Goal: Task Accomplishment & Management: Manage account settings

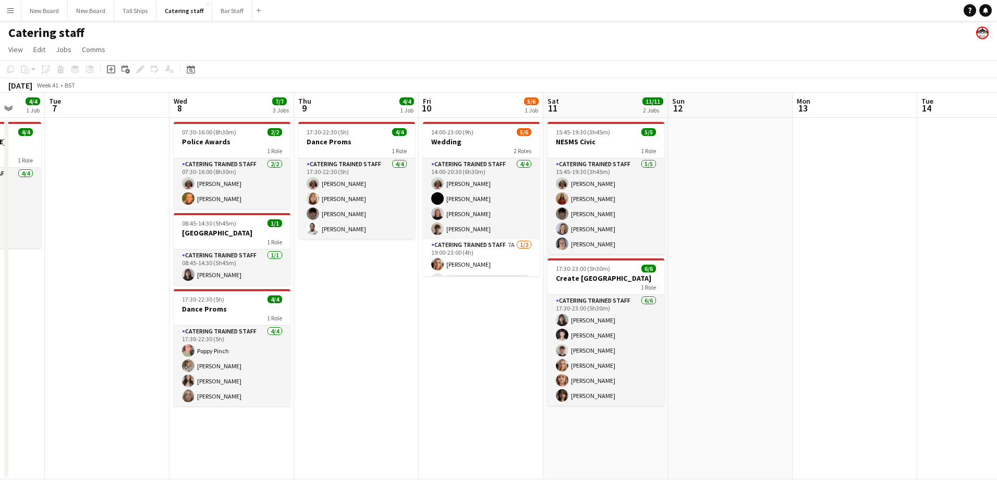
scroll to position [0, 334]
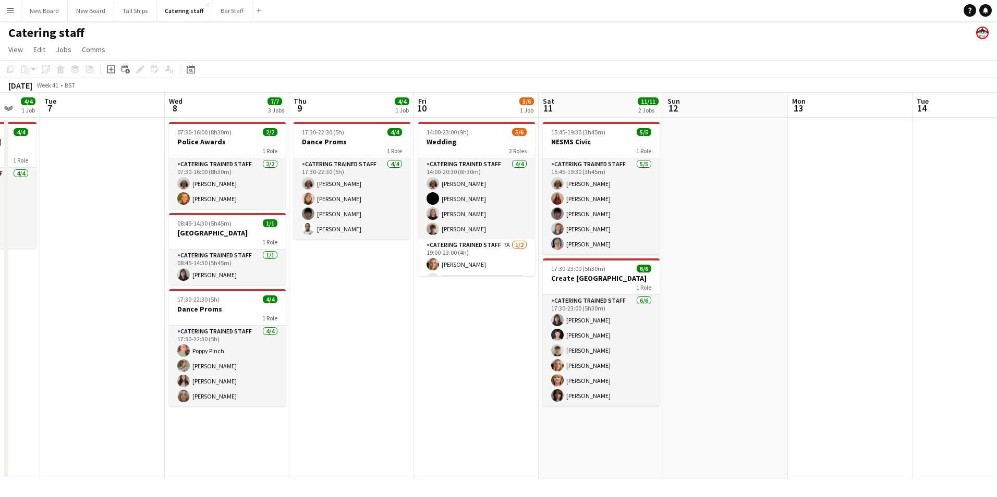
drag, startPoint x: 313, startPoint y: 282, endPoint x: 755, endPoint y: 240, distance: 443.0
click at [755, 240] on app-calendar-viewport "Sat 4 3/4 1 Job Sun 5 Mon 6 4/4 1 Job Tue 7 Wed 8 7/7 3 Jobs Thu 9 4/4 1 Job Fr…" at bounding box center [498, 286] width 997 height 387
click at [390, 347] on app-date-cell "17:30-22:30 (5h) 4/4 Dance Proms 1 Role Catering trained staff [DATE] 17:30-22:…" at bounding box center [351, 299] width 125 height 362
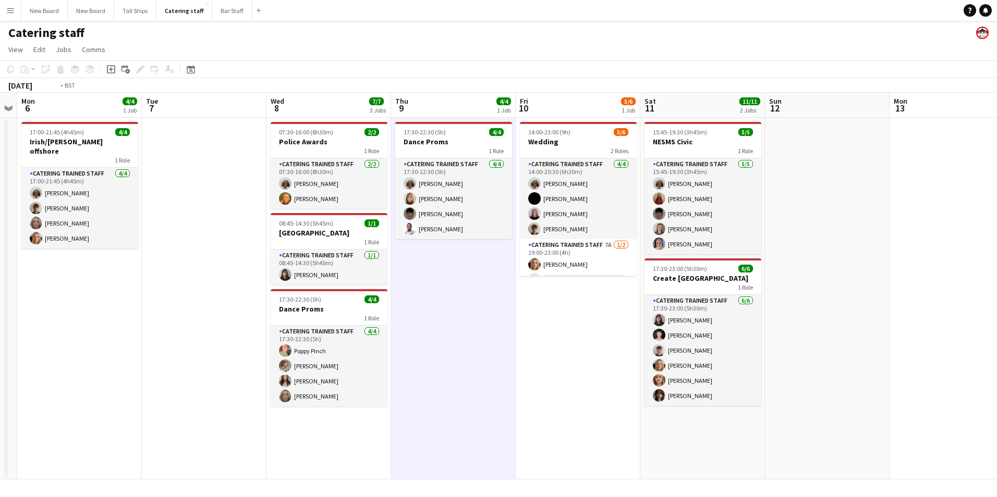
scroll to position [0, 244]
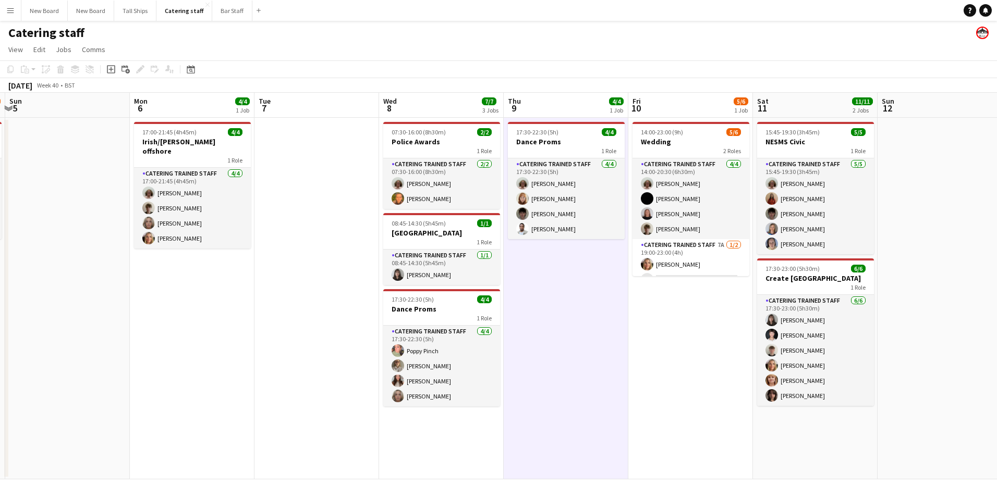
drag, startPoint x: 407, startPoint y: 342, endPoint x: 614, endPoint y: 322, distance: 208.5
click at [614, 322] on app-calendar-viewport "Fri 3 Sat 4 3/4 1 Job Sun 5 Mon 6 4/4 1 Job Tue 7 Wed 8 7/7 3 Jobs Thu 9 4/4 1 …" at bounding box center [498, 286] width 997 height 387
click at [172, 329] on app-date-cell "17:00-21:45 (4h45m) 4/4 Irish/[PERSON_NAME] offshore 1 Role Catering trained st…" at bounding box center [192, 299] width 125 height 362
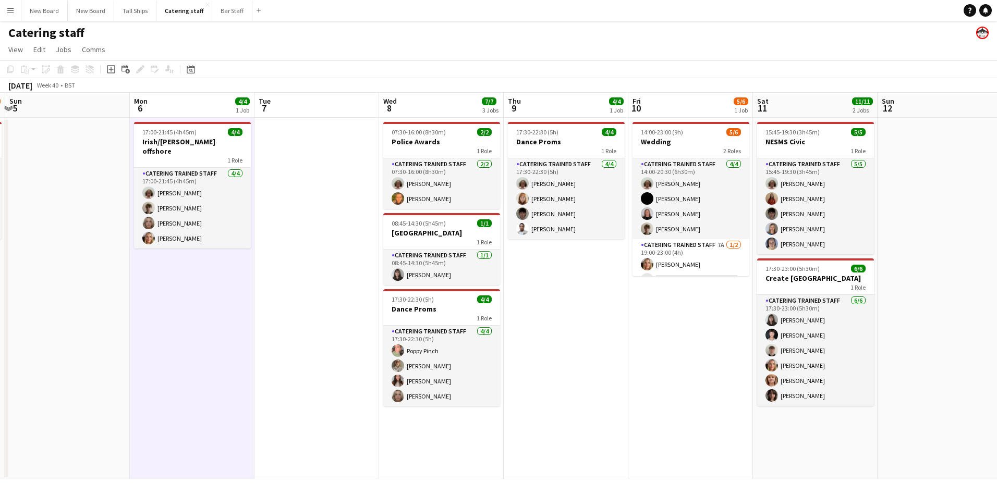
click at [172, 329] on app-date-cell "17:00-21:45 (4h45m) 4/4 Irish/[PERSON_NAME] offshore 1 Role Catering trained st…" at bounding box center [192, 299] width 125 height 362
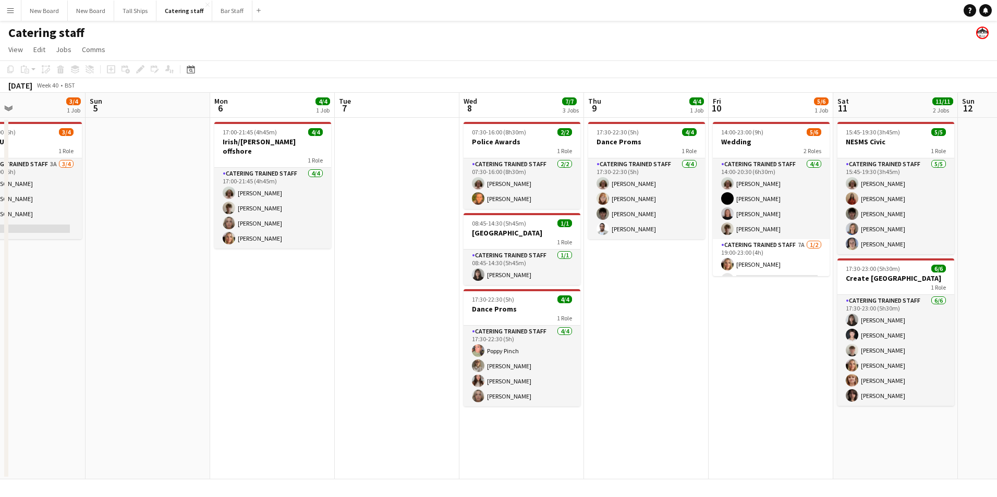
drag, startPoint x: 228, startPoint y: 324, endPoint x: 259, endPoint y: 320, distance: 30.5
click at [259, 320] on app-calendar-viewport "Thu 2 Fri 3 Sat 4 3/4 1 Job Sun 5 Mon 6 4/4 1 Job Tue 7 Wed 8 7/7 3 Jobs Thu 9 …" at bounding box center [498, 286] width 997 height 387
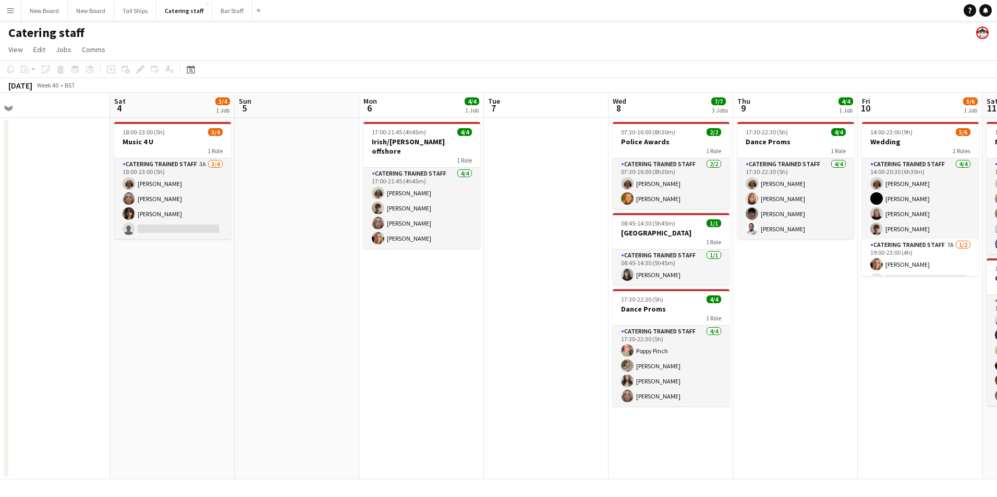
scroll to position [0, 266]
drag, startPoint x: 261, startPoint y: 324, endPoint x: 403, endPoint y: 285, distance: 146.6
click at [406, 283] on app-calendar-viewport "Wed 1 Thu 2 Fri 3 Sat 4 3/4 1 Job Sun 5 Mon 6 4/4 1 Job Tue 7 Wed 8 7/7 3 Jobs …" at bounding box center [498, 286] width 997 height 387
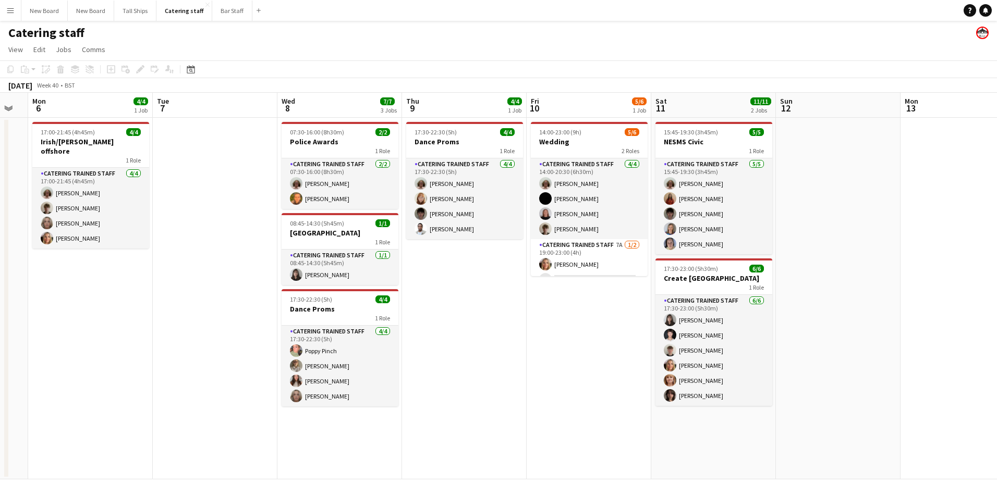
drag, startPoint x: 832, startPoint y: 410, endPoint x: 640, endPoint y: 427, distance: 192.6
click at [503, 448] on app-calendar-viewport "Fri 3 Sat 4 3/4 1 Job Sun 5 Mon 6 4/4 1 Job Tue 7 Wed 8 7/7 3 Jobs Thu 9 4/4 1 …" at bounding box center [498, 286] width 997 height 387
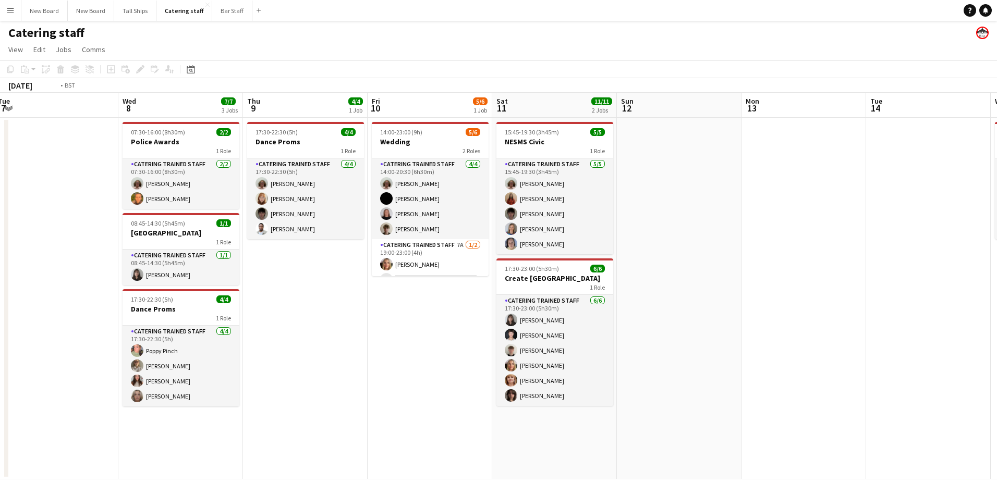
drag, startPoint x: 839, startPoint y: 362, endPoint x: 569, endPoint y: 381, distance: 270.7
click at [469, 416] on app-calendar-viewport "Fri 3 Sat 4 3/4 1 Job Sun 5 Mon 6 4/4 1 Job Tue 7 Wed 8 7/7 3 Jobs Thu 9 4/4 1 …" at bounding box center [498, 286] width 997 height 387
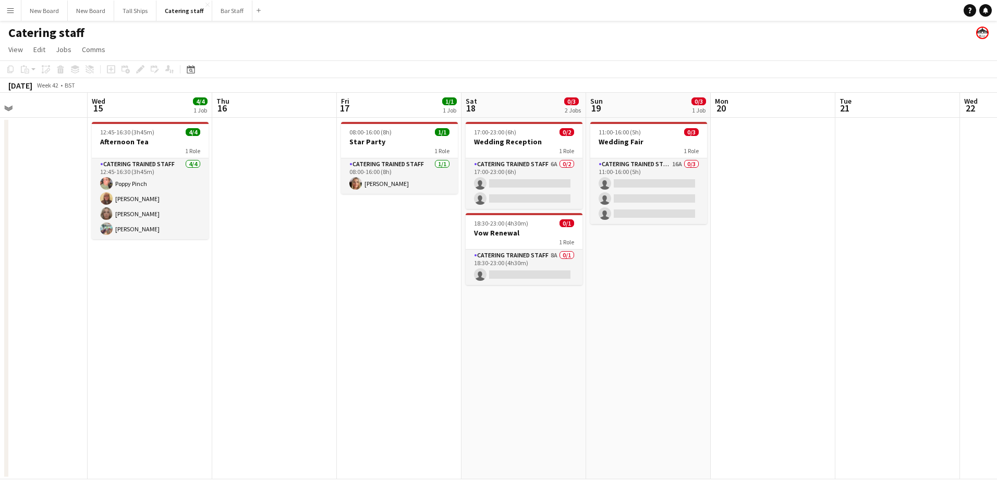
drag, startPoint x: 898, startPoint y: 331, endPoint x: 795, endPoint y: 336, distance: 102.9
click at [317, 362] on app-calendar-viewport "Sat 11 11/11 2 Jobs Sun 12 Mon 13 Tue 14 Wed 15 4/4 1 Job Thu 16 Fri 17 1/1 1 J…" at bounding box center [498, 286] width 997 height 387
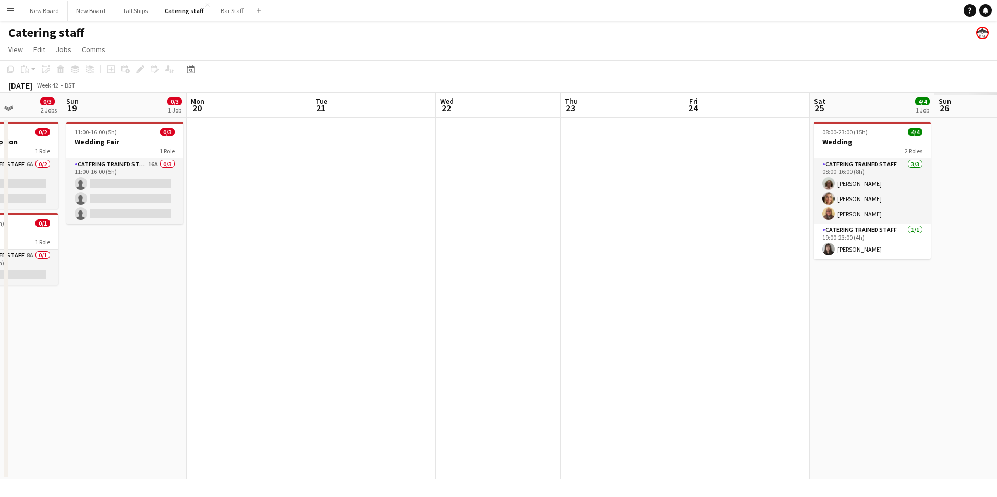
drag, startPoint x: 820, startPoint y: 332, endPoint x: 632, endPoint y: 359, distance: 189.7
click at [298, 374] on app-calendar-viewport "Wed 15 4/4 1 Job Thu 16 Fri 17 1/1 1 Job Sat 18 0/3 2 Jobs Sun 19 0/3 1 Job Mon…" at bounding box center [498, 286] width 997 height 387
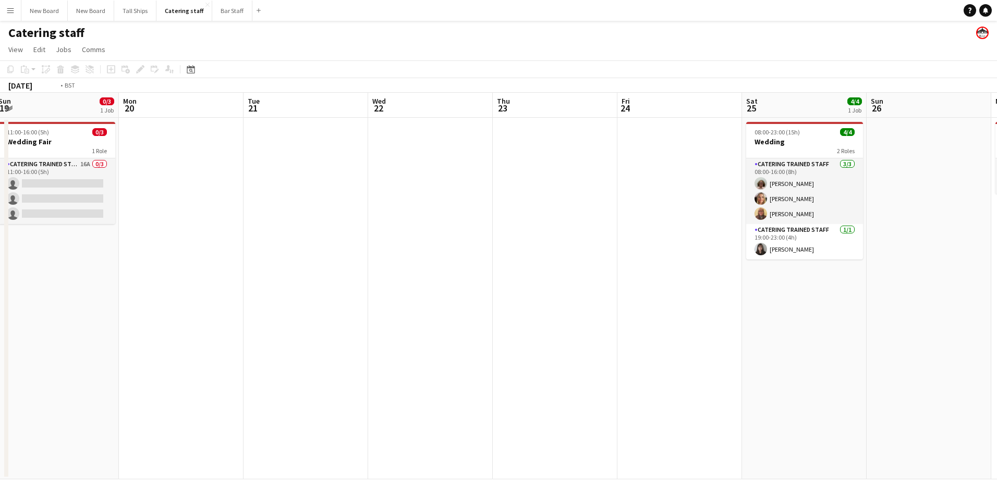
drag, startPoint x: 549, startPoint y: 350, endPoint x: 250, endPoint y: 369, distance: 299.9
click at [224, 373] on app-calendar-viewport "Thu 16 Fri 17 1/1 1 Job Sat 18 0/3 2 Jobs Sun 19 0/3 1 Job Mon 20 Tue 21 Wed 22…" at bounding box center [498, 286] width 997 height 387
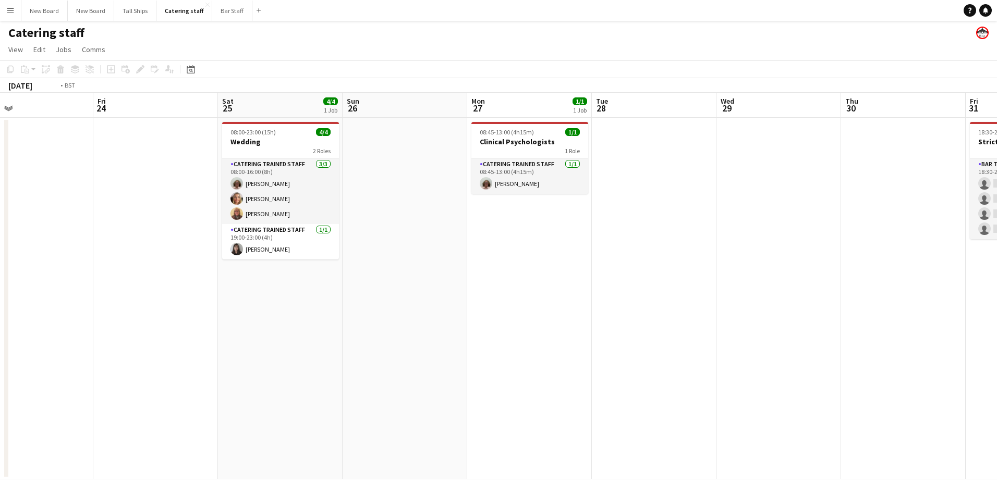
drag, startPoint x: 797, startPoint y: 350, endPoint x: 454, endPoint y: 369, distance: 343.1
click at [208, 373] on app-calendar-viewport "Mon 20 Tue 21 Wed 22 Thu 23 Fri 24 Sat 25 4/4 1 Job Sun 26 Mon 27 1/1 1 Job Tue…" at bounding box center [498, 286] width 997 height 387
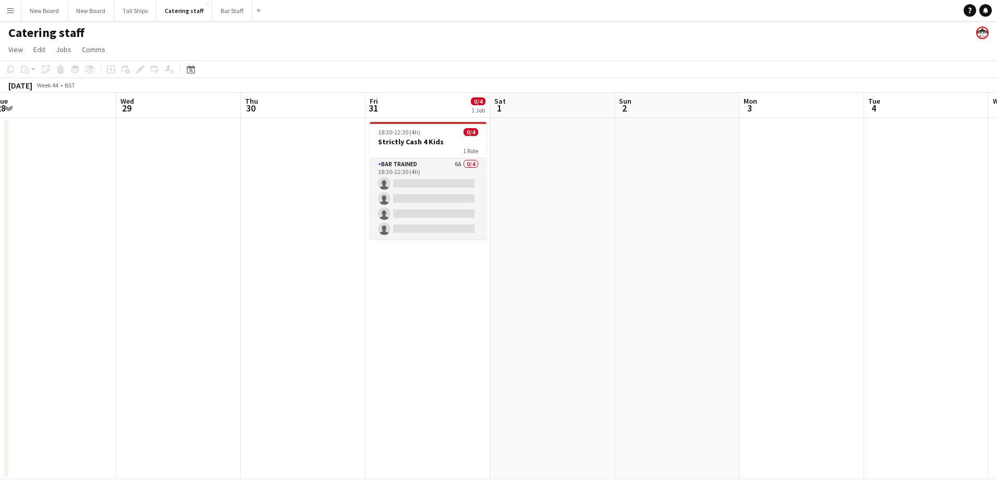
drag, startPoint x: 836, startPoint y: 351, endPoint x: 100, endPoint y: 356, distance: 736.3
click at [86, 362] on app-calendar-viewport "Sat 25 4/4 1 Job Sun 26 Mon 27 1/1 1 Job Tue 28 Wed 29 Thu 30 Fri 31 0/4 1 Job …" at bounding box center [498, 286] width 997 height 387
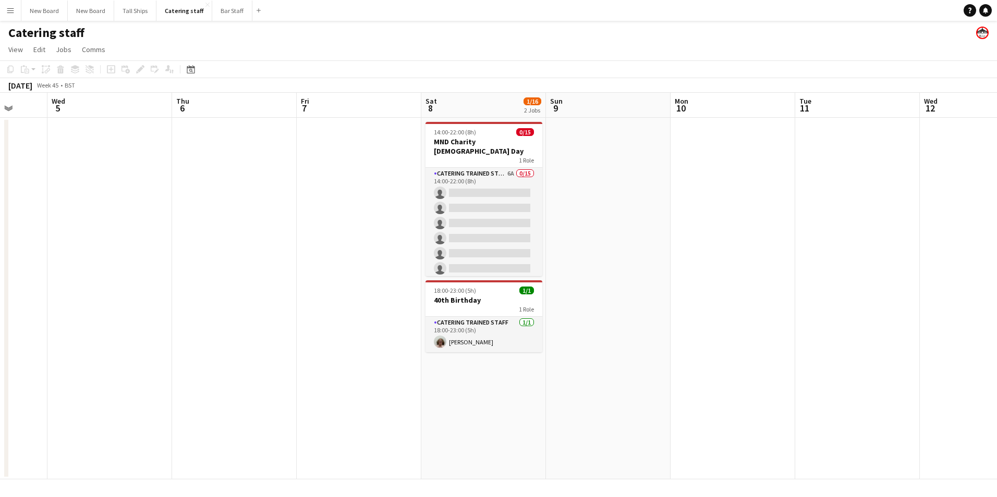
drag, startPoint x: 890, startPoint y: 356, endPoint x: 296, endPoint y: 386, distance: 594.7
click at [295, 387] on app-calendar-viewport "Fri 31 0/4 1 Job Sat 1 Sun 2 Mon 3 Tue 4 Wed 5 Thu 6 Fri 7 Sat 8 1/16 2 Jobs Su…" at bounding box center [498, 286] width 997 height 387
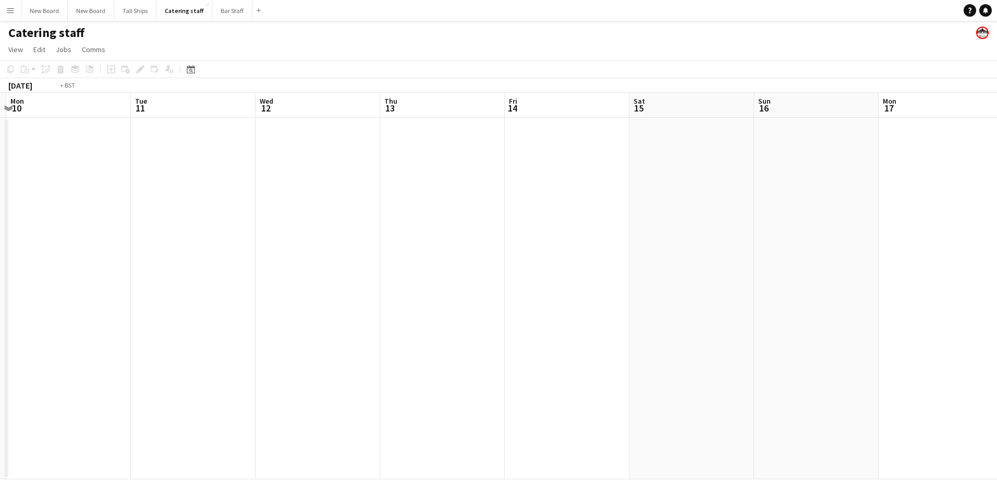
drag, startPoint x: 843, startPoint y: 306, endPoint x: 410, endPoint y: 348, distance: 434.8
click at [399, 347] on app-calendar-viewport "Thu 6 Fri 7 Sat 8 1/16 2 Jobs Sun 9 Mon 10 Tue 11 Wed 12 Thu 13 Fri 14 Sat 15 S…" at bounding box center [498, 286] width 997 height 387
drag, startPoint x: 914, startPoint y: 334, endPoint x: 410, endPoint y: 384, distance: 505.7
click at [389, 387] on app-calendar-viewport "Sun 9 Mon 10 Tue 11 Wed 12 Thu 13 Fri 14 Sat 15 Sun 16 Mon 17 Tue 18 Wed 19 Thu…" at bounding box center [498, 286] width 997 height 387
drag, startPoint x: 936, startPoint y: 381, endPoint x: 532, endPoint y: 404, distance: 404.8
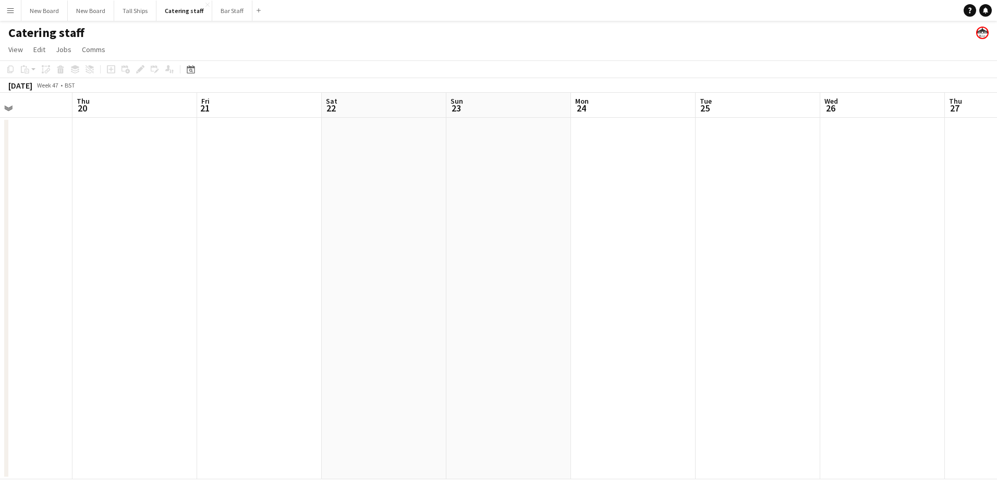
click at [505, 408] on app-calendar-viewport "Sun 16 Mon 17 Tue 18 Wed 19 Thu 20 Fri 21 Sat 22 Sun 23 Mon 24 Tue 25 Wed 26 Th…" at bounding box center [498, 286] width 997 height 387
drag, startPoint x: 971, startPoint y: 392, endPoint x: 720, endPoint y: 423, distance: 253.8
click at [532, 405] on app-calendar-viewport "Tue 18 Wed 19 Thu 20 Fri 21 Sat 22 Sun 23 Mon 24 Tue 25 Wed 26 Thu 27 Fri 28 Sa…" at bounding box center [498, 286] width 997 height 387
drag, startPoint x: 942, startPoint y: 413, endPoint x: 443, endPoint y: 417, distance: 499.0
click at [439, 418] on app-calendar-viewport "Thu 20 Fri 21 Sat 22 Sun 23 Mon 24 Tue 25 Wed 26 Thu 27 Fri 28 Sat 29 Sun 30 Mo…" at bounding box center [498, 286] width 997 height 387
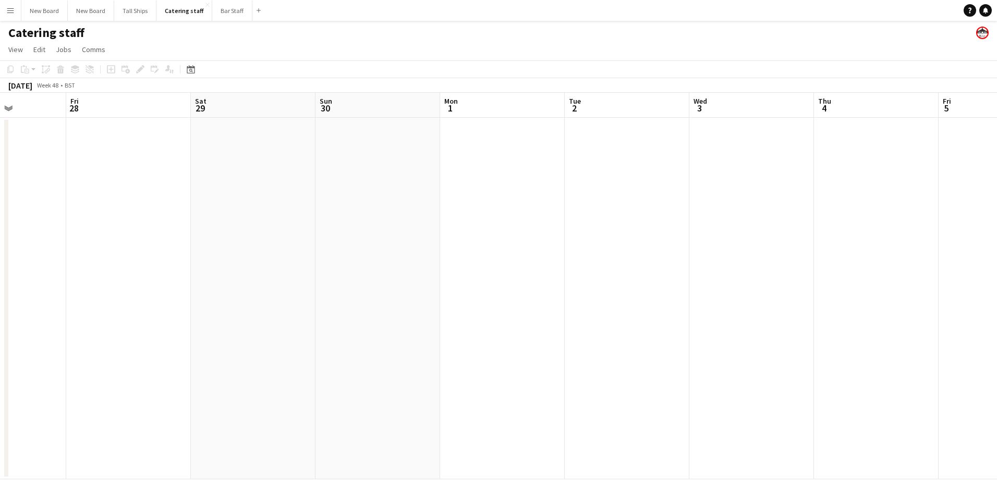
drag, startPoint x: 915, startPoint y: 413, endPoint x: 445, endPoint y: 411, distance: 469.8
click at [445, 411] on app-calendar-viewport "Mon 24 Tue 25 Wed 26 Thu 27 Fri 28 Sat 29 Sun 30 Mon 1 Tue 2 Wed 3 Thu 4 Fri 5 …" at bounding box center [498, 286] width 997 height 387
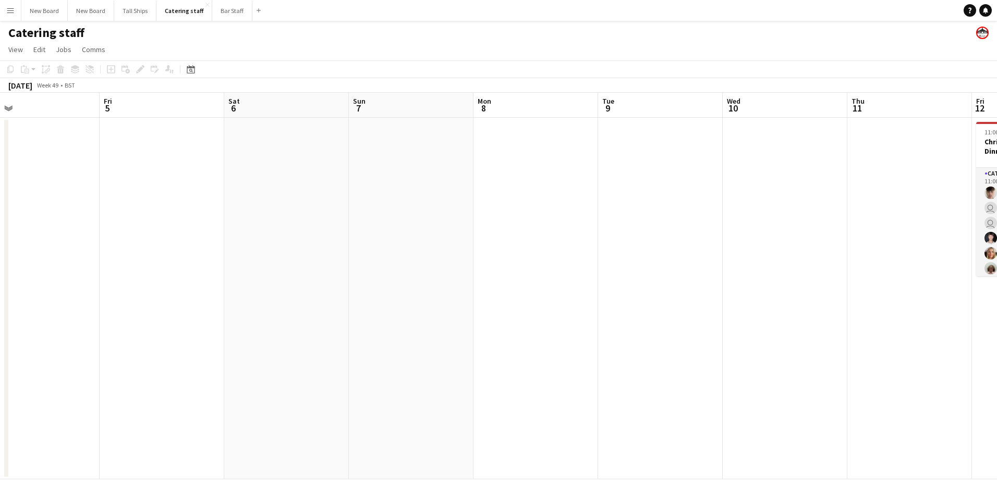
drag, startPoint x: 672, startPoint y: 415, endPoint x: 594, endPoint y: 397, distance: 79.2
click at [464, 404] on app-calendar-viewport "Mon 1 Tue 2 Wed 3 Thu 4 Fri 5 Sat 6 Sun 7 Mon 8 Tue 9 Wed 10 Thu 11 Fri 12 17/2…" at bounding box center [498, 286] width 997 height 387
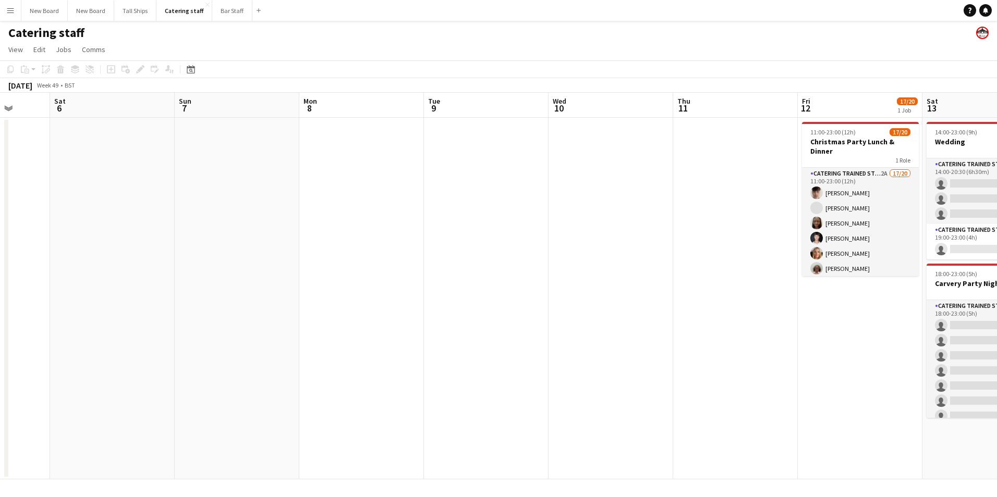
drag, startPoint x: 816, startPoint y: 380, endPoint x: 343, endPoint y: 391, distance: 473.6
click at [343, 391] on app-calendar-viewport "Wed 3 Thu 4 Fri 5 Sat 6 Sun 7 Mon 8 Tue 9 Wed 10 Thu 11 Fri 12 17/20 1 Job Sat …" at bounding box center [498, 286] width 997 height 387
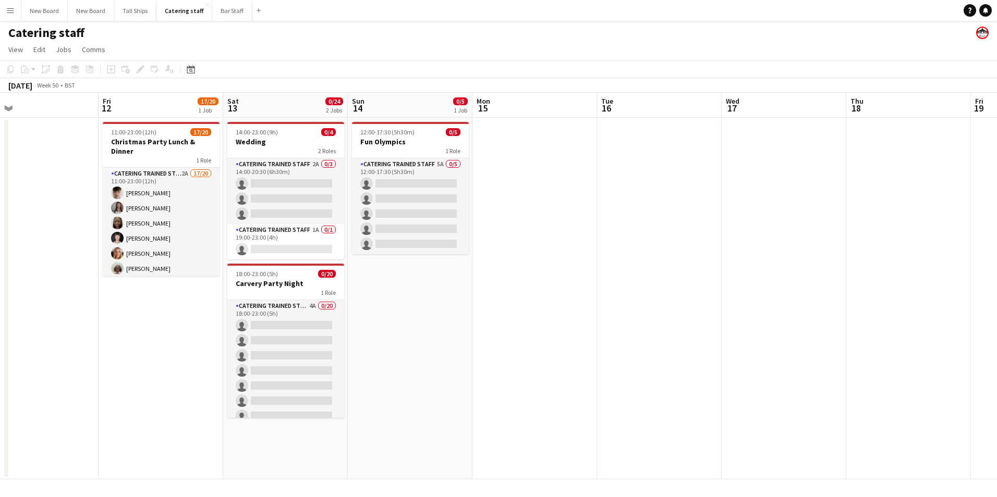
drag, startPoint x: 568, startPoint y: 397, endPoint x: 479, endPoint y: 407, distance: 89.3
click at [198, 395] on app-calendar-viewport "Mon 8 Tue 9 Wed 10 Thu 11 Fri 12 17/20 1 Job Sat 13 0/24 2 Jobs Sun 14 0/5 1 Jo…" at bounding box center [498, 286] width 997 height 387
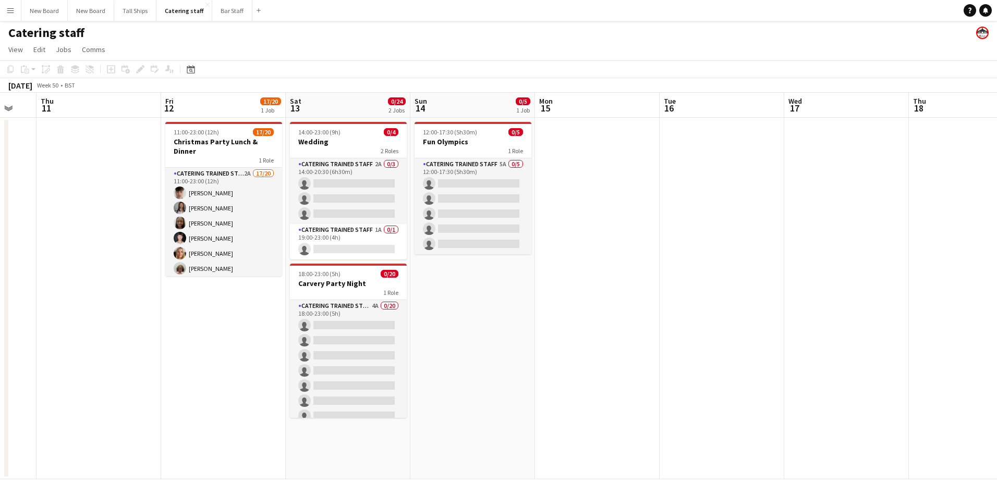
scroll to position [0, 376]
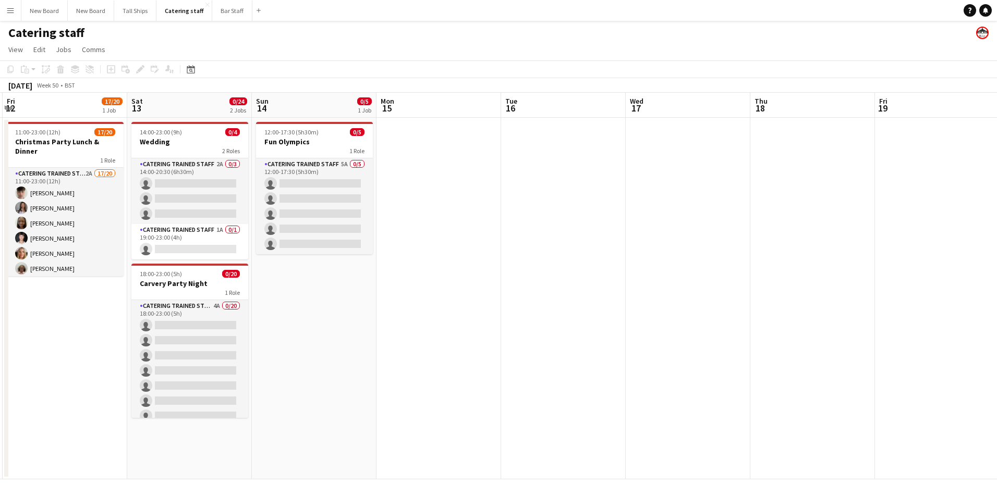
drag, startPoint x: 676, startPoint y: 355, endPoint x: 280, endPoint y: 317, distance: 397.6
click at [276, 322] on app-calendar-viewport "Tue 9 Wed 10 Thu 11 Fri 12 17/20 1 Job Sat 13 0/24 2 Jobs Sun 14 0/5 1 Job Mon …" at bounding box center [498, 286] width 997 height 387
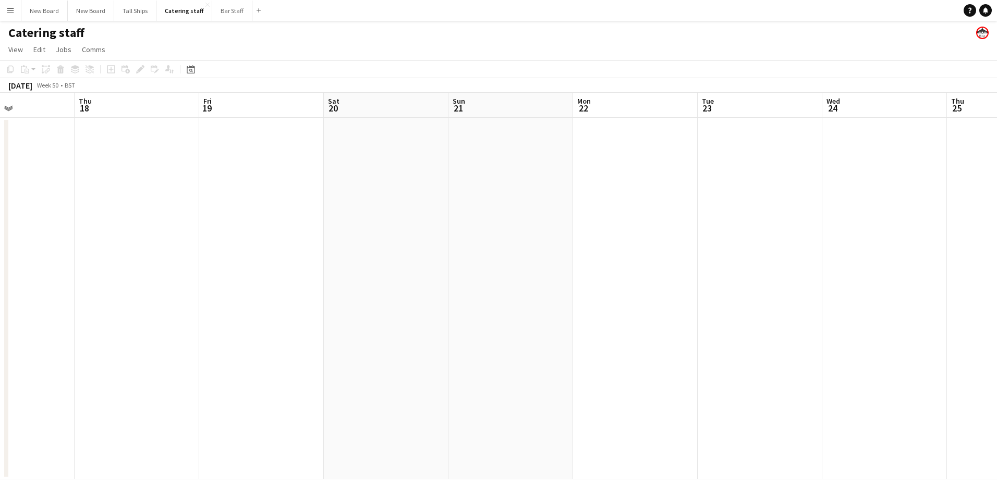
scroll to position [0, 0]
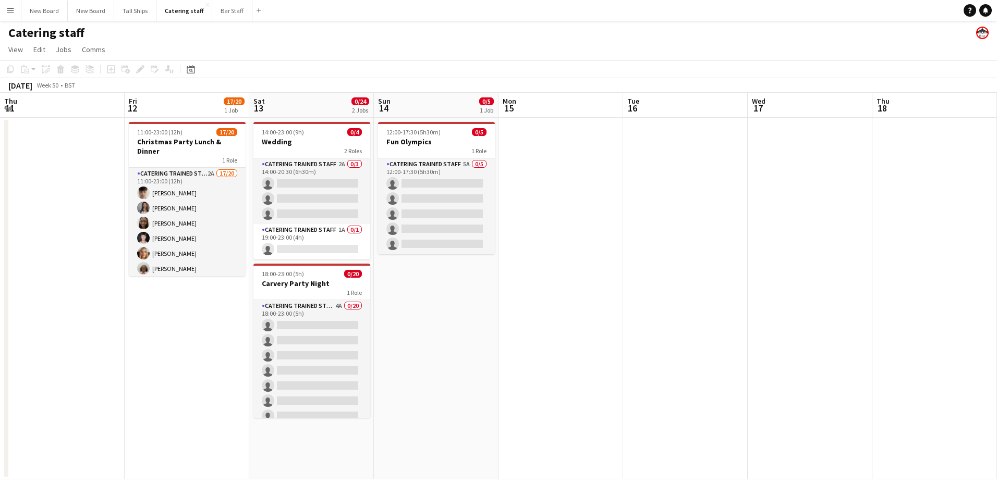
drag, startPoint x: 480, startPoint y: 364, endPoint x: 904, endPoint y: 430, distance: 429.5
click at [981, 433] on app-calendar-viewport "Thu 11 Fri 12 17/20 1 Job Sat 13 0/24 2 Jobs Sun 14 0/5 1 Job Mon 15 Tue 16 Wed…" at bounding box center [498, 286] width 997 height 387
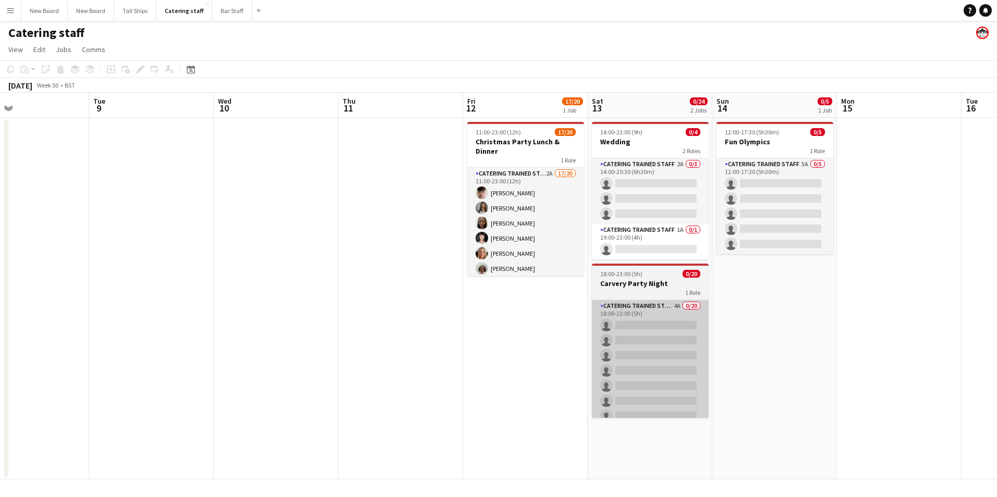
drag, startPoint x: 139, startPoint y: 350, endPoint x: 678, endPoint y: 389, distance: 540.0
click at [710, 391] on app-calendar-viewport "Sat 6 Sun 7 Mon 8 Tue 9 Wed 10 Thu 11 Fri 12 17/20 1 Job Sat 13 0/24 2 Jobs Sun…" at bounding box center [498, 286] width 997 height 387
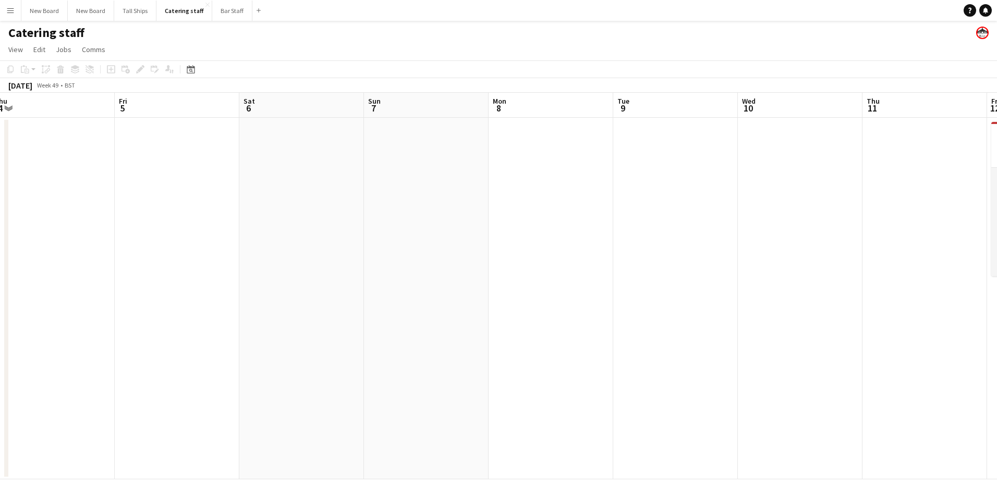
drag, startPoint x: 168, startPoint y: 343, endPoint x: 792, endPoint y: 387, distance: 625.2
click at [812, 388] on app-calendar-viewport "Tue 2 Wed 3 Thu 4 Fri 5 Sat 6 Sun 7 Mon 8 Tue 9 Wed 10 Thu 11 Fri 12 17/20 1 Jo…" at bounding box center [498, 286] width 997 height 387
drag, startPoint x: 350, startPoint y: 356, endPoint x: 785, endPoint y: 362, distance: 434.9
click at [823, 359] on app-calendar-viewport "Thu 27 Fri 28 Sat 29 Sun 30 Mon 1 Tue 2 Wed 3 Thu 4 Fri 5 Sat 6 Sun 7 Mon 8 Tue…" at bounding box center [498, 286] width 997 height 387
drag, startPoint x: 409, startPoint y: 348, endPoint x: 738, endPoint y: 359, distance: 328.7
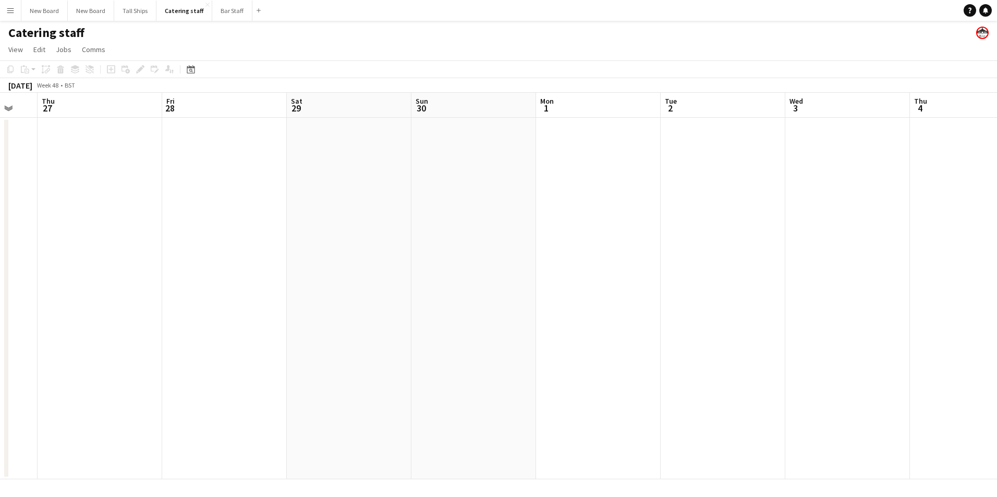
click at [738, 360] on app-calendar-viewport "Tue 25 Wed 26 Thu 27 Fri 28 Sat 29 Sun 30 Mon 1 Tue 2 Wed 3 Thu 4 Fri 5 Sat 6 S…" at bounding box center [498, 286] width 997 height 387
drag, startPoint x: 900, startPoint y: 393, endPoint x: 293, endPoint y: 370, distance: 607.9
click at [286, 370] on app-calendar-viewport "Sat 29 Sun 30 Mon 1 Tue 2 Wed 3 Thu 4 Fri 5 Sat 6 Sun 7 Mon 8 Tue 9 Wed 10 Thu …" at bounding box center [498, 286] width 997 height 387
drag, startPoint x: 699, startPoint y: 390, endPoint x: 292, endPoint y: 375, distance: 407.5
click at [212, 374] on app-calendar-viewport "Sun 30 Mon 1 Tue 2 Wed 3 Thu 4 Fri 5 Sat 6 Sun 7 Mon 8 Tue 9 Wed 10 Thu 11 Fri …" at bounding box center [498, 286] width 997 height 387
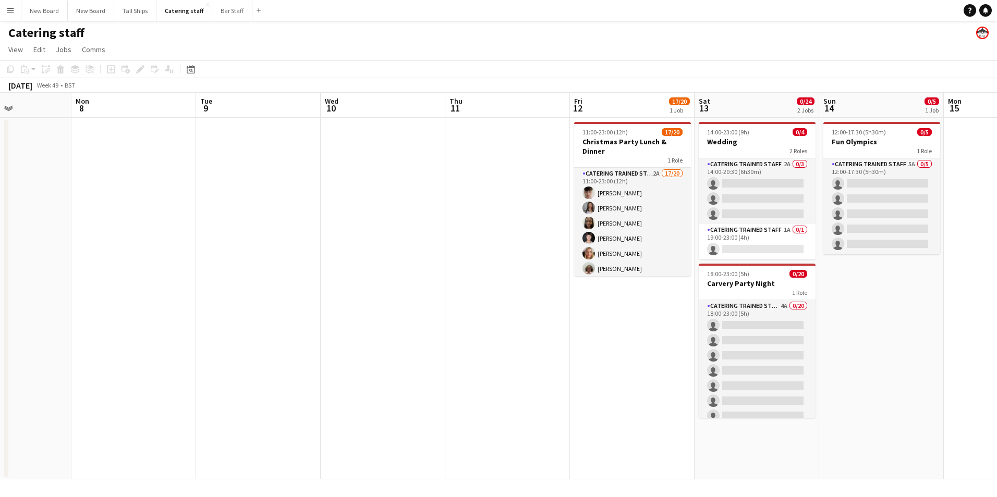
scroll to position [0, 359]
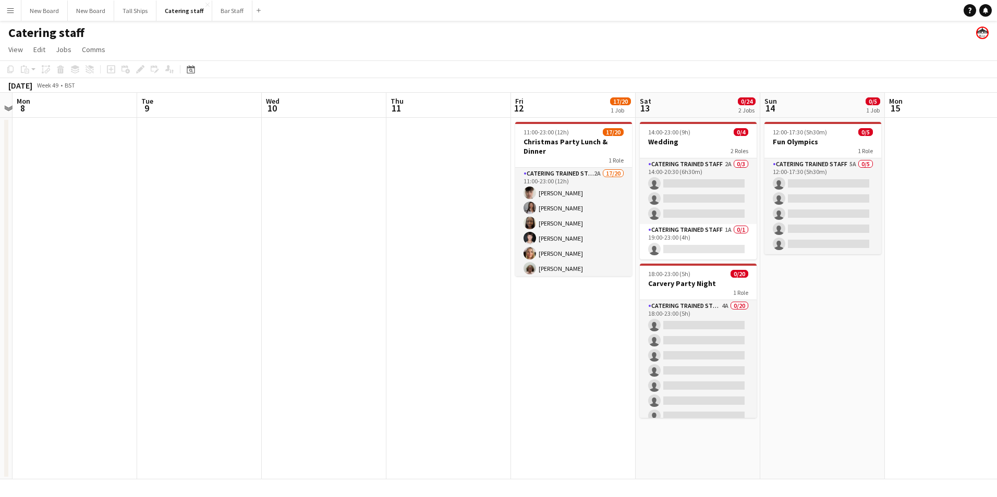
drag, startPoint x: 411, startPoint y: 375, endPoint x: 354, endPoint y: 370, distance: 58.1
click at [352, 372] on app-calendar-viewport "Fri 5 Sat 6 Sun 7 Mon 8 Tue 9 Wed 10 Thu 11 Fri 12 17/20 1 Job Sat 13 0/24 2 Jo…" at bounding box center [498, 286] width 997 height 387
click at [218, 9] on button "Bar Staff Close" at bounding box center [232, 11] width 40 height 20
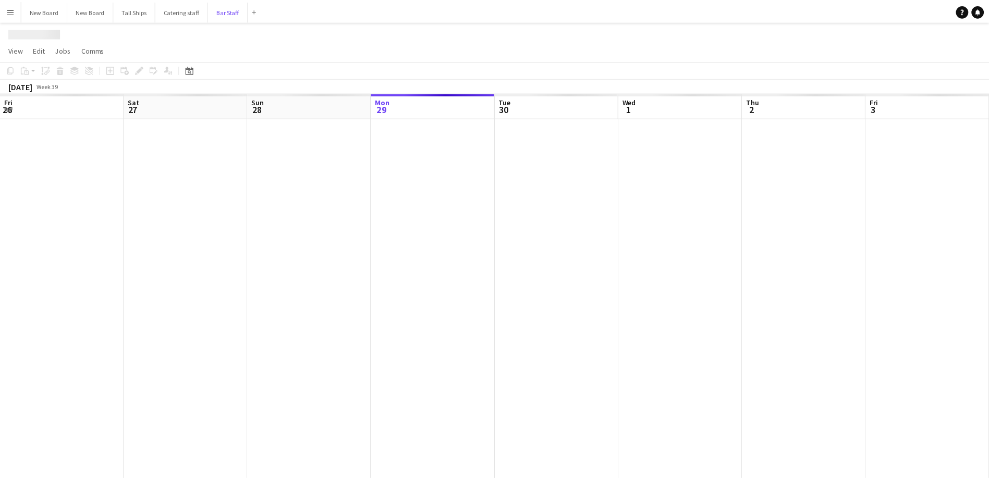
scroll to position [0, 249]
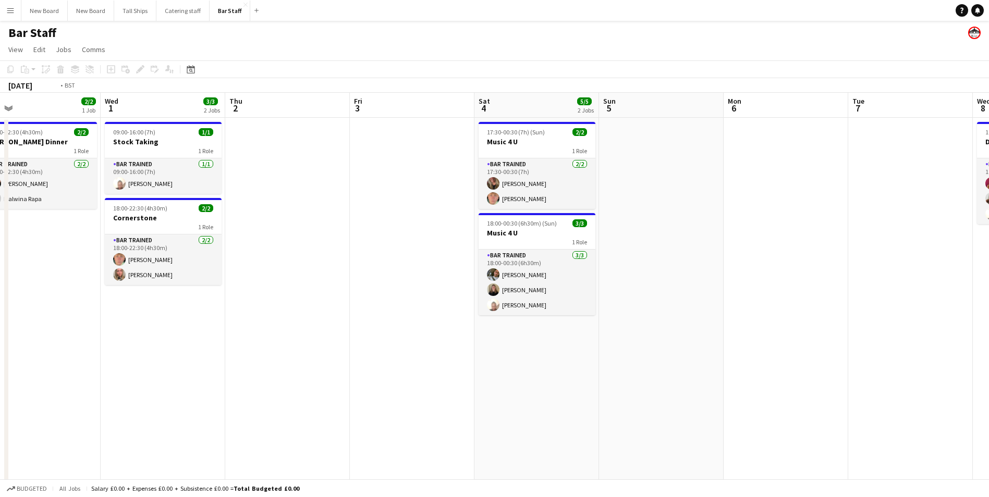
drag, startPoint x: 868, startPoint y: 368, endPoint x: 293, endPoint y: 390, distance: 575.0
click at [293, 390] on app-calendar-viewport "Fri 26 1/3 1 Job Sat 27 18/20 4 Jobs Sun 28 Mon 29 1/1 1 Job Tue 30 2/2 1 Job W…" at bounding box center [494, 338] width 989 height 490
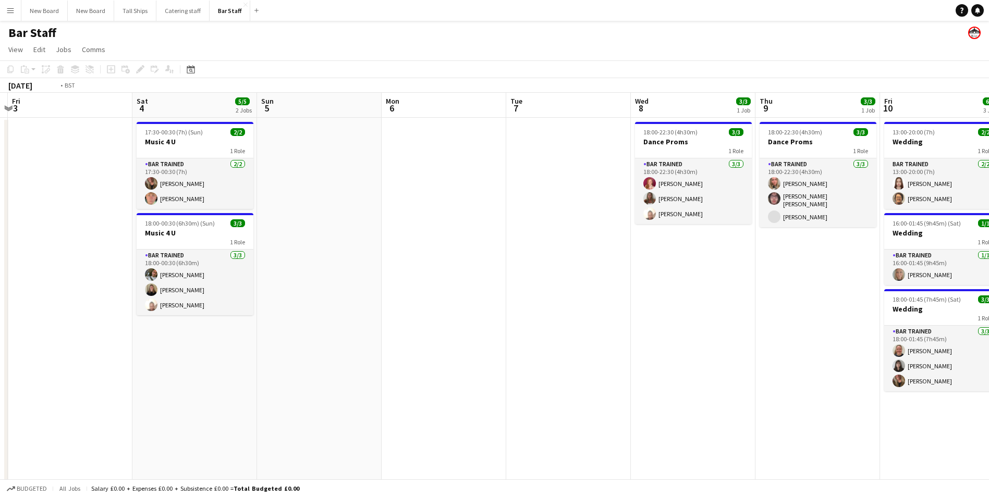
drag, startPoint x: 237, startPoint y: 347, endPoint x: 254, endPoint y: 344, distance: 18.0
click at [244, 345] on app-calendar-viewport "Tue 30 2/2 1 Job Wed 1 3/3 2 Jobs Thu 2 Fri 3 Sat 4 5/5 2 Jobs Sun 5 Mon 6 Tue …" at bounding box center [494, 338] width 989 height 490
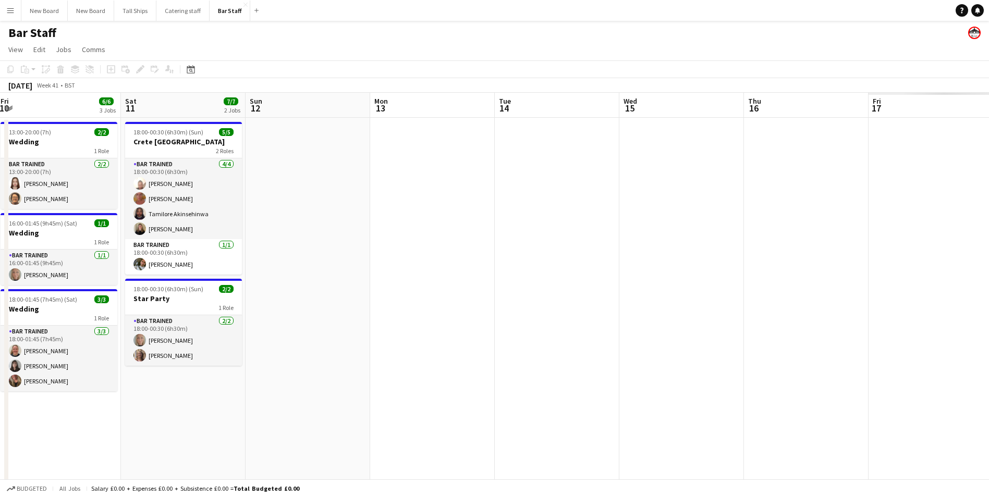
drag, startPoint x: 786, startPoint y: 386, endPoint x: 331, endPoint y: 385, distance: 454.7
click at [331, 385] on app-calendar-viewport "Tue 7 Wed 8 3/3 1 Job Thu 9 3/3 1 Job Fri 10 6/6 3 Jobs Sat 11 7/7 2 Jobs Sun 1…" at bounding box center [494, 338] width 989 height 490
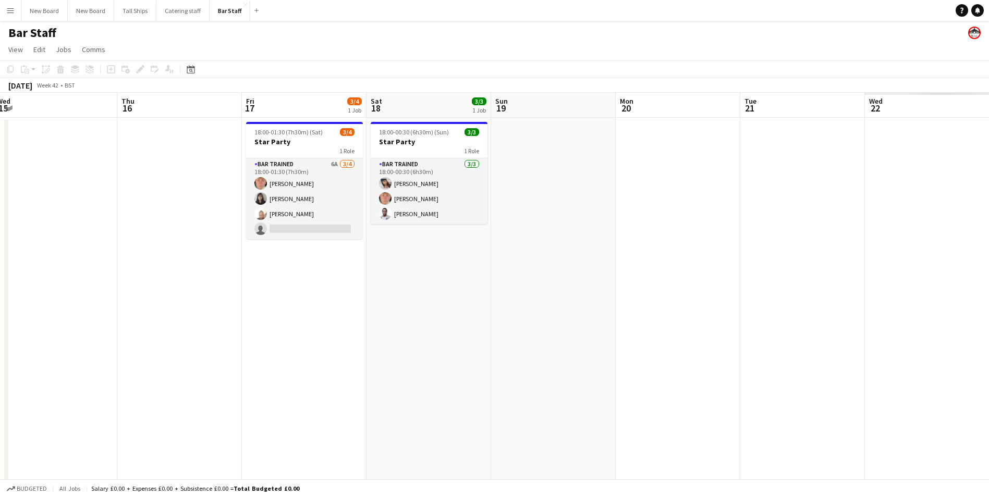
drag, startPoint x: 625, startPoint y: 421, endPoint x: 387, endPoint y: 416, distance: 238.4
click at [361, 419] on app-calendar-viewport "Sun 12 Mon 13 Tue 14 Wed 15 Thu 16 Fri 17 3/4 1 Job Sat 18 3/3 1 Job Sun 19 Mon…" at bounding box center [494, 338] width 989 height 490
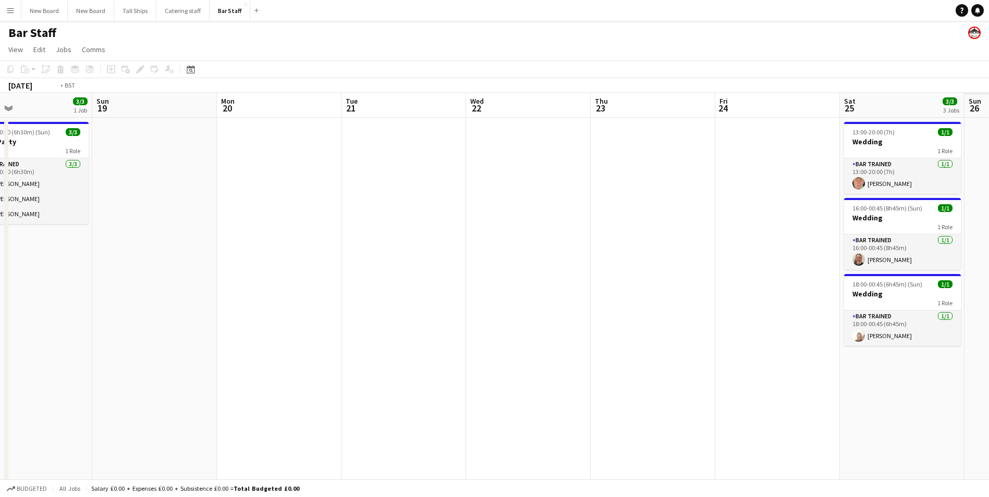
drag
click at [238, 399] on app-calendar-viewport "Wed 15 Thu 16 Fri 17 3/4 1 Job Sat 18 3/3 1 Job Sun 19 Mon 20 Tue 21 Wed 22 Thu…" at bounding box center [494, 338] width 989 height 490
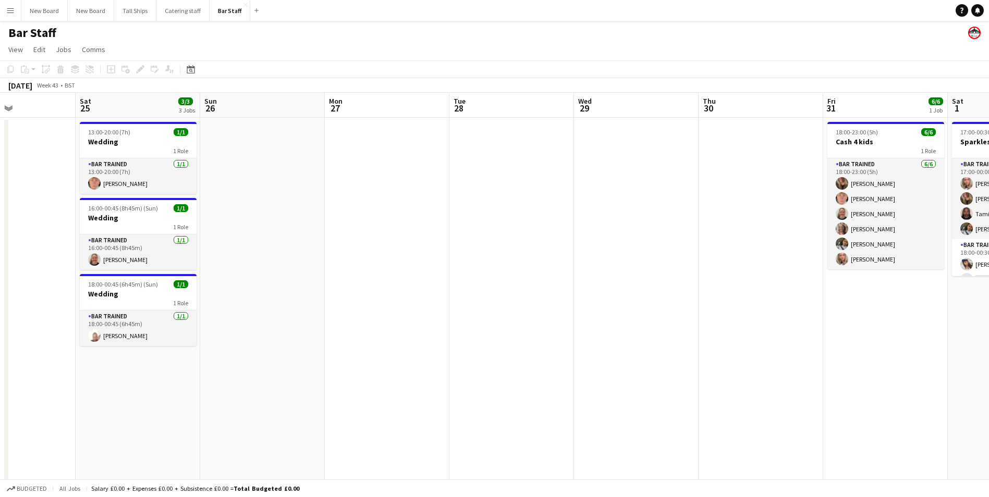
click at [250, 404] on app-calendar-viewport "Tue 21 Wed 22 Thu 23 Fri 24 Sat 25 3/3 3 Jobs Sun 26 Mon 27 Tue 28 Wed 29 Thu 3…" at bounding box center [494, 338] width 989 height 490
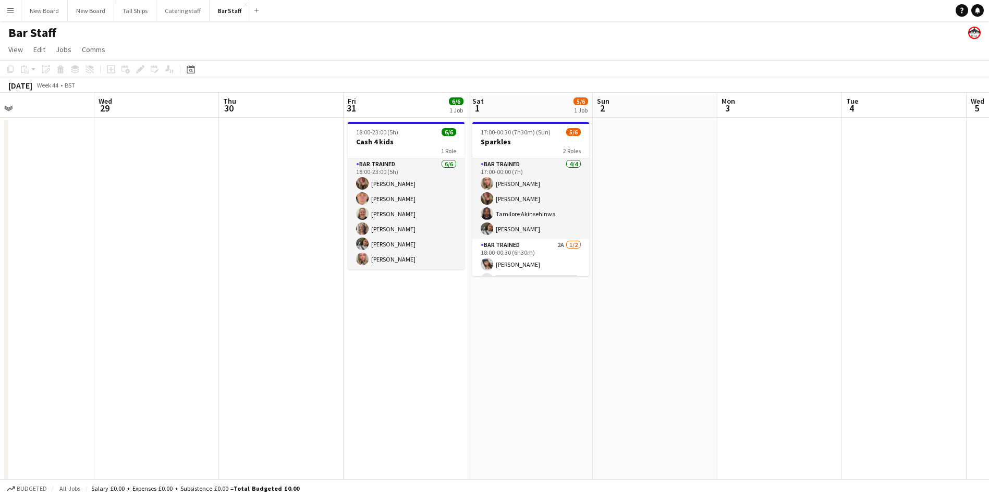
click at [241, 420] on app-calendar-viewport "Sat 25 3/3 3 Jobs Sun 26 Mon 27 Tue 28 Wed 29 Thu 30 Fri 31 6/6 1 Job Sat 1 5/6…" at bounding box center [494, 338] width 989 height 490
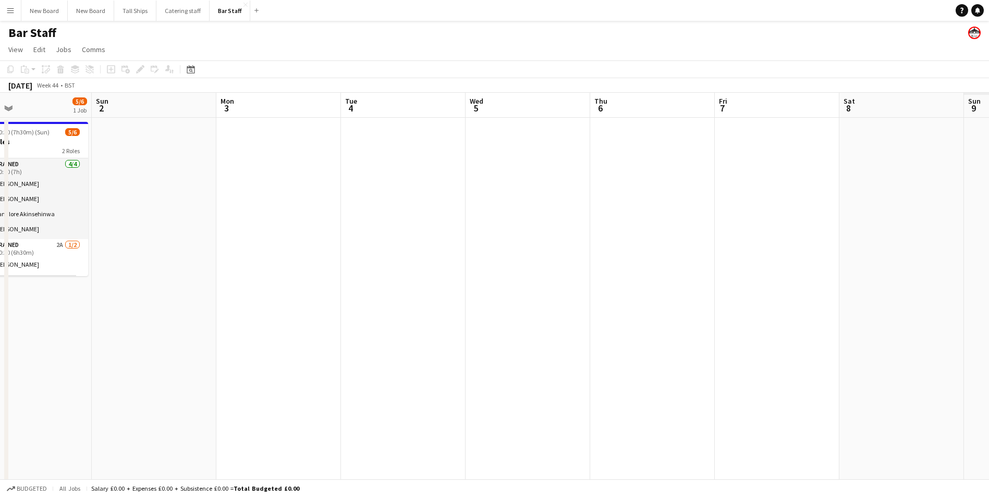
click at [186, 398] on app-calendar-viewport "Wed 29 Thu 30 Fri 31 6/6 1 Job Sat 1 5/6 1 Job Sun 2 Mon 3 Tue 4 Wed 5 Thu 6 Fr…" at bounding box center [494, 338] width 989 height 490
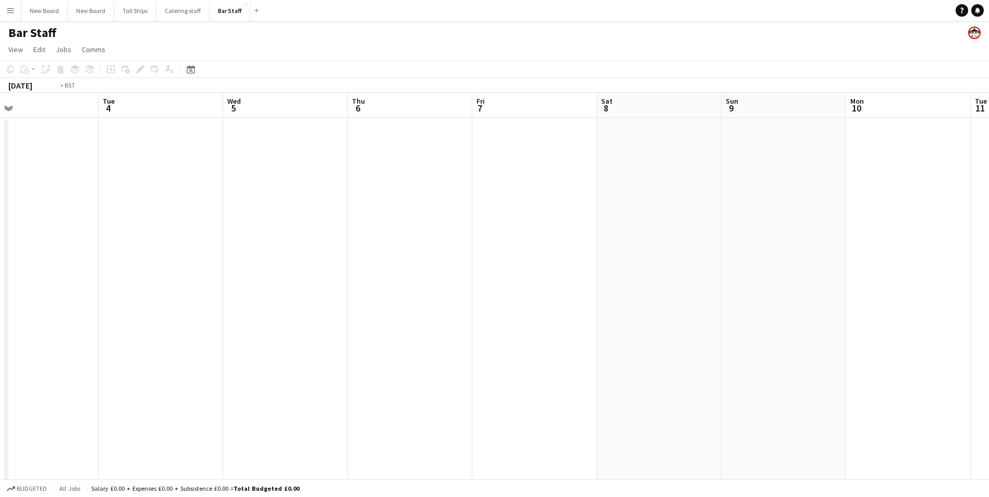
click at [215, 377] on app-calendar-viewport "Fri 31 6/6 1 Job Sat 1 5/6 1 Job Sun 2 Mon 3 Tue 4 Wed 5 Thu 6 Fri 7 Sat 8 Sun …" at bounding box center [494, 338] width 989 height 490
click at [262, 388] on app-calendar-viewport "Wed 5 Thu 6 Fri 7 Sat 8 Sun 9 Mon 10 Tue 11 Wed 12 Thu 13 Fri 14 Sat 15 Sun 16 …" at bounding box center [494, 338] width 989 height 490
click at [151, 342] on app-calendar-viewport "Thu 13 Fri 14 Sat 15 Sun 16 Mon 17 Tue 18 Wed 19 Thu 20 Fri 21 Sat 22 Sun 23 Mo…" at bounding box center [494, 338] width 989 height 490
click at [172, 299] on app-calendar-viewport "Tue 18 Wed 19 Thu 20 Fri 21 Sat 22 Sun 23 Mon 24 Tue 25 Wed 26 Thu 27 Fri 28 Sa…" at bounding box center [494, 338] width 989 height 490
click at [203, 300] on app-calendar-viewport "Wed 19 Thu 20 Fri 21 Sat 22 Sun 23 Mon 24 Tue 25 Wed 26 Thu 27 Fri 28 Sat 29 Su…" at bounding box center [494, 338] width 989 height 490
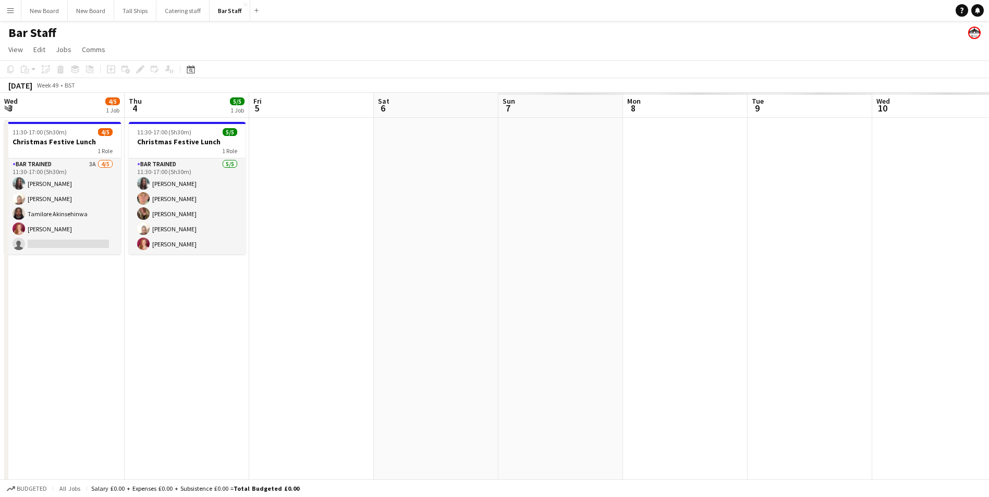
click at [163, 320] on app-calendar-viewport "Sat 29 Sun 30 Mon 1 Tue 2 Wed 3 4/5 1 Job Thu 4 5/5 1 Job Fri 5 Sat 6 Sun 7 Mon…" at bounding box center [494, 338] width 989 height 490
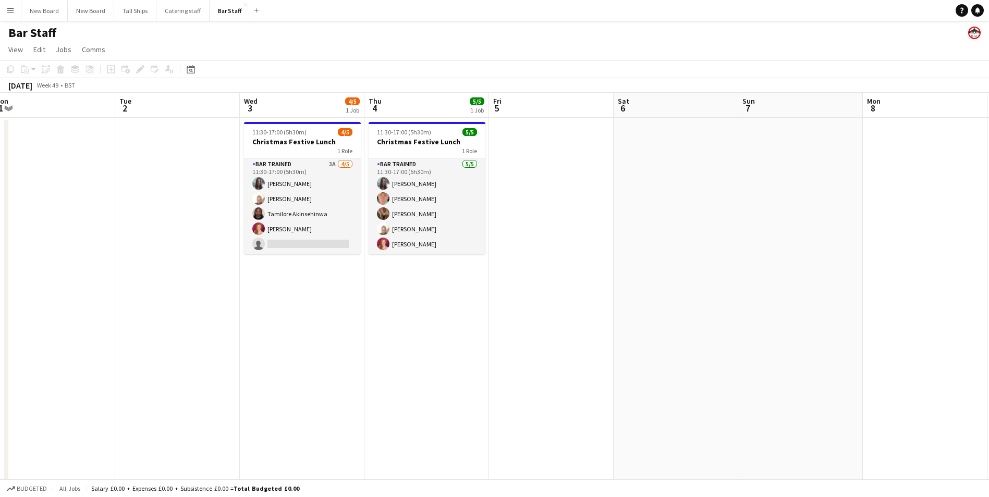
click at [246, 366] on app-calendar-viewport "Sat 29 Sun 30 Mon 1 Tue 2 Wed 3 4/5 1 Job Thu 4 5/5 1 Job Fri 5 Sat 6 Sun 7 Mon…" at bounding box center [494, 338] width 989 height 490
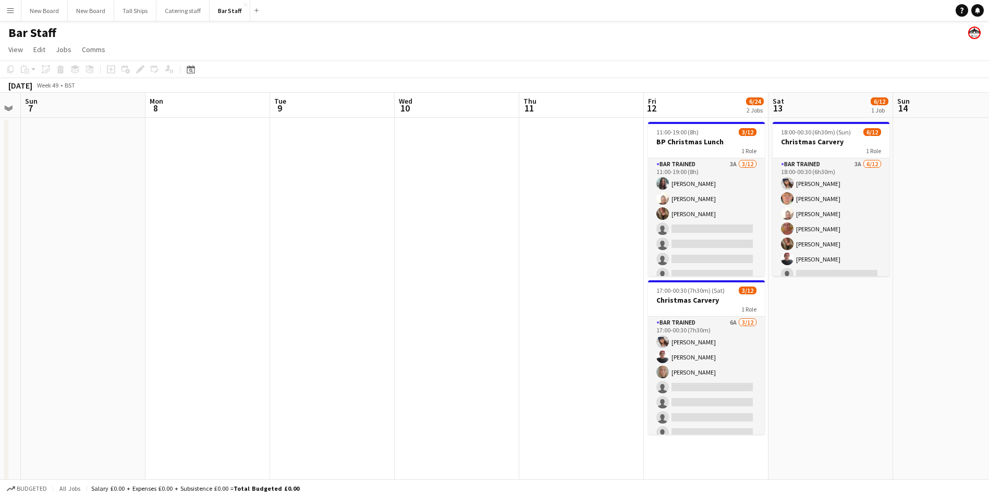
click at [456, 365] on app-calendar-viewport "Thu 4 5/5 1 Job Fri 5 Sat 6 Sun 7 Mon 8 Tue 9 Wed 10 Thu 11 Fri 12 6/24 2 Jobs …" at bounding box center [494, 338] width 989 height 490
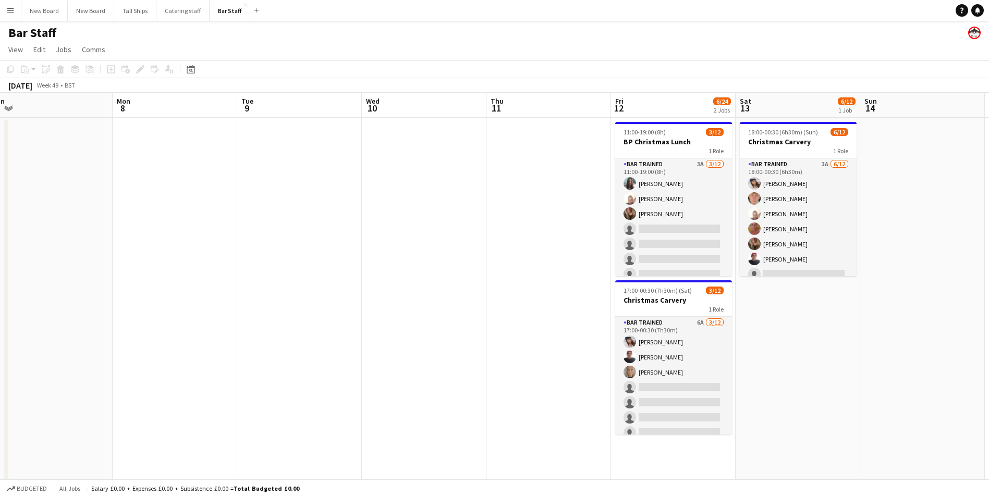
click at [673, 147] on app-calendar-viewport "Thu 4 5/5 1 Job Fri 5 Sat 6 Sun 7 Mon 8 Tue 9 Wed 10 Thu 11 Fri 12 6/24 2 Jobs …" at bounding box center [494, 338] width 989 height 490
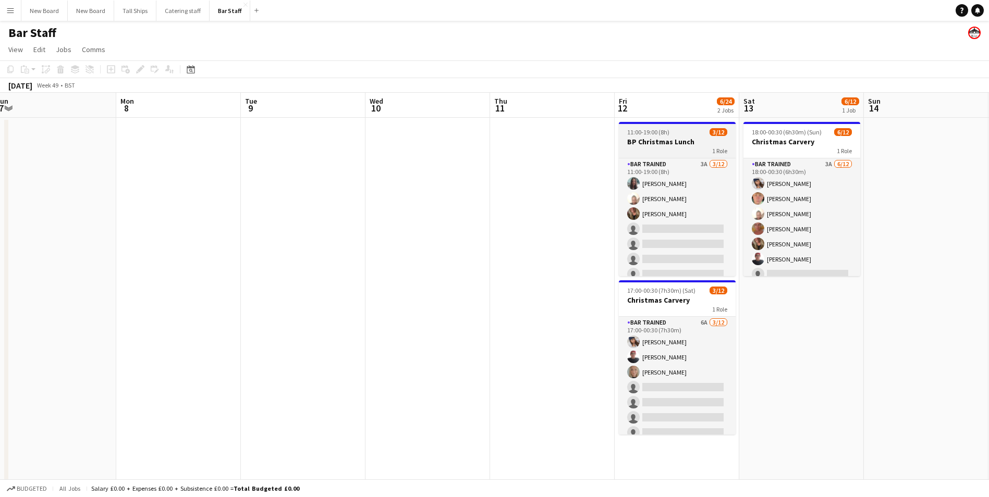
click at [668, 145] on h3 "BP Christmas Lunch" at bounding box center [677, 141] width 117 height 9
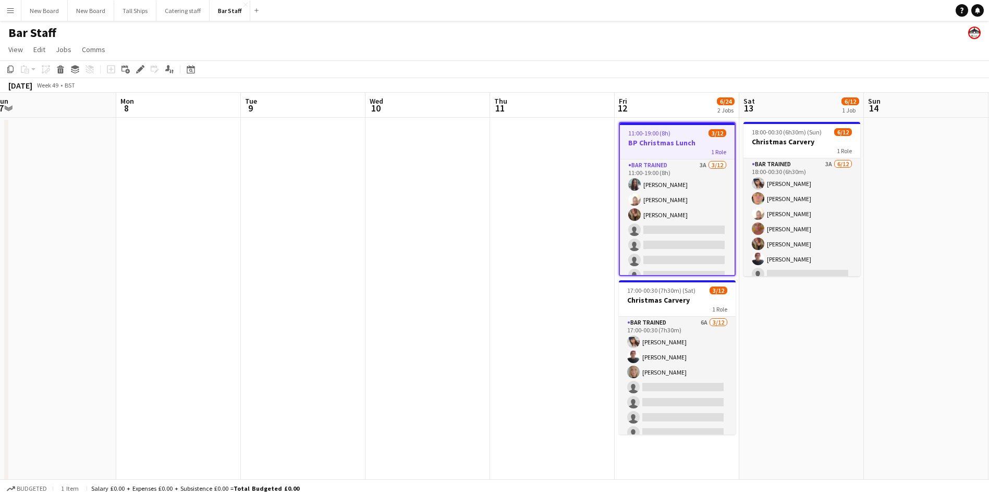
click at [137, 69] on icon "Edit" at bounding box center [140, 69] width 8 height 8
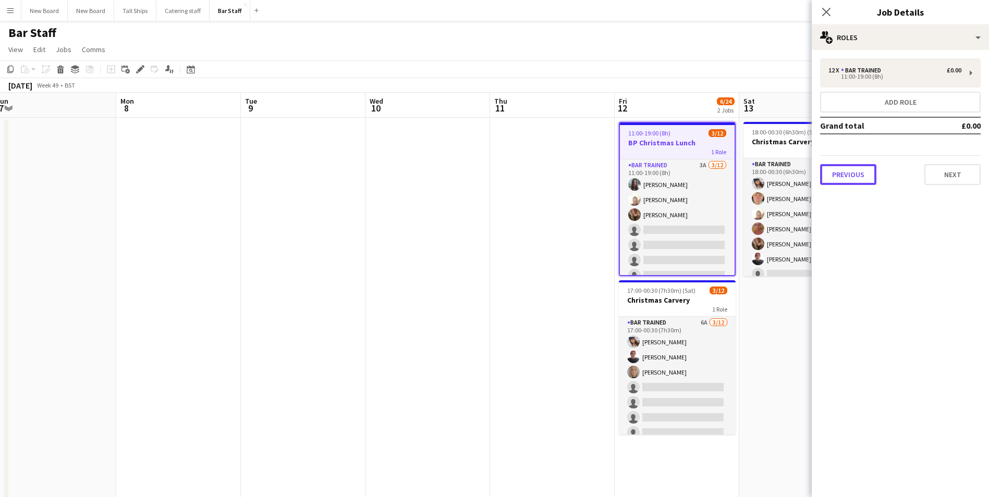
click at [864, 172] on button "Previous" at bounding box center [848, 174] width 56 height 21
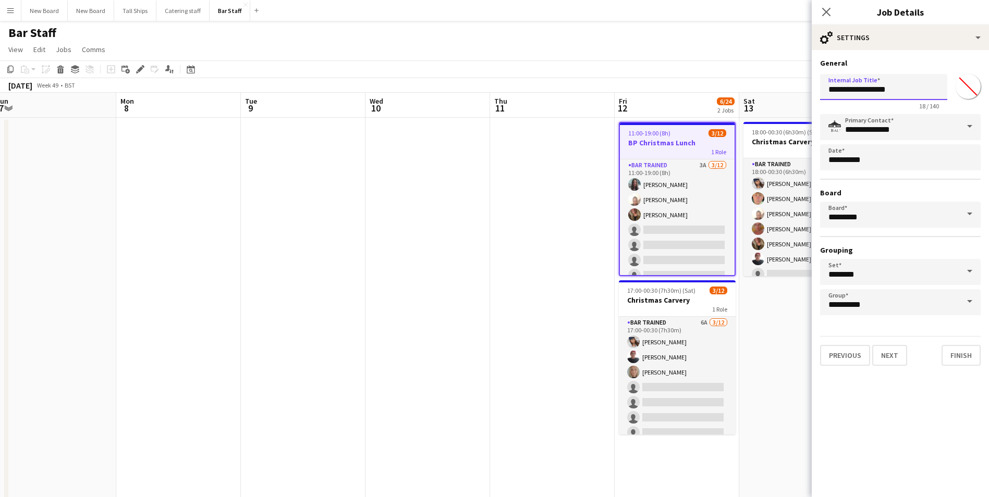
click at [825, 94] on input "**********" at bounding box center [883, 87] width 127 height 26
type input "**********"
click at [954, 346] on button "Finish" at bounding box center [961, 355] width 39 height 21
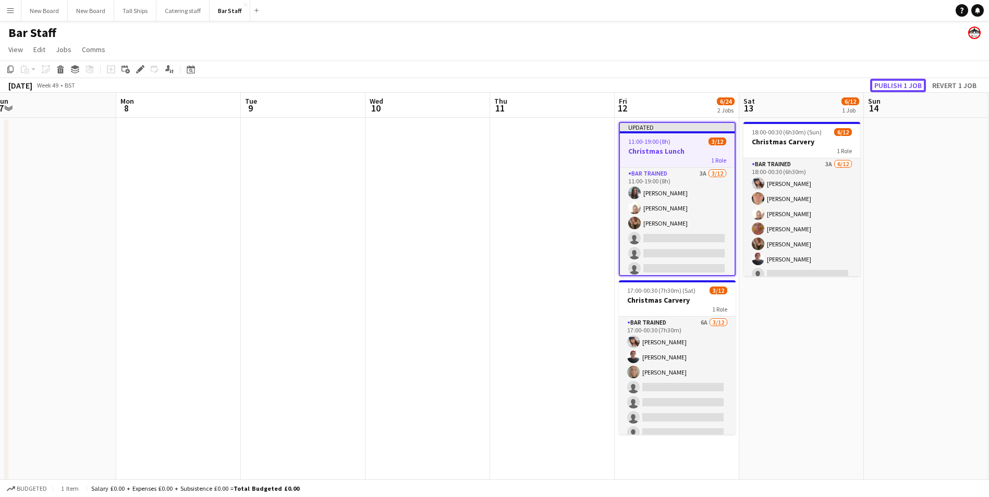
click at [895, 84] on button "Publish 1 job" at bounding box center [898, 86] width 56 height 14
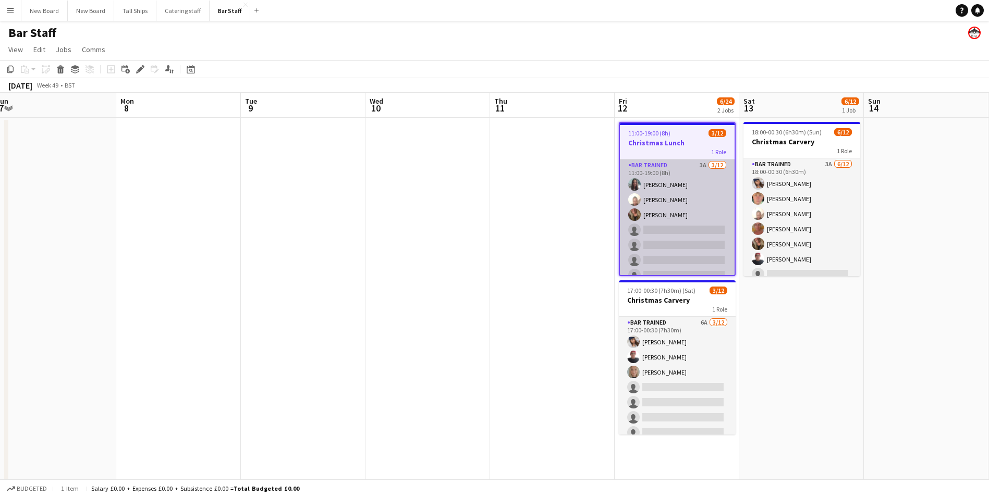
click at [699, 235] on app-card-role "Bar trained 3A [DATE] 11:00-19:00 (8h) [PERSON_NAME] [PERSON_NAME] [PERSON_NAME…" at bounding box center [677, 261] width 115 height 202
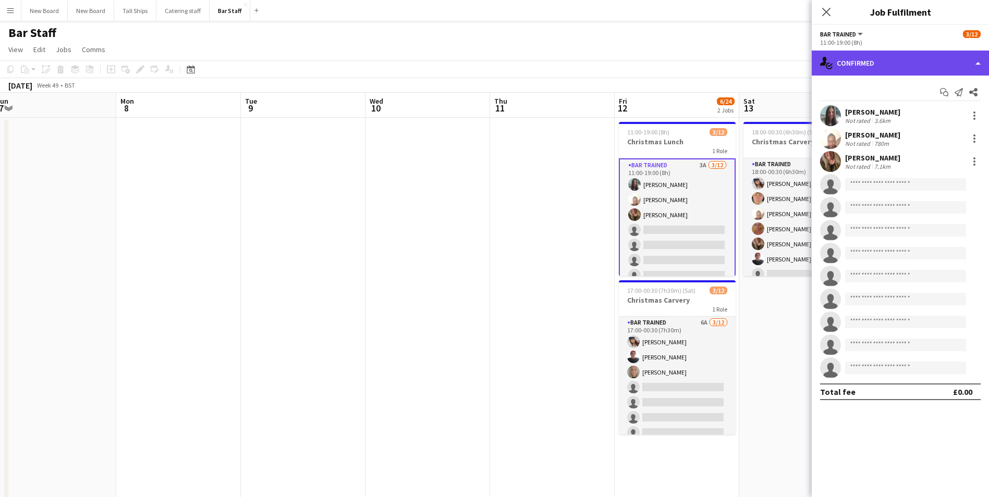
click at [904, 68] on div "single-neutral-actions-check-2 Confirmed" at bounding box center [900, 63] width 177 height 25
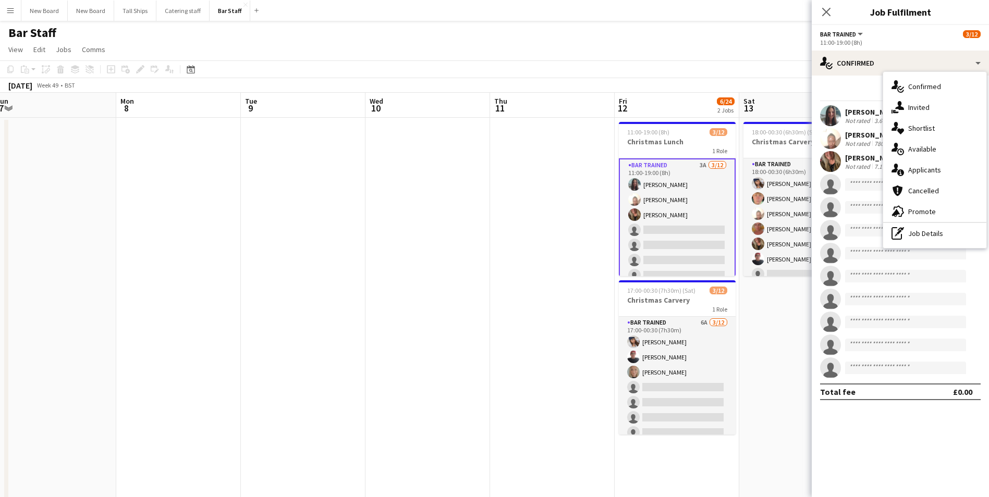
click at [932, 172] on span "Applicants" at bounding box center [924, 169] width 33 height 9
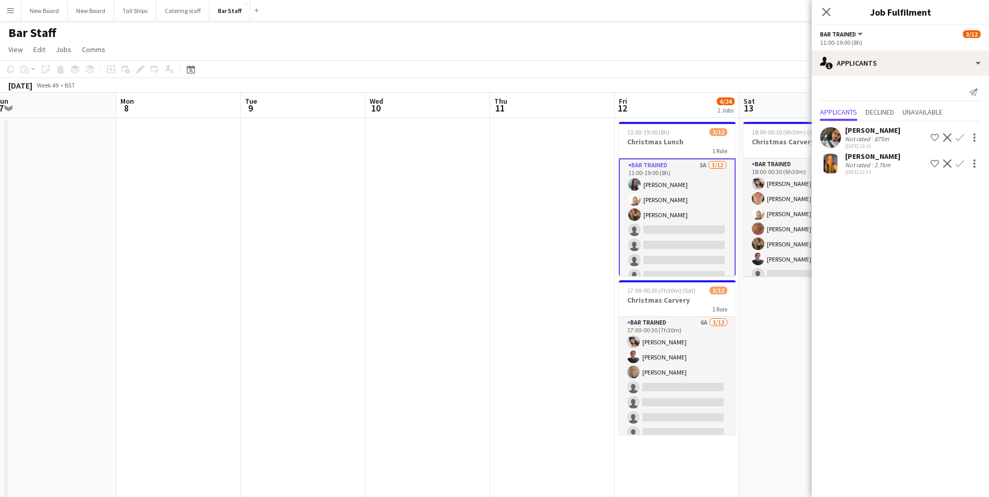
drag, startPoint x: 549, startPoint y: 256, endPoint x: 553, endPoint y: 252, distance: 5.5
click at [553, 253] on app-calendar-viewport "Thu 4 5/5 1 Job Fri 5 Sat 6 Sun 7 Mon 8 Tue 9 Wed 10 Thu 11 Fri 12 6/24 2 Jobs …" at bounding box center [494, 338] width 989 height 490
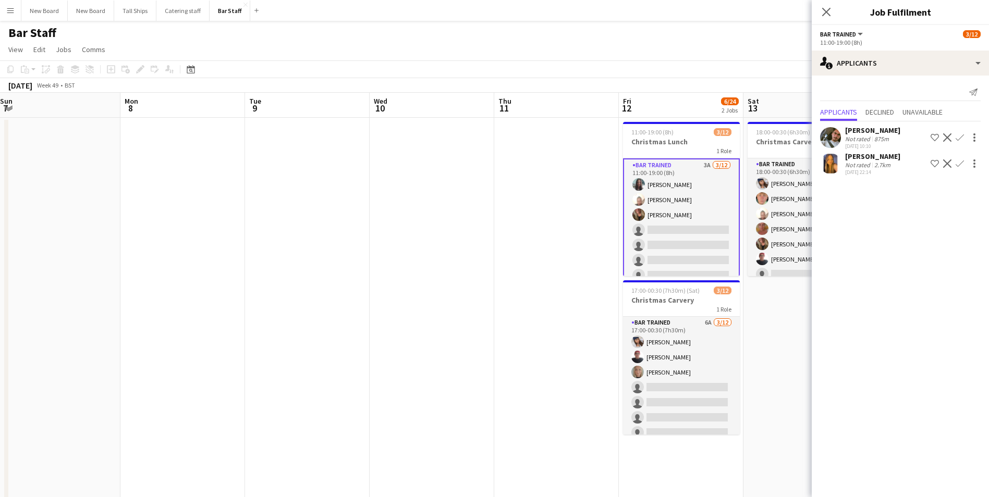
click at [957, 163] on app-icon "Confirm" at bounding box center [960, 164] width 8 height 8
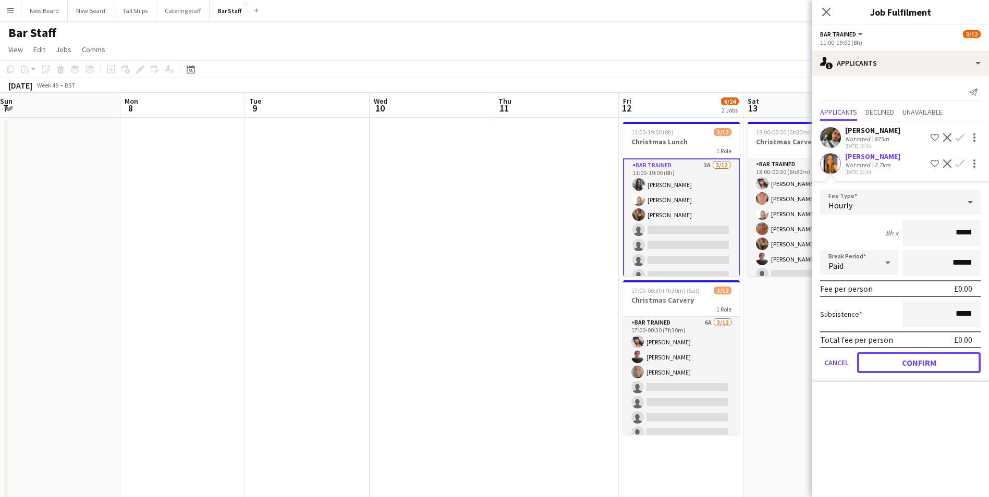
click at [955, 351] on form "Fee Type Hourly 8h x ***** Break Period Paid ****** Fee per person £0.00 Subsis…" at bounding box center [900, 286] width 177 height 192
click at [959, 363] on button "Confirm" at bounding box center [919, 362] width 124 height 21
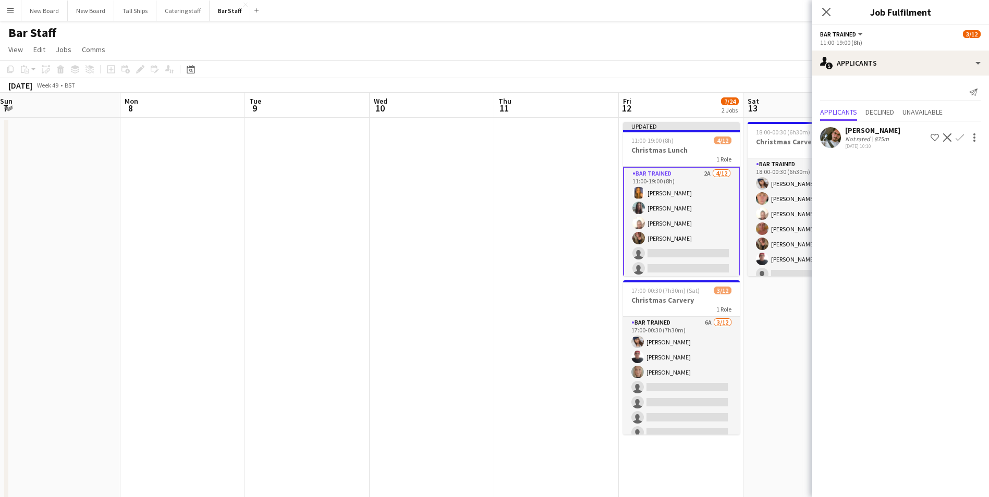
click at [962, 140] on app-icon "Confirm" at bounding box center [960, 137] width 8 height 8
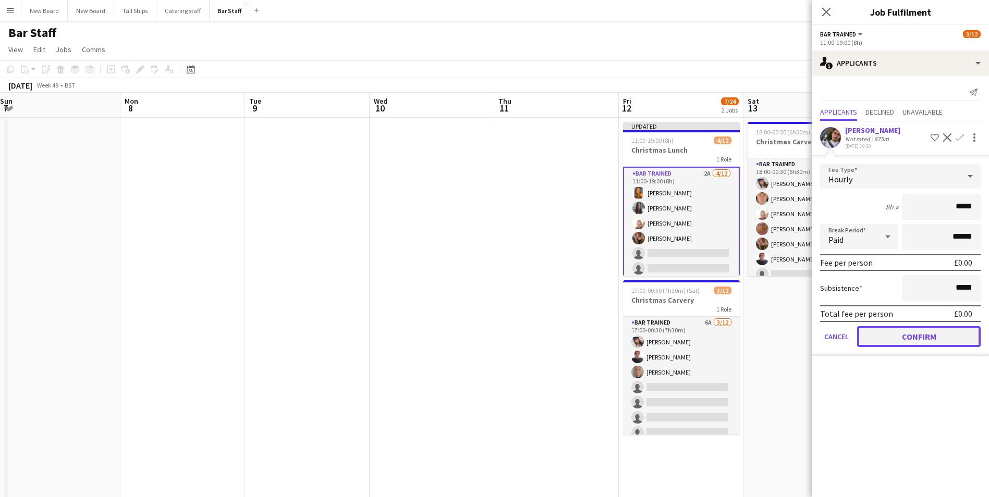
click at [951, 335] on button "Confirm" at bounding box center [919, 336] width 124 height 21
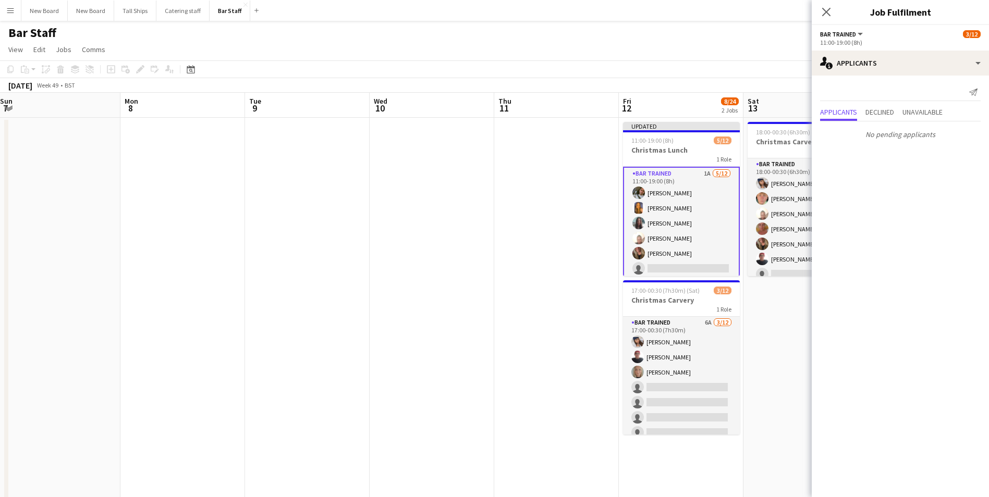
click at [714, 173] on app-card-role "Bar trained 1A [DATE] 11:00-19:00 (8h) [PERSON_NAME] [PERSON_NAME] [PERSON_NAME…" at bounding box center [681, 269] width 117 height 204
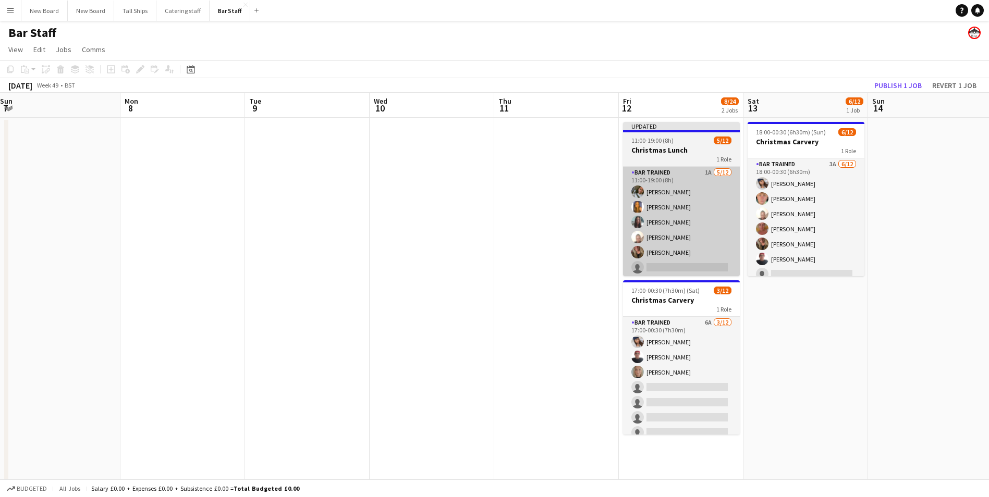
drag, startPoint x: 510, startPoint y: 271, endPoint x: 639, endPoint y: 202, distance: 146.7
click at [513, 268] on app-date-cell at bounding box center [556, 350] width 125 height 465
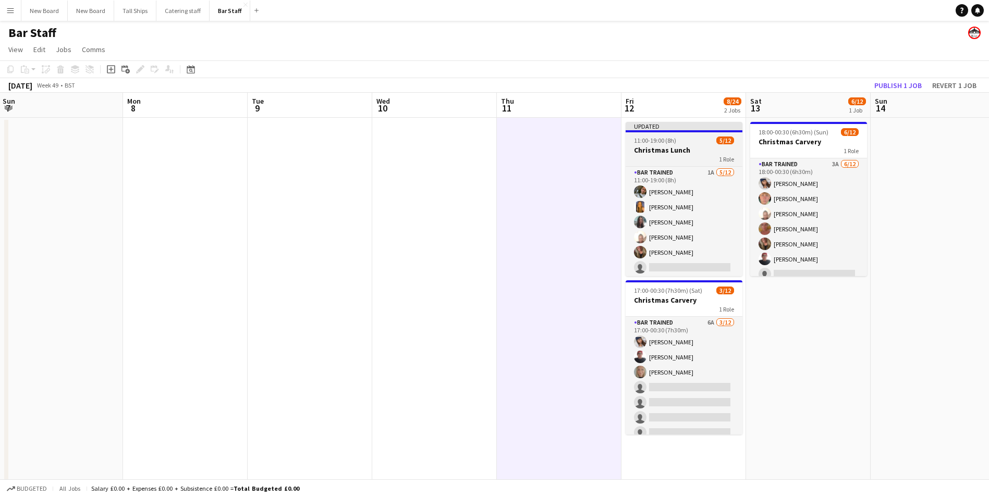
click at [709, 148] on h3 "Christmas Lunch" at bounding box center [684, 149] width 117 height 9
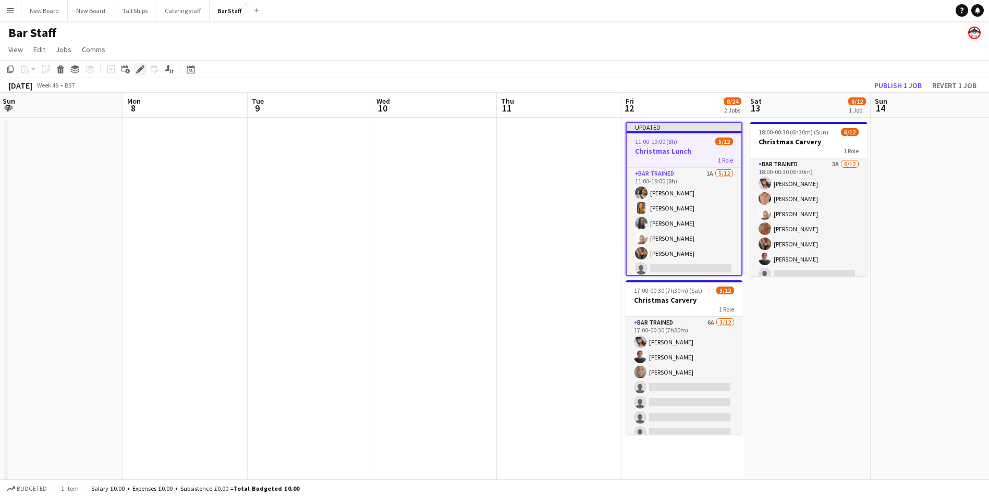
click at [137, 67] on icon "Edit" at bounding box center [140, 69] width 8 height 8
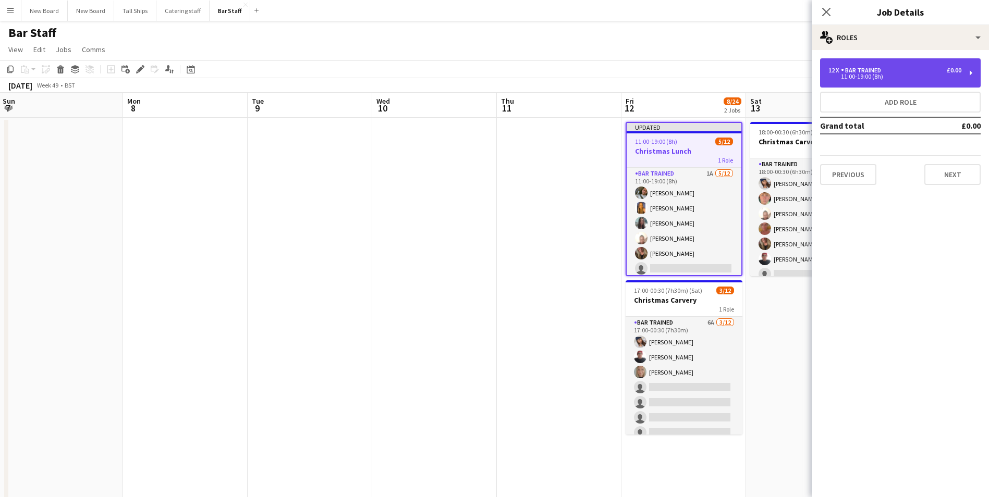
click at [876, 63] on div "12 x Bar trained £0.00 11:00-19:00 (8h)" at bounding box center [900, 72] width 161 height 29
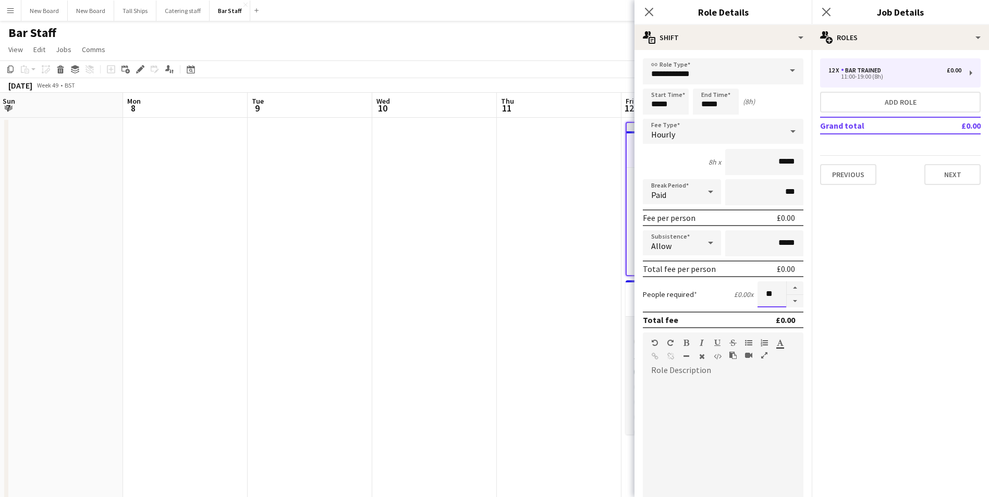
drag, startPoint x: 773, startPoint y: 296, endPoint x: 745, endPoint y: 293, distance: 28.3
click at [744, 294] on div "People required £0.00 x **" at bounding box center [723, 295] width 161 height 26
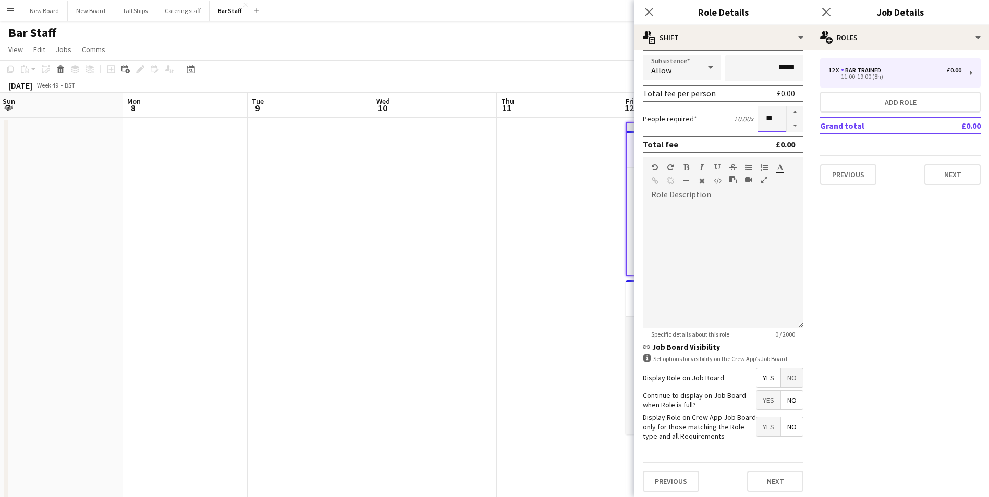
scroll to position [173, 0]
type input "**"
click at [780, 484] on button "Next" at bounding box center [775, 484] width 56 height 21
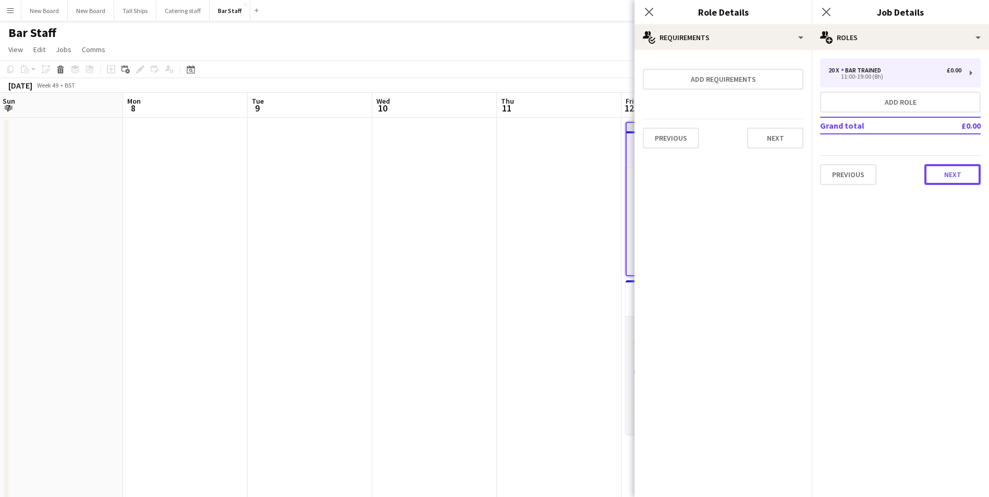
click at [960, 170] on button "Next" at bounding box center [952, 174] width 56 height 21
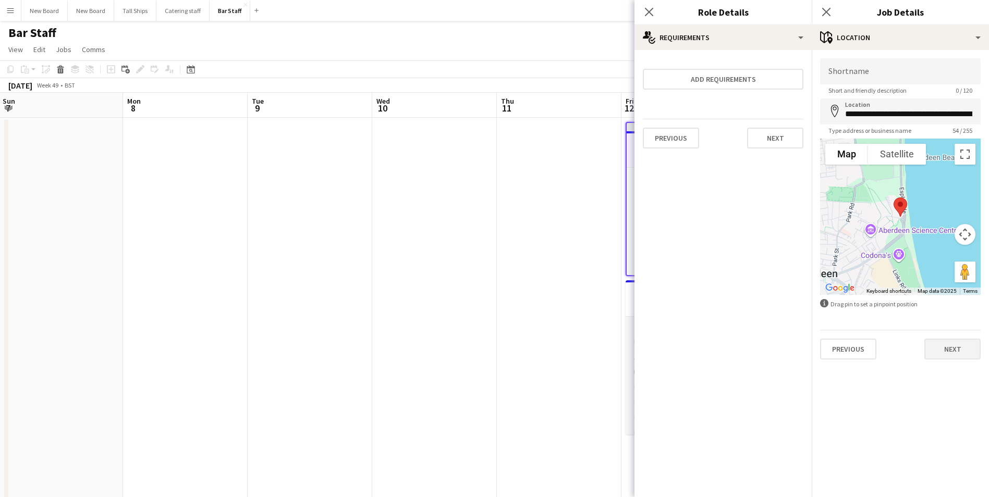
click at [950, 360] on div "**********" at bounding box center [900, 209] width 177 height 318
click at [943, 352] on button "Next" at bounding box center [952, 349] width 56 height 21
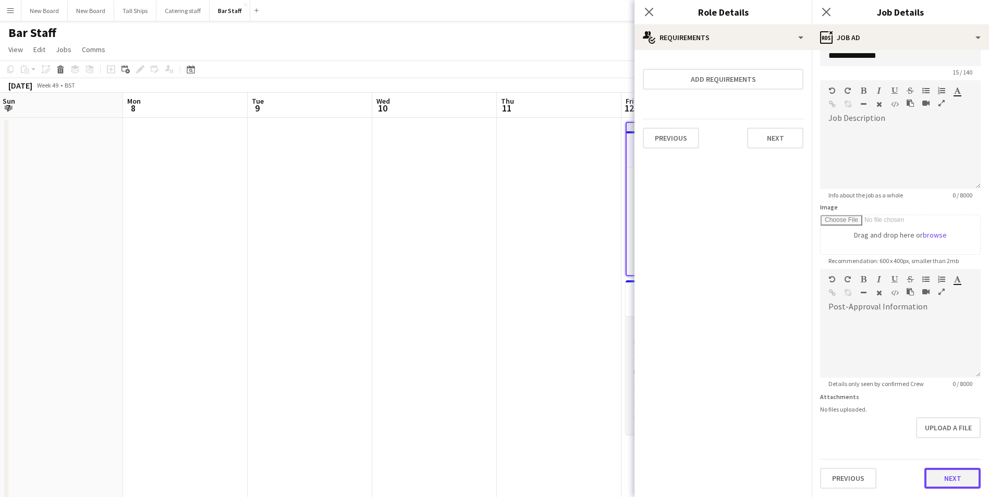
click at [953, 438] on form "**********" at bounding box center [900, 264] width 177 height 449
click at [966, 476] on button "Next" at bounding box center [952, 478] width 56 height 21
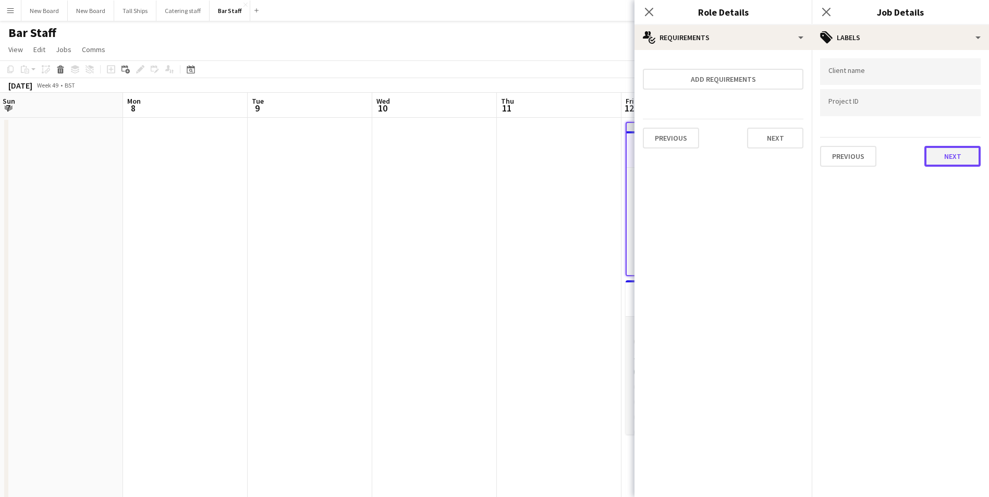
click at [951, 151] on button "Next" at bounding box center [952, 156] width 56 height 21
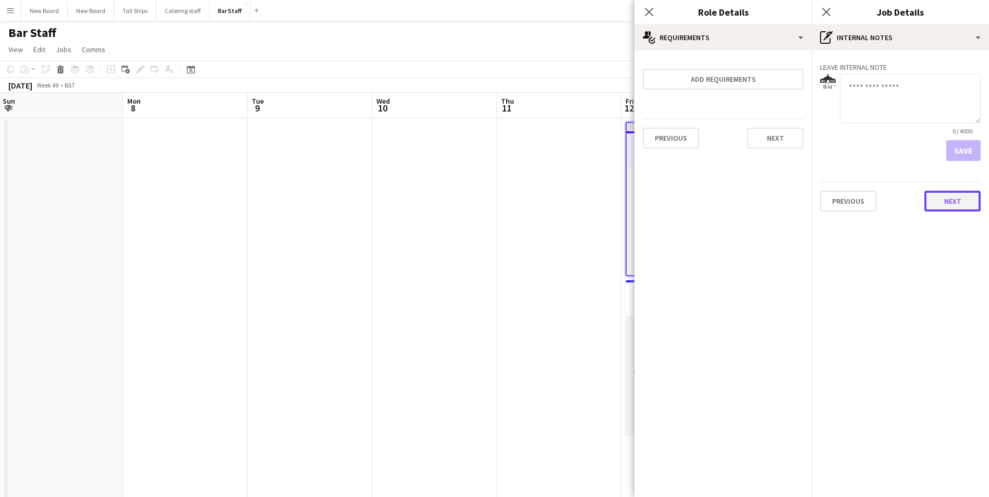
click at [962, 206] on button "Next" at bounding box center [952, 201] width 56 height 21
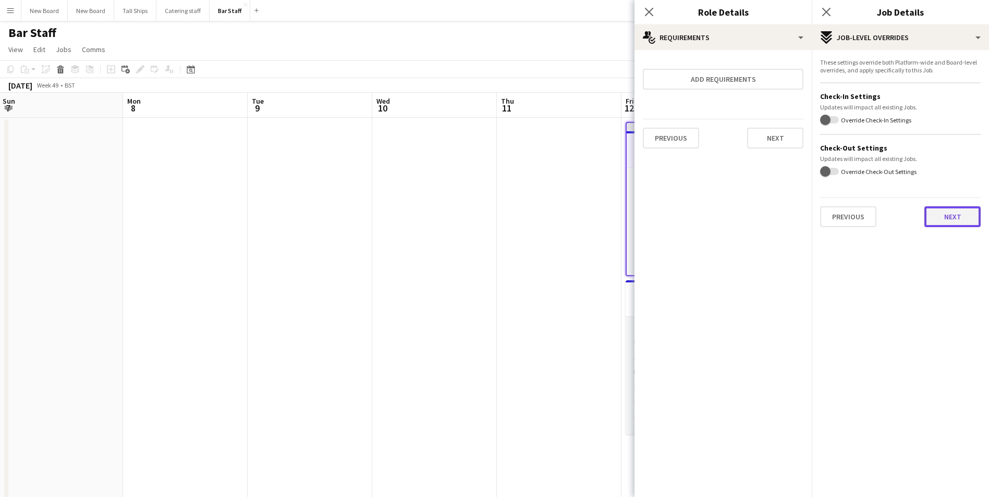
click at [962, 214] on button "Next" at bounding box center [952, 216] width 56 height 21
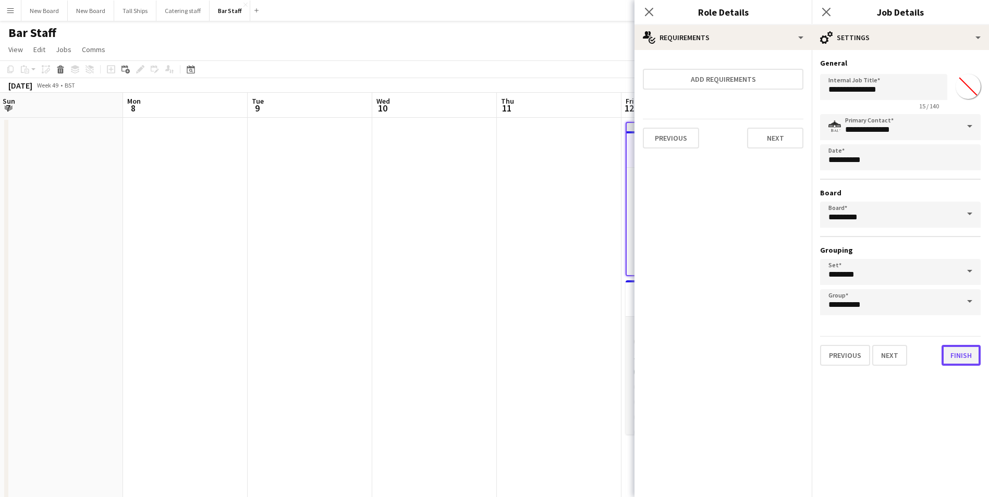
click at [964, 357] on button "Finish" at bounding box center [961, 355] width 39 height 21
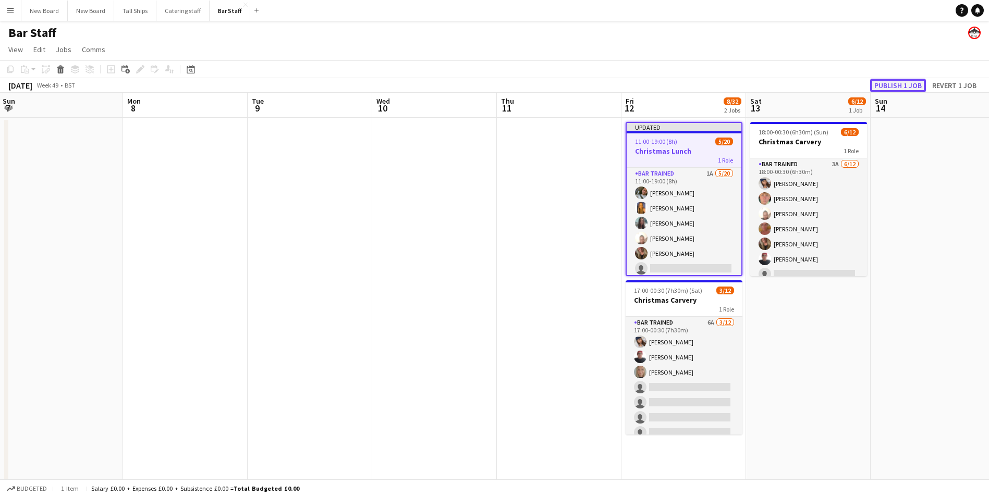
click at [886, 82] on button "Publish 1 job" at bounding box center [898, 86] width 56 height 14
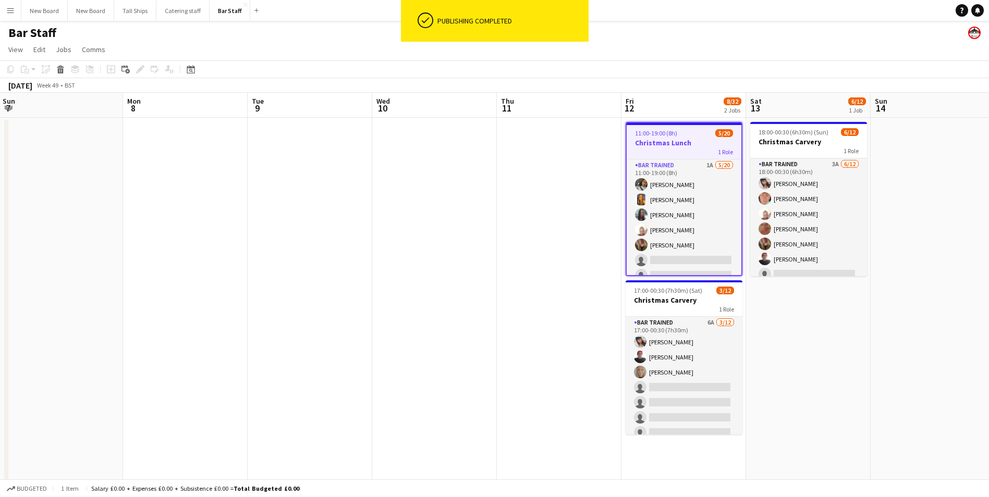
click at [647, 135] on span "11:00-19:00 (8h)" at bounding box center [656, 133] width 42 height 8
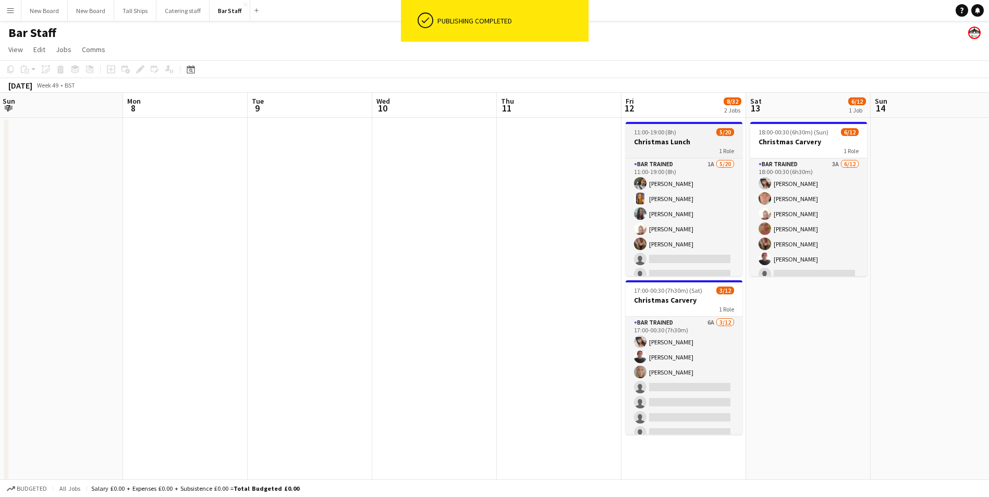
scroll to position [0, 376]
click at [647, 134] on span "11:00-19:00 (8h)" at bounding box center [655, 132] width 42 height 8
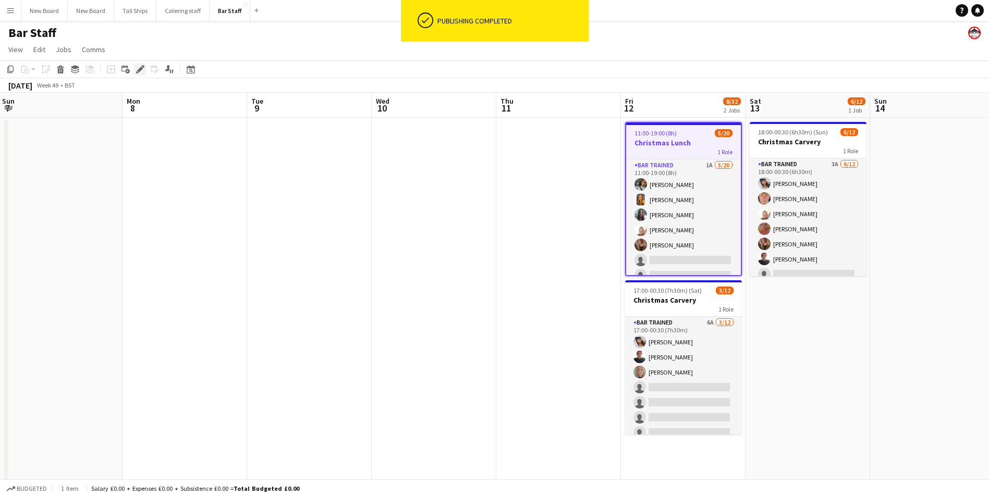
click at [141, 69] on icon at bounding box center [140, 70] width 6 height 6
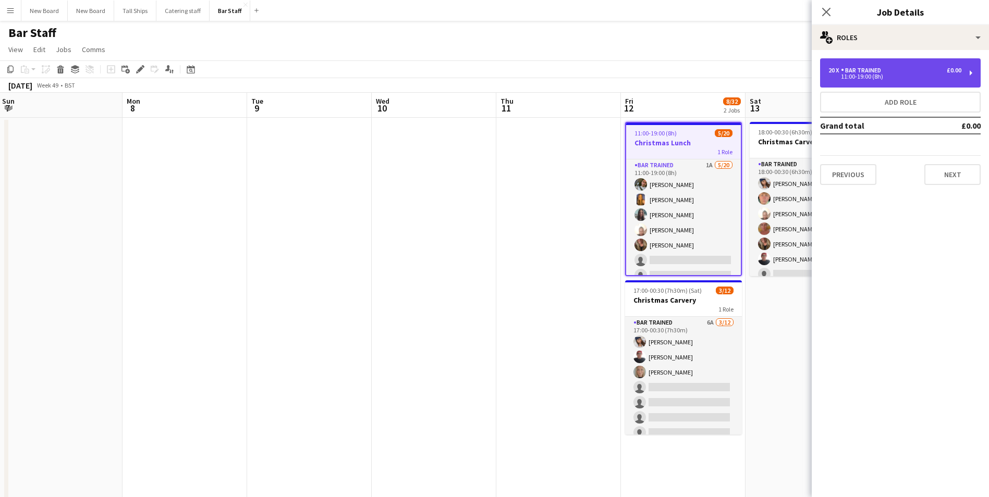
click at [887, 70] on div "20 x Bar trained £0.00" at bounding box center [895, 70] width 133 height 7
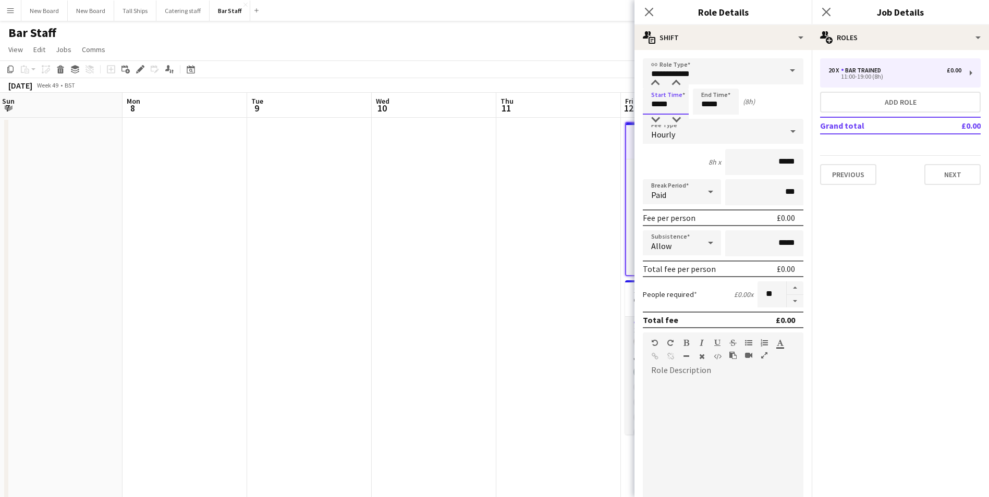
drag, startPoint x: 654, startPoint y: 110, endPoint x: 579, endPoint y: 114, distance: 75.7
click at [581, 113] on body "Menu Boards Boards Boards All jobs Status Workforce Workforce My Workforce Recr…" at bounding box center [494, 300] width 989 height 601
type input "*****"
click at [963, 168] on button "Next" at bounding box center [952, 174] width 56 height 21
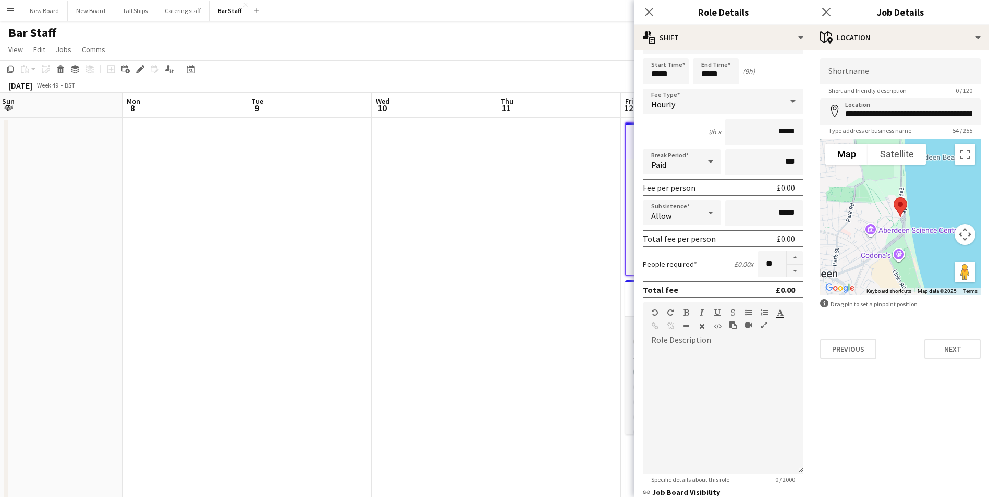
scroll to position [179, 0]
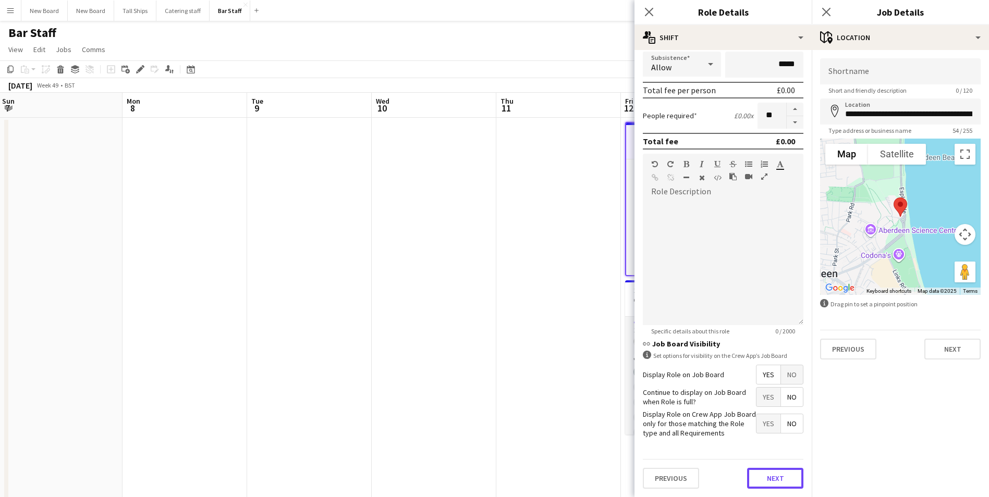
click at [778, 481] on button "Next" at bounding box center [775, 478] width 56 height 21
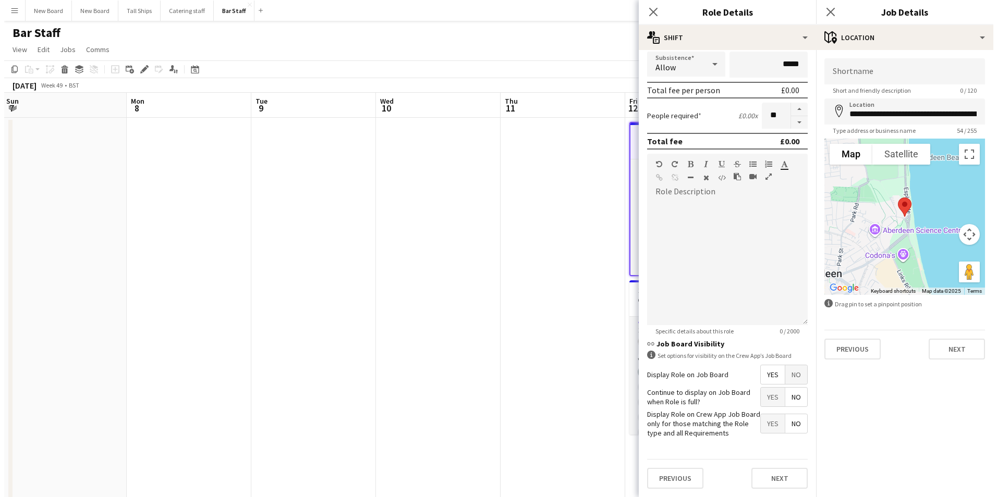
scroll to position [0, 0]
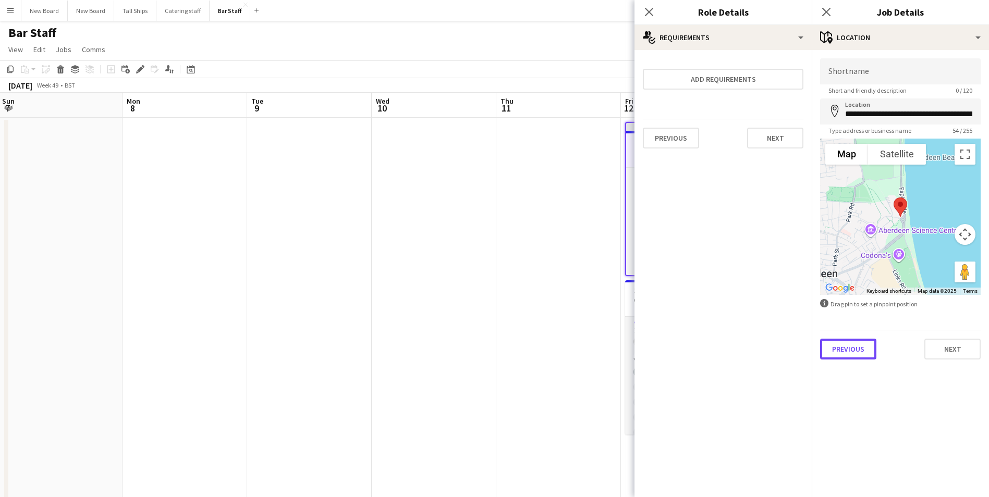
click at [861, 351] on button "Previous" at bounding box center [848, 349] width 56 height 21
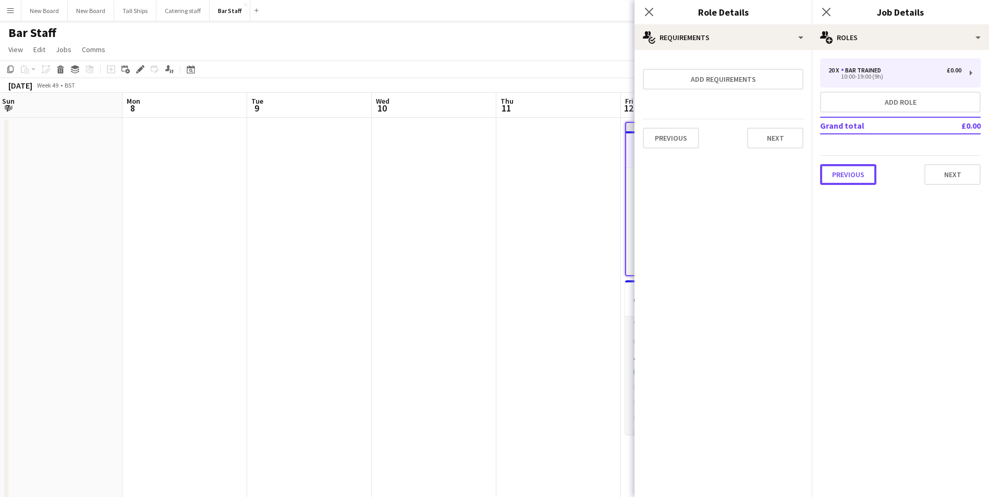
click at [838, 177] on button "Previous" at bounding box center [848, 174] width 56 height 21
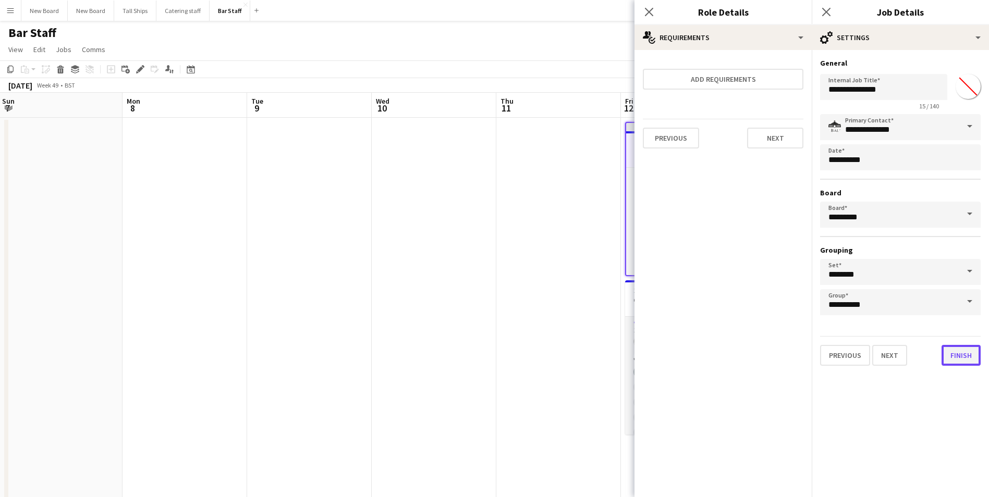
click at [972, 364] on button "Finish" at bounding box center [961, 355] width 39 height 21
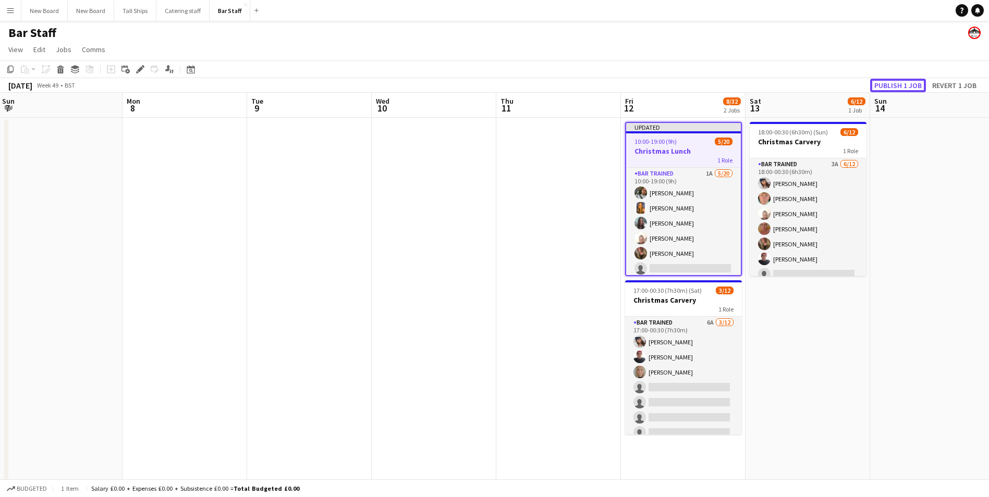
click at [914, 85] on button "Publish 1 job" at bounding box center [898, 86] width 56 height 14
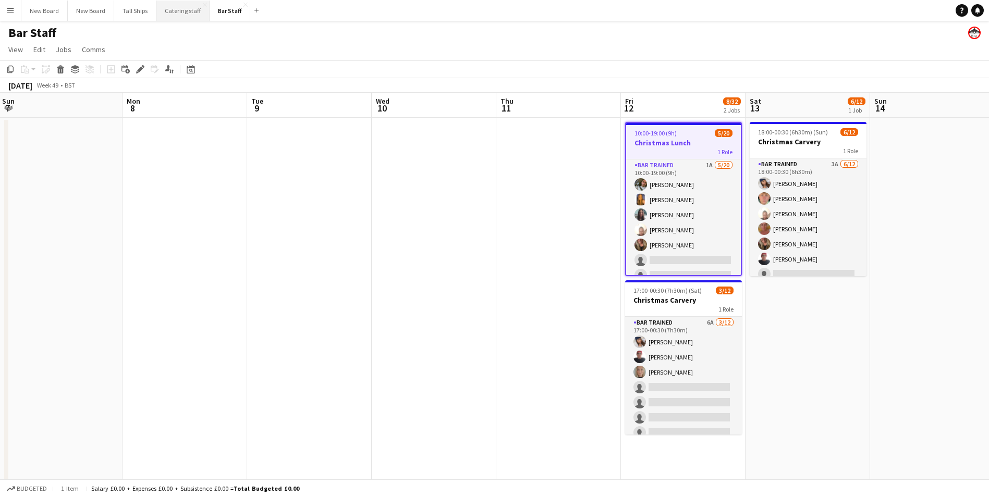
click at [190, 3] on button "Catering staff Close" at bounding box center [182, 11] width 53 height 20
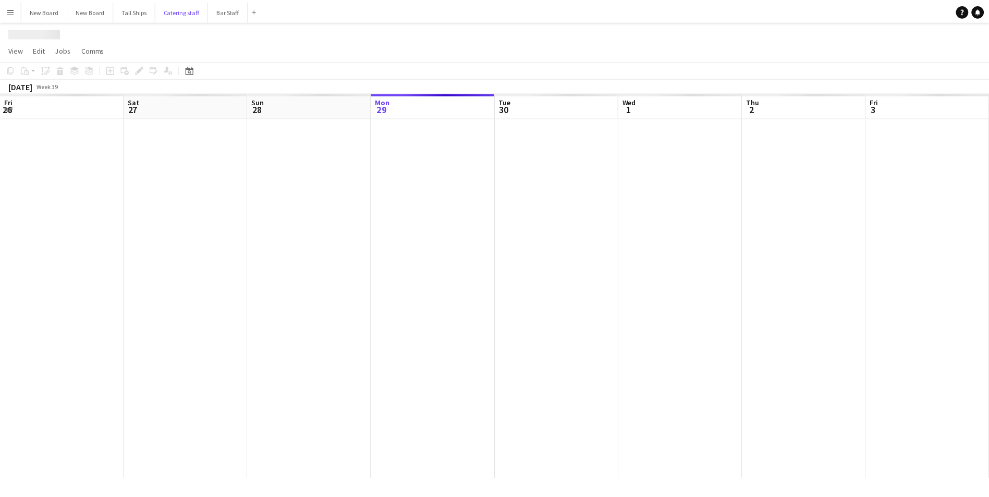
scroll to position [0, 249]
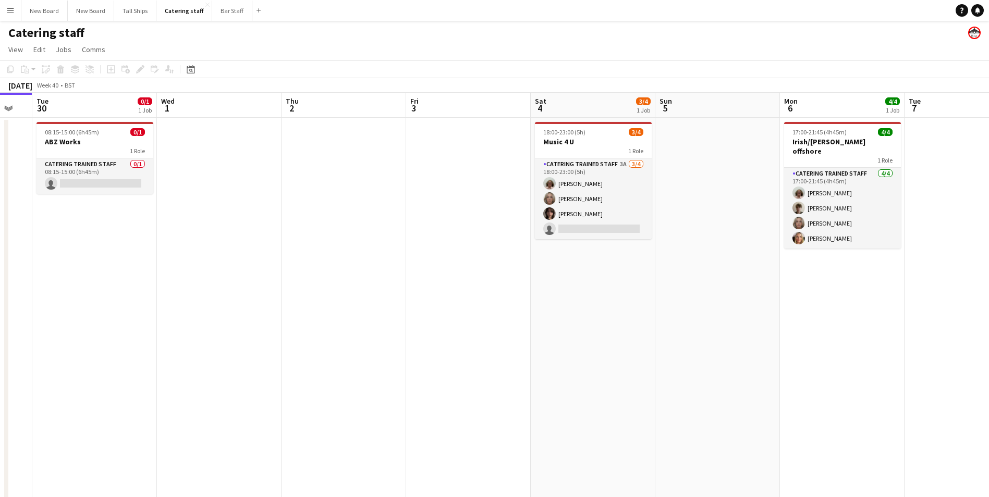
drag, startPoint x: 706, startPoint y: 308, endPoint x: 646, endPoint y: 346, distance: 71.0
click at [495, 341] on app-calendar-viewport "Sat 27 20/26 3 Jobs Sun 28 Mon 29 Tue 30 0/1 1 Job Wed 1 Thu 2 Fri 3 Sat 4 3/4 …" at bounding box center [494, 302] width 989 height 419
click at [131, 183] on app-card-role "Catering trained staff 0/1 08:15-15:00 (6h45m) single-neutral-actions" at bounding box center [94, 176] width 117 height 35
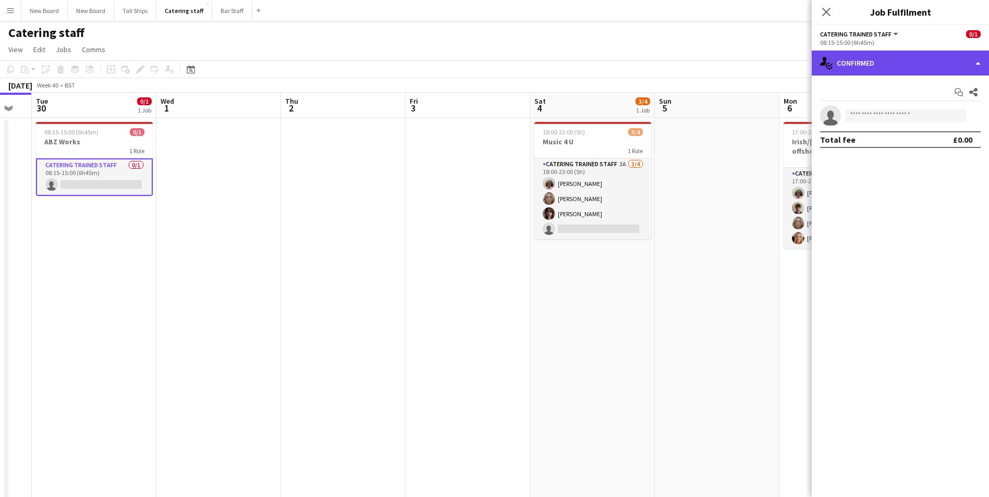
click at [893, 69] on div "single-neutral-actions-check-2 Confirmed" at bounding box center [900, 63] width 177 height 25
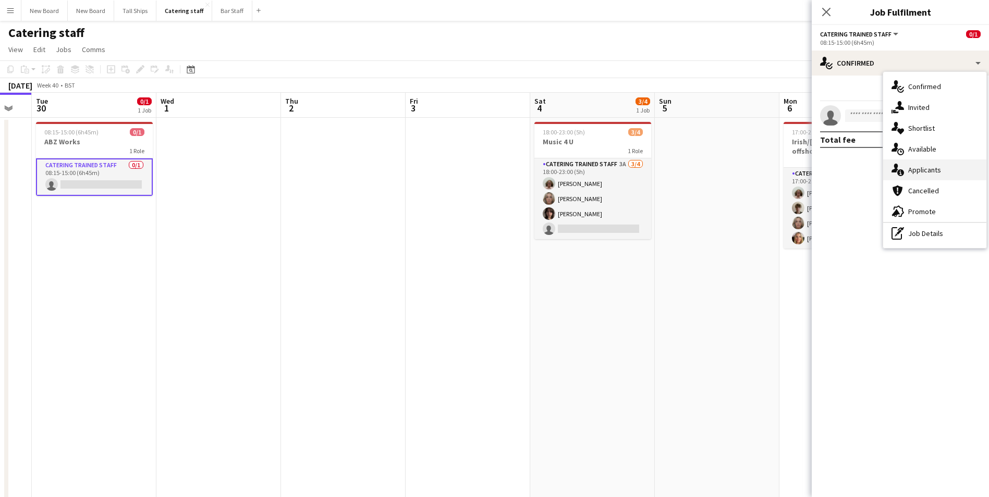
click at [926, 165] on div "single-neutral-actions-information Applicants" at bounding box center [934, 170] width 103 height 21
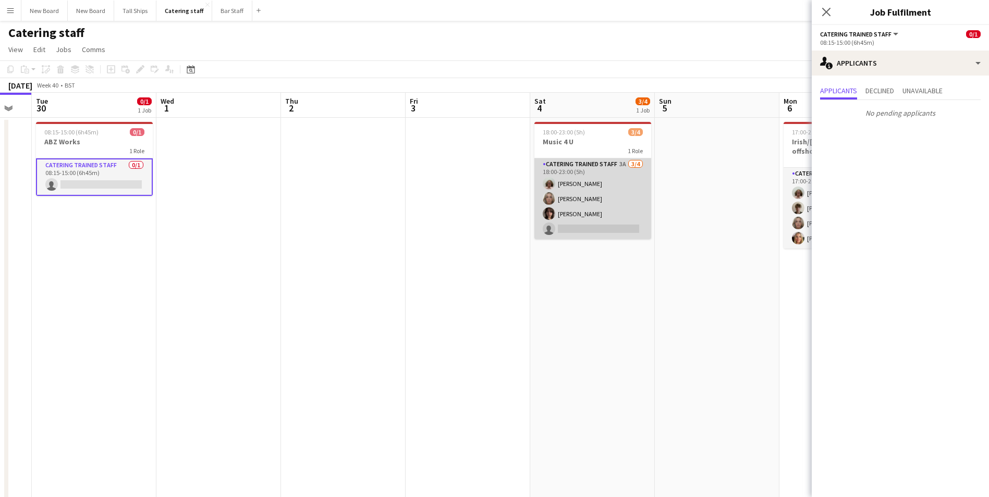
click at [617, 224] on app-card-role "Catering trained staff 3A [DATE] 18:00-23:00 (5h) [PERSON_NAME] [PERSON_NAME] […" at bounding box center [592, 199] width 117 height 81
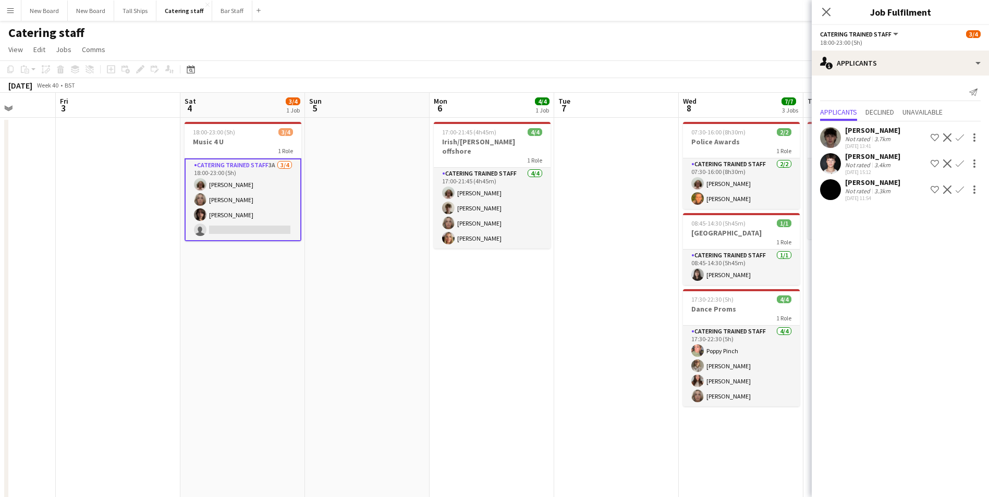
drag, startPoint x: 693, startPoint y: 315, endPoint x: 427, endPoint y: 330, distance: 266.3
click at [423, 332] on app-calendar-viewport "Mon 29 Tue 30 0/1 1 Job Wed 1 Thu 2 Fri 3 Sat 4 3/4 1 Job Sun 5 Mon 6 4/4 1 Job…" at bounding box center [494, 302] width 989 height 419
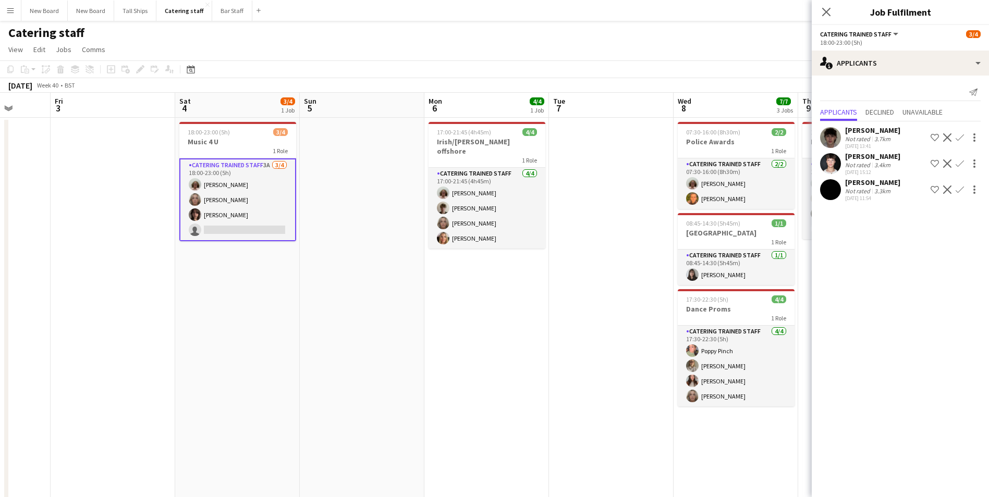
drag, startPoint x: 641, startPoint y: 311, endPoint x: 409, endPoint y: 339, distance: 233.7
click at [403, 344] on app-calendar-viewport "Mon 29 Tue 30 0/1 1 Job Wed 1 Thu 2 Fri 3 Sat 4 3/4 1 Job Sun 5 Mon 6 4/4 1 Job…" at bounding box center [494, 302] width 989 height 419
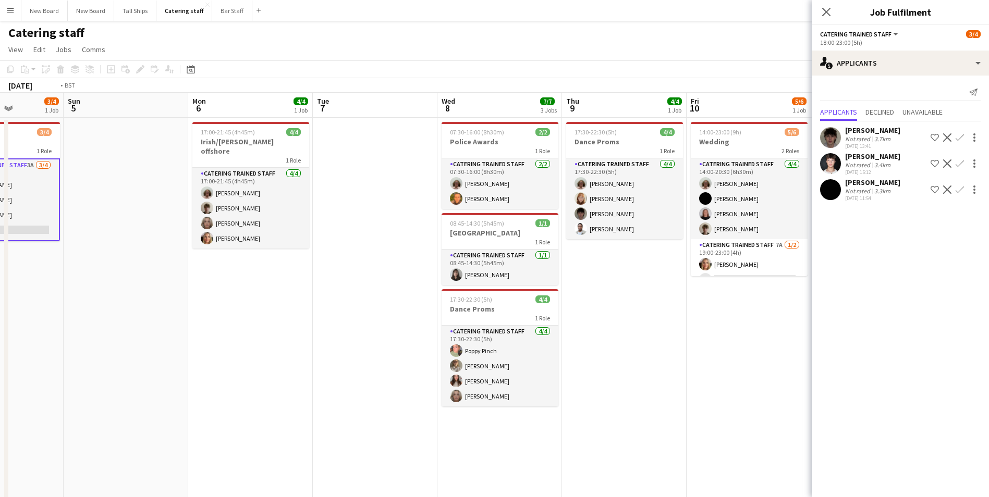
drag, startPoint x: 785, startPoint y: 374, endPoint x: 218, endPoint y: 376, distance: 566.8
click at [199, 375] on app-calendar-viewport "Wed 1 Thu 2 Fri 3 Sat 4 3/4 1 Job Sun 5 Mon 6 4/4 1 Job Tue 7 Wed 8 7/7 3 Jobs …" at bounding box center [494, 302] width 989 height 419
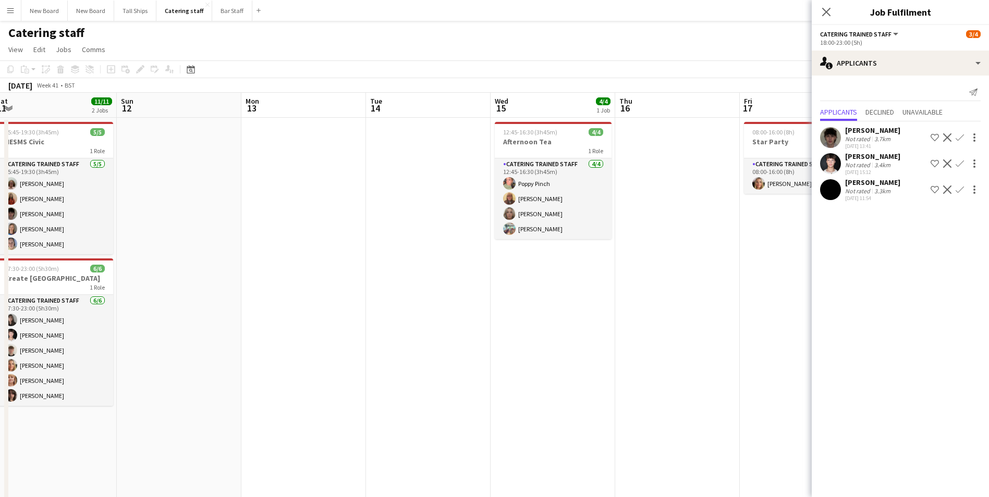
drag, startPoint x: 652, startPoint y: 371, endPoint x: 2, endPoint y: 380, distance: 650.3
click at [2, 380] on app-calendar-viewport "Mon 6 4/4 1 Job Tue 7 Wed 8 7/7 3 Jobs Thu 9 4/4 1 Job Fri 10 5/6 1 Job Sat 11 …" at bounding box center [494, 302] width 989 height 419
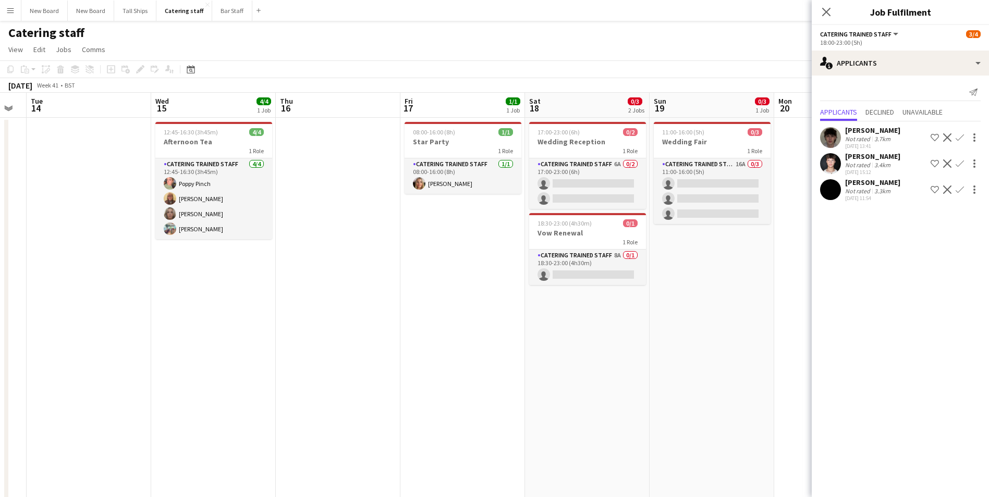
drag, startPoint x: 588, startPoint y: 378, endPoint x: 146, endPoint y: 385, distance: 441.7
click at [143, 385] on app-calendar-viewport "Sat 11 11/11 2 Jobs Sun 12 Mon 13 Tue 14 Wed 15 4/4 1 Job Thu 16 Fri 17 1/1 1 J…" at bounding box center [494, 302] width 989 height 419
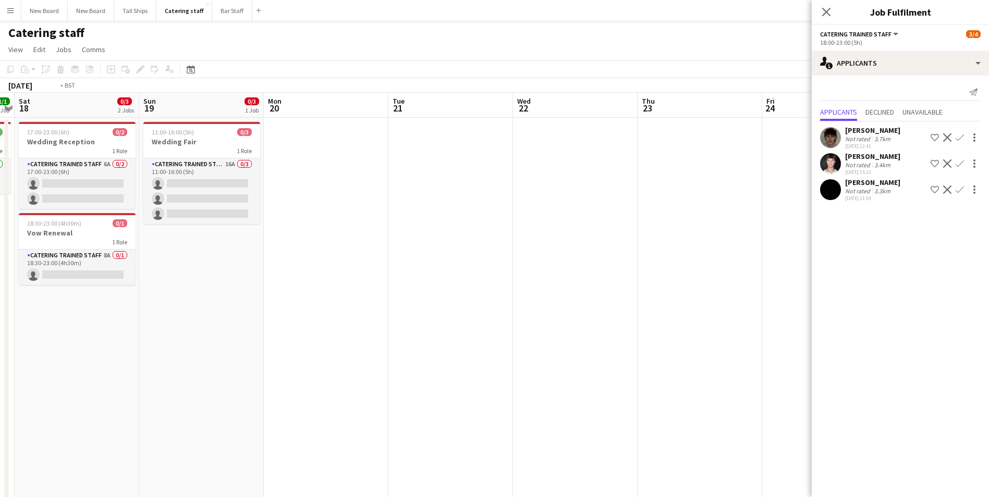
drag, startPoint x: 342, startPoint y: 427, endPoint x: 476, endPoint y: 404, distance: 136.0
click at [337, 424] on app-calendar-viewport "Wed 15 4/4 1 Job Thu 16 Fri 17 1/1 1 Job Sat 18 0/3 2 Jobs Sun 19 0/3 1 Job Mon…" at bounding box center [494, 302] width 989 height 419
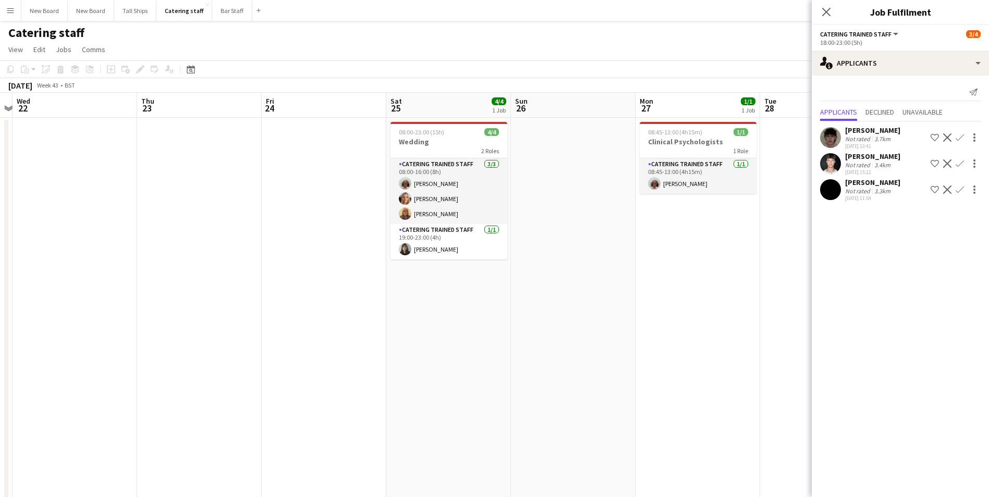
drag, startPoint x: 687, startPoint y: 425, endPoint x: 483, endPoint y: 418, distance: 204.0
click at [474, 428] on app-calendar-viewport "Sun 19 0/3 1 Job Mon 20 Tue 21 Wed 22 Thu 23 Fri 24 Sat 25 4/4 1 Job Sun 26 Mon…" at bounding box center [494, 302] width 989 height 419
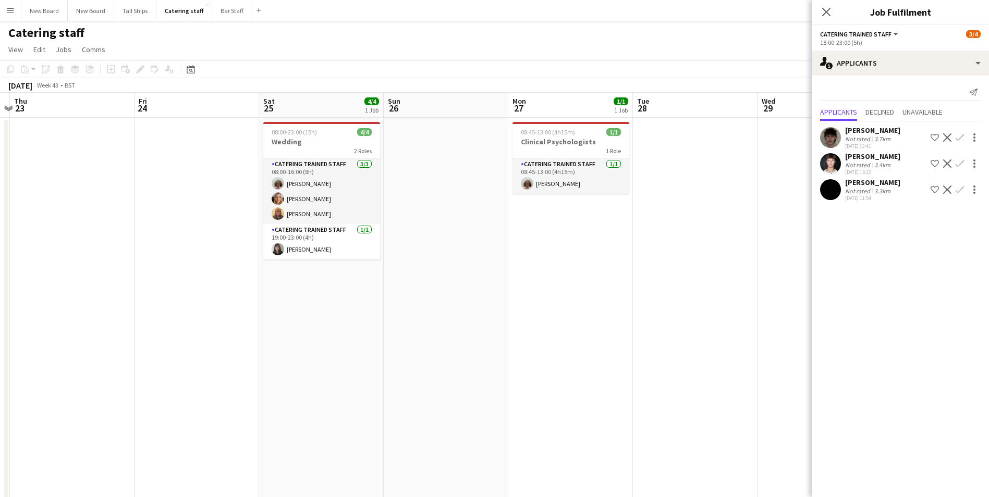
drag, startPoint x: 151, startPoint y: 396, endPoint x: 212, endPoint y: 388, distance: 61.5
click at [161, 393] on app-calendar-viewport "Mon 20 Tue 21 Wed 22 Thu 23 Fri 24 Sat 25 4/4 1 Job Sun 26 Mon 27 1/1 1 Job Tue…" at bounding box center [494, 302] width 989 height 419
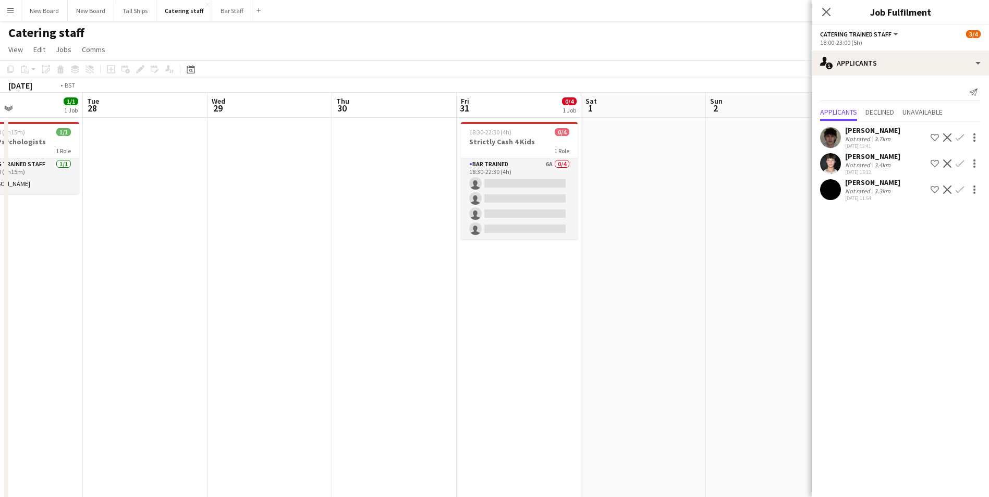
drag, startPoint x: 701, startPoint y: 421, endPoint x: 306, endPoint y: 405, distance: 395.5
click at [257, 421] on app-calendar-viewport "Fri 24 Sat 25 4/4 1 Job Sun 26 Mon 27 1/1 1 Job Tue 28 Wed 29 Thu 30 Fri 31 0/4…" at bounding box center [494, 302] width 989 height 419
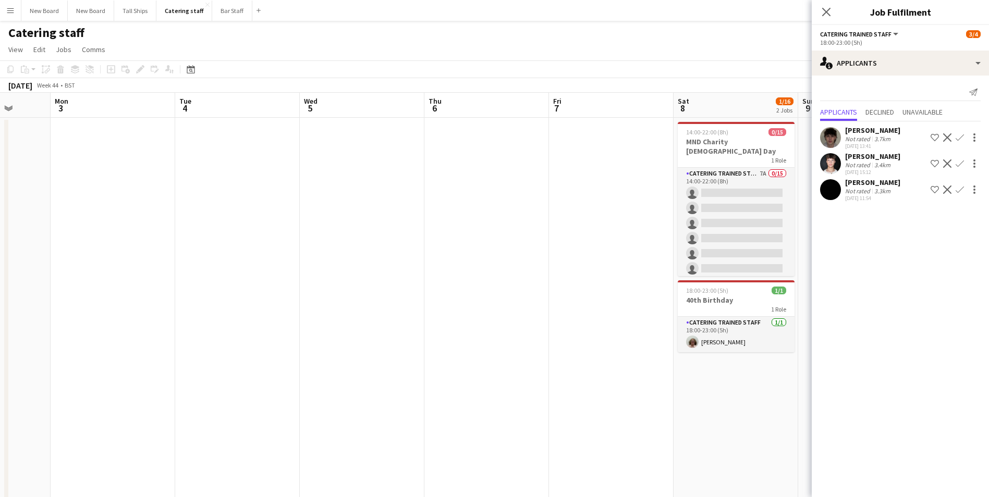
drag, startPoint x: 397, startPoint y: 421, endPoint x: 700, endPoint y: 388, distance: 305.3
click at [300, 415] on app-calendar-viewport "Thu 30 Fri 31 0/4 1 Job Sat 1 Sun 2 Mon 3 Tue 4 Wed 5 Thu 6 Fri 7 Sat 8 1/16 2 …" at bounding box center [494, 302] width 989 height 419
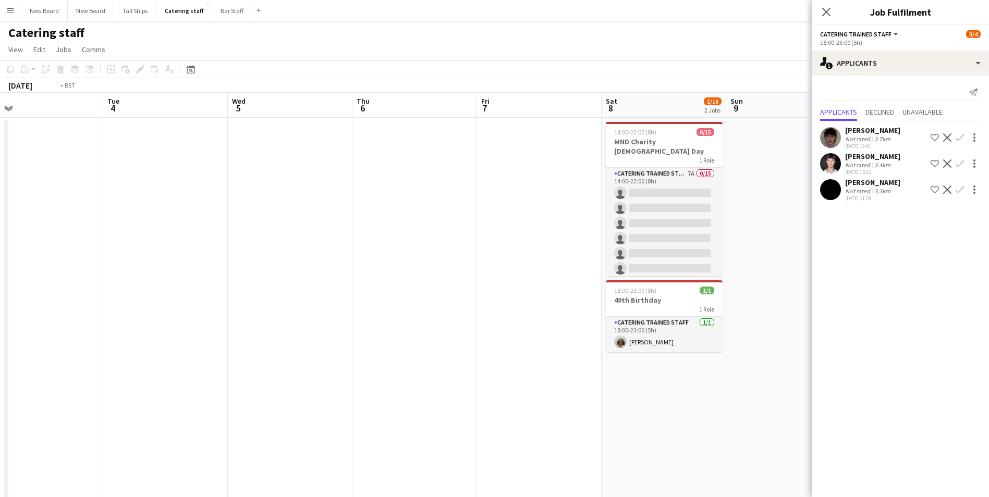
drag, startPoint x: 453, startPoint y: 411, endPoint x: 232, endPoint y: 371, distance: 224.7
click at [175, 380] on app-calendar-viewport "Fri 31 0/4 1 Job Sat 1 Sun 2 Mon 3 Tue 4 Wed 5 Thu 6 Fri 7 Sat 8 1/16 2 Jobs Su…" at bounding box center [494, 302] width 989 height 419
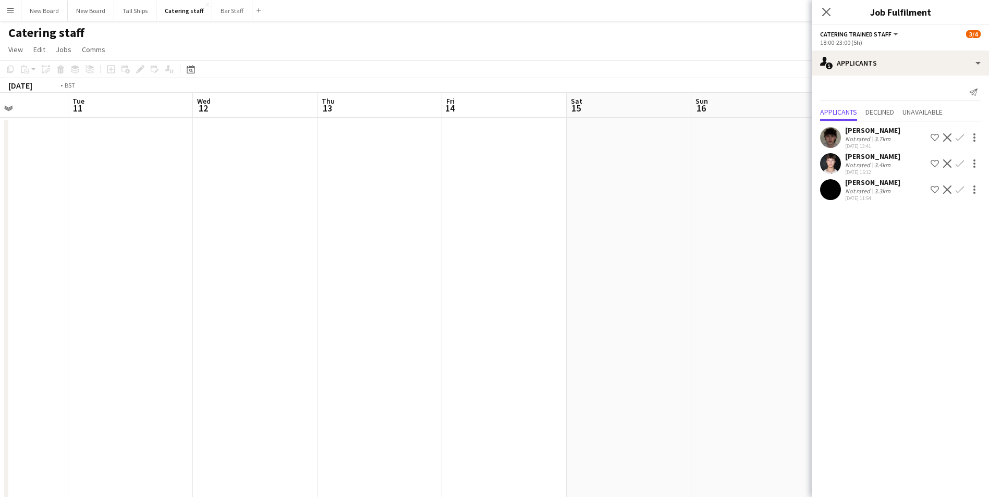
drag, startPoint x: 604, startPoint y: 396, endPoint x: 79, endPoint y: 388, distance: 525.1
click at [71, 389] on app-calendar-viewport "Fri 7 Sat 8 1/16 2 Jobs Sun 9 Mon 10 Tue 11 Wed 12 Thu 13 Fri 14 Sat 15 Sun 16 …" at bounding box center [494, 302] width 989 height 419
drag, startPoint x: 86, startPoint y: 387, endPoint x: 95, endPoint y: 370, distance: 19.4
click at [74, 377] on app-calendar-viewport "Sun 9 Mon 10 Tue 11 Wed 12 Thu 13 Fri 14 Sat 15 Sun 16 Mon 17 Tue 18 Wed 19 Thu…" at bounding box center [494, 302] width 989 height 419
drag, startPoint x: 577, startPoint y: 377, endPoint x: 23, endPoint y: 348, distance: 555.0
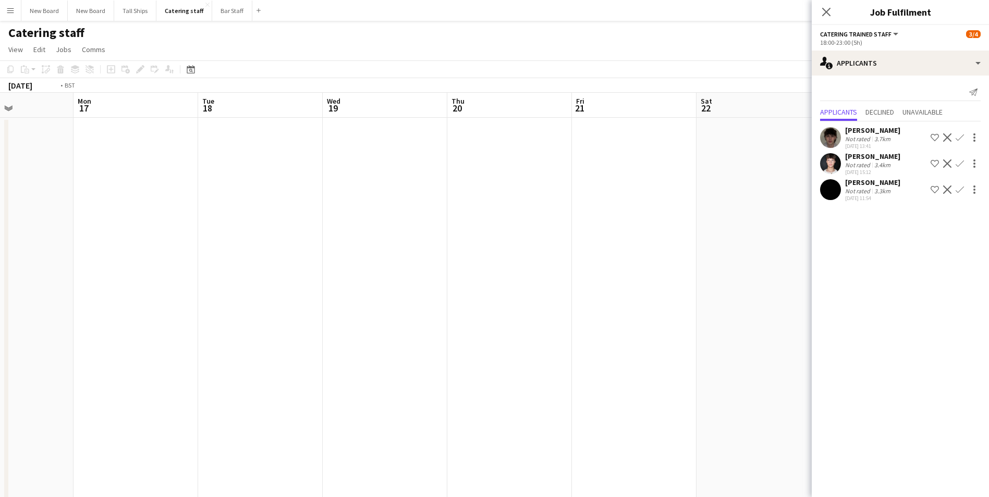
click at [23, 348] on app-calendar-viewport "Thu 13 Fri 14 Sat 15 Sun 16 Mon 17 Tue 18 Wed 19 Thu 20 Fri 21 Sat 22 Sun 23 Mo…" at bounding box center [494, 302] width 989 height 419
drag, startPoint x: 128, startPoint y: 370, endPoint x: 328, endPoint y: 342, distance: 202.3
click at [7, 342] on div "Fri 21 Sat 22 Sun 23 Mon 24 Tue 25 Wed 26 Thu 27 Fri 28 Sat 29 Sun 30 Mon 1 Tue…" at bounding box center [494, 302] width 989 height 419
drag, startPoint x: 595, startPoint y: 386, endPoint x: 159, endPoint y: 371, distance: 436.7
click at [151, 373] on app-calendar-viewport "Fri 21 Sat 22 Sun 23 Mon 24 Tue 25 Wed 26 Thu 27 Fri 28 Sat 29 Sun 30 Mon 1 Tue…" at bounding box center [494, 302] width 989 height 419
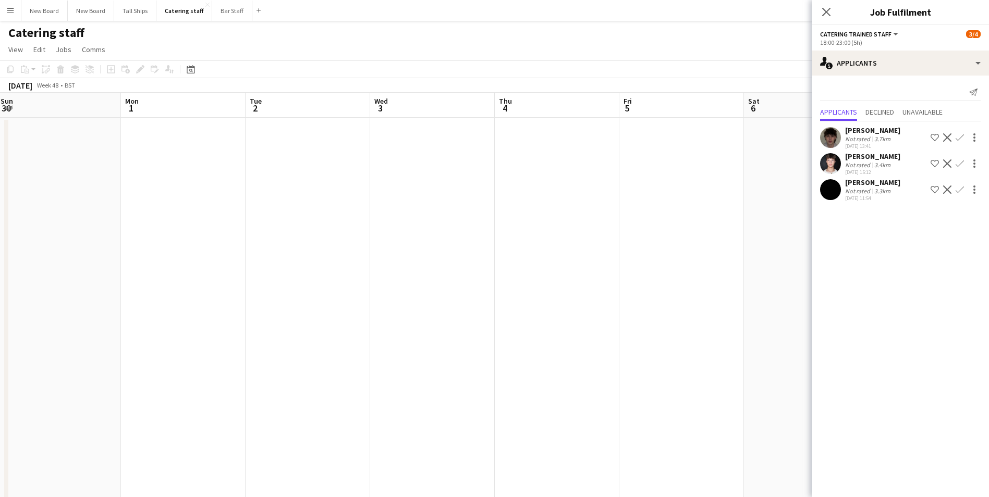
drag, startPoint x: 127, startPoint y: 394, endPoint x: 164, endPoint y: 361, distance: 50.2
click at [34, 376] on app-calendar-viewport "Thu 27 Fri 28 Sat 29 Sun 30 Mon 1 Tue 2 Wed 3 Thu 4 Fri 5 Sat 6 Sun 7 Mon 8 Tue…" at bounding box center [494, 302] width 989 height 419
drag, startPoint x: 212, startPoint y: 384, endPoint x: 205, endPoint y: 370, distance: 15.4
click at [198, 375] on app-calendar-viewport "Sun 30 Mon 1 Tue 2 Wed 3 Thu 4 Fri 5 Sat 6 Sun 7 Mon 8 Tue 9 Wed 10 Thu 11 Fri …" at bounding box center [494, 302] width 989 height 419
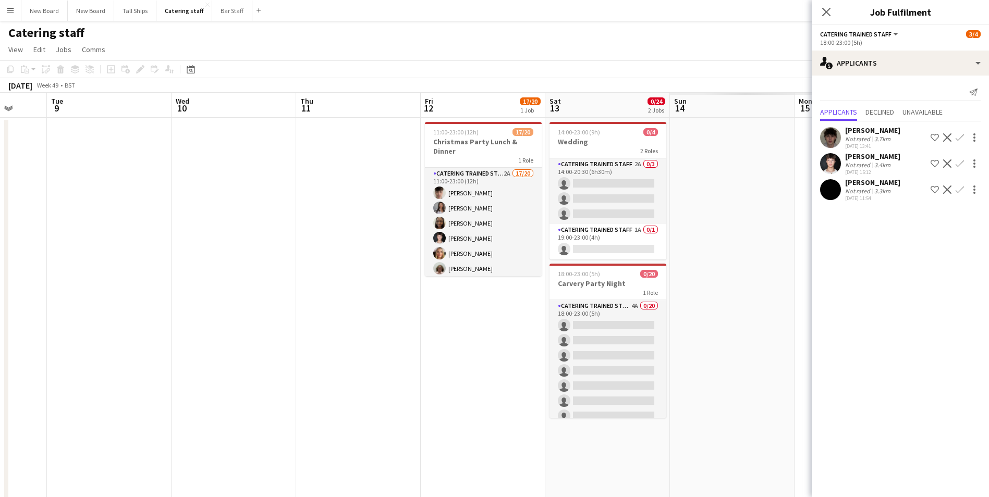
drag, startPoint x: 387, startPoint y: 428, endPoint x: 147, endPoint y: 399, distance: 242.1
click at [114, 406] on app-calendar-viewport "Fri 5 Sat 6 Sun 7 Mon 8 Tue 9 Wed 10 Thu 11 Fri 12 17/20 1 Job Sat 13 0/24 2 Jo…" at bounding box center [494, 302] width 989 height 419
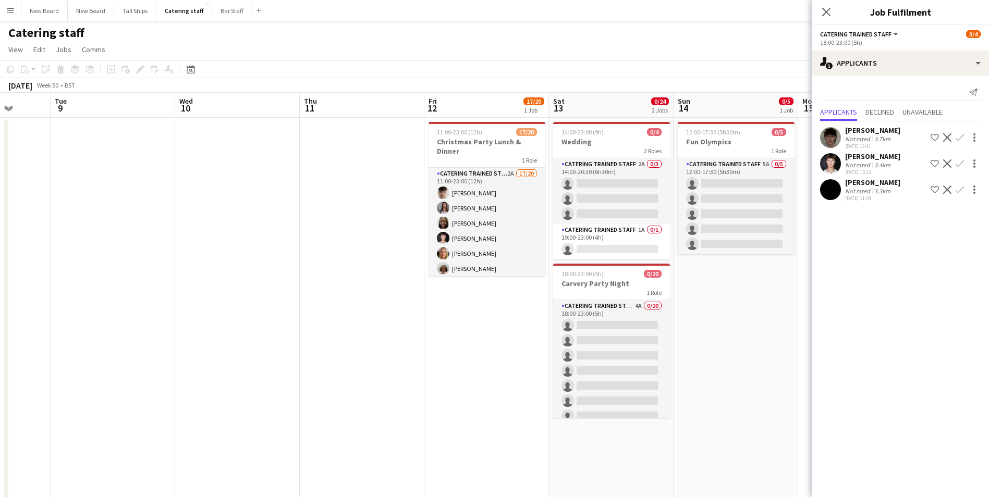
drag, startPoint x: 705, startPoint y: 429, endPoint x: 305, endPoint y: 427, distance: 401.0
click at [295, 437] on app-calendar-viewport "Sat 6 Sun 7 Mon 8 Tue 9 Wed 10 Thu 11 Fri 12 17/20 1 Job Sat 13 0/24 2 Jobs Sun…" at bounding box center [494, 302] width 989 height 419
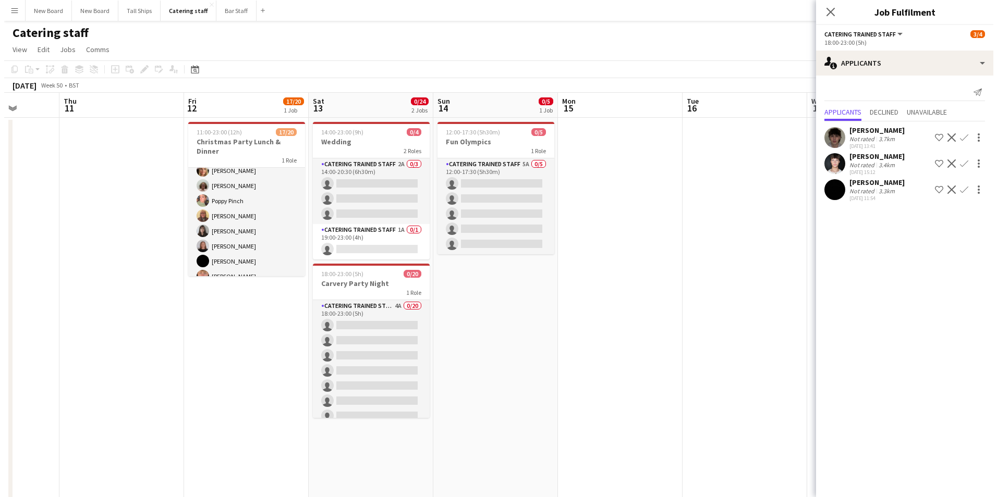
scroll to position [67, 0]
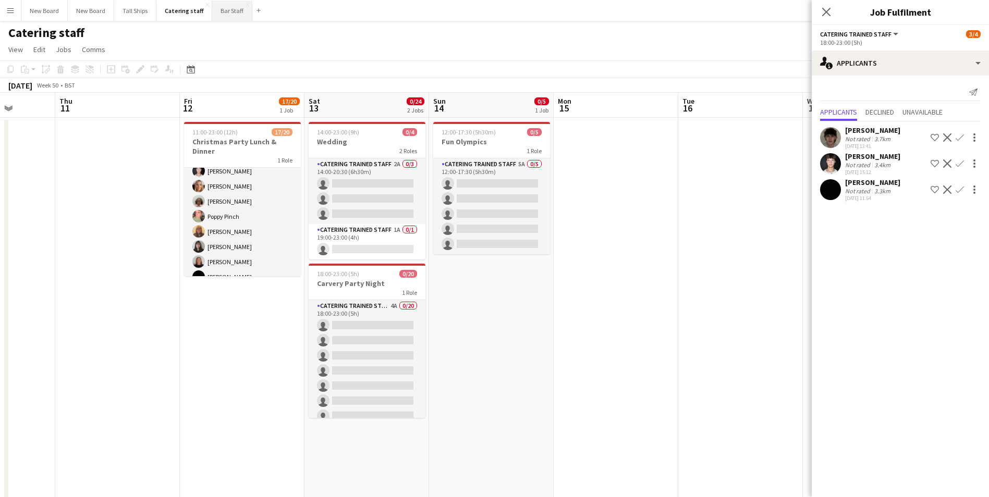
click at [237, 14] on button "Bar Staff Close" at bounding box center [232, 11] width 40 height 20
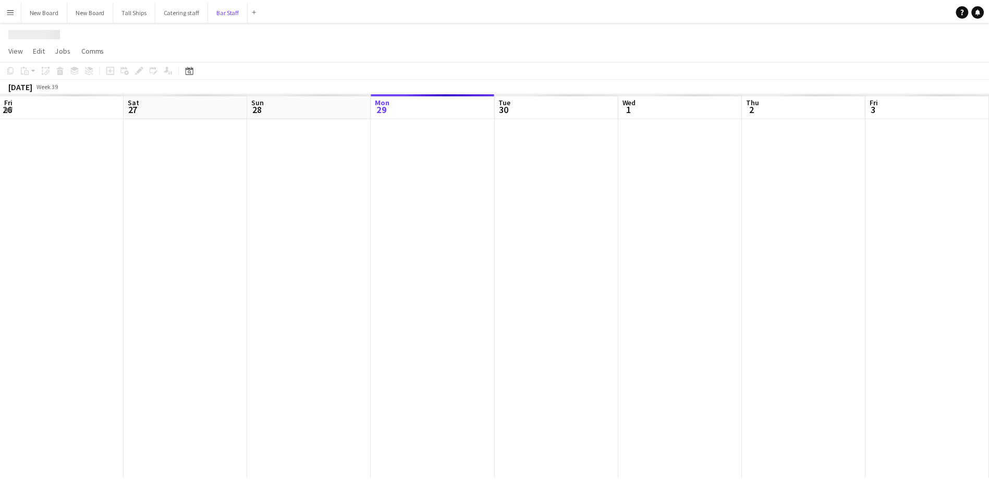
scroll to position [0, 249]
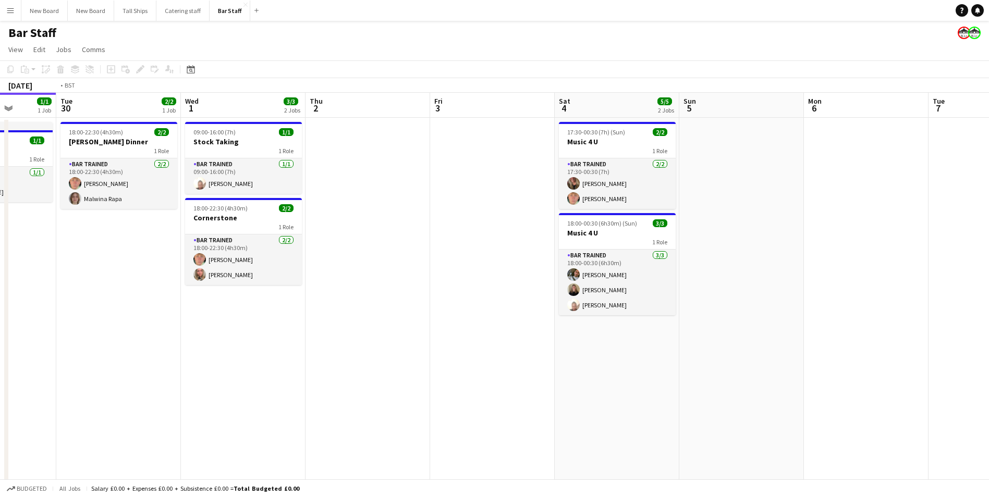
drag, startPoint x: 601, startPoint y: 286, endPoint x: 28, endPoint y: 268, distance: 572.8
click at [26, 269] on app-calendar-viewport "Fri 26 1/3 1 Job Sat 27 18/20 4 Jobs Sun 28 Mon 29 1/1 1 Job Tue 30 2/2 1 Job W…" at bounding box center [494, 338] width 989 height 490
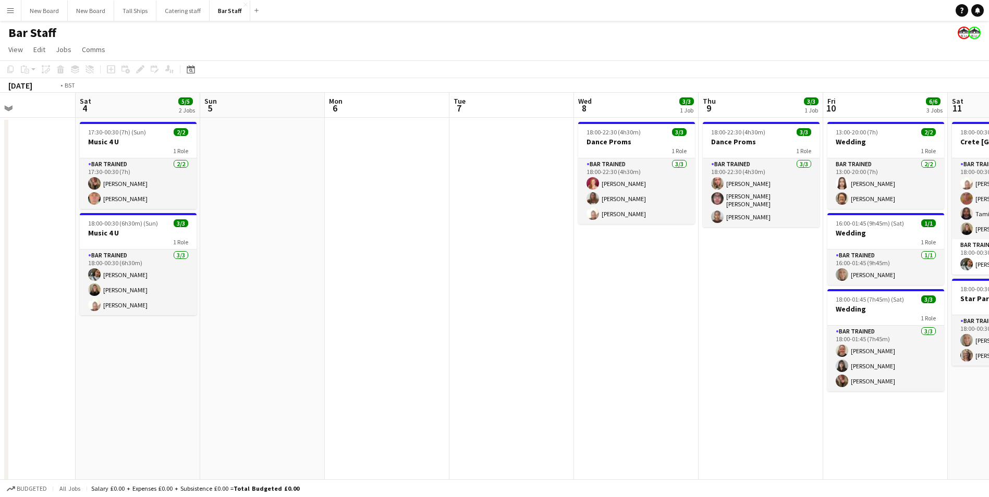
drag, startPoint x: 27, startPoint y: 288, endPoint x: 15, endPoint y: 275, distance: 17.8
click at [2, 277] on app-calendar-viewport "Tue 30 2/2 1 Job Wed 1 3/3 2 Jobs Thu 2 Fri 3 Sat 4 5/5 2 Jobs Sun 5 Mon 6 Tue …" at bounding box center [494, 338] width 989 height 490
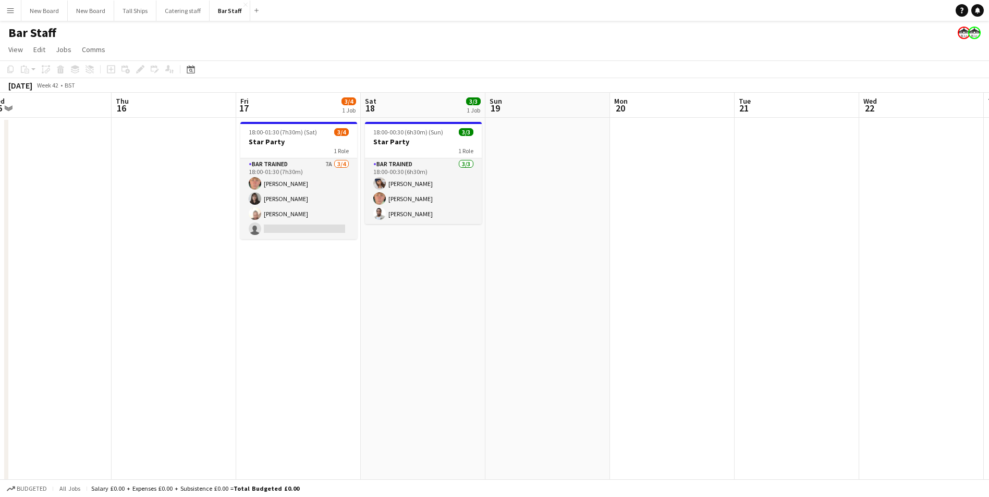
drag, startPoint x: 51, startPoint y: 306, endPoint x: 673, endPoint y: 376, distance: 626.0
click at [36, 303] on app-calendar-viewport "Sat 11 7/7 2 Jobs Sun 12 Mon 13 Tue 14 Wed 15 Thu 16 Fri 17 3/4 1 Job Sat 18 3/…" at bounding box center [494, 338] width 989 height 490
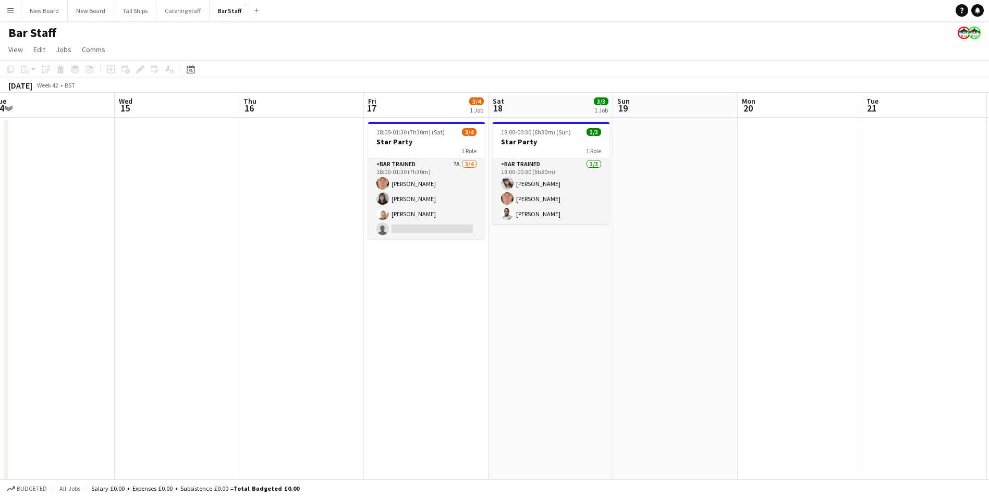
drag, startPoint x: 867, startPoint y: 401, endPoint x: 150, endPoint y: 370, distance: 718.2
click at [140, 370] on app-calendar-viewport "Sat 11 7/7 2 Jobs Sun 12 Mon 13 Tue 14 Wed 15 Thu 16 Fri 17 3/4 1 Job Sat 18 3/…" at bounding box center [494, 338] width 989 height 490
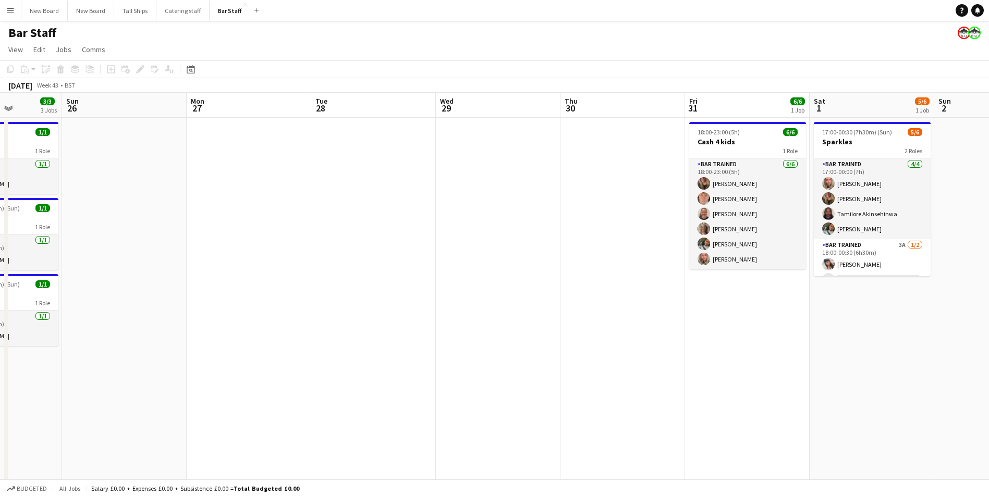
drag, startPoint x: 795, startPoint y: 407, endPoint x: 612, endPoint y: 409, distance: 183.6
click at [201, 411] on app-calendar-viewport "Wed 22 Thu 23 Fri 24 Sat 25 3/3 3 Jobs Sun 26 Mon 27 Tue 28 Wed 29 Thu 30 Fri 3…" at bounding box center [494, 338] width 989 height 490
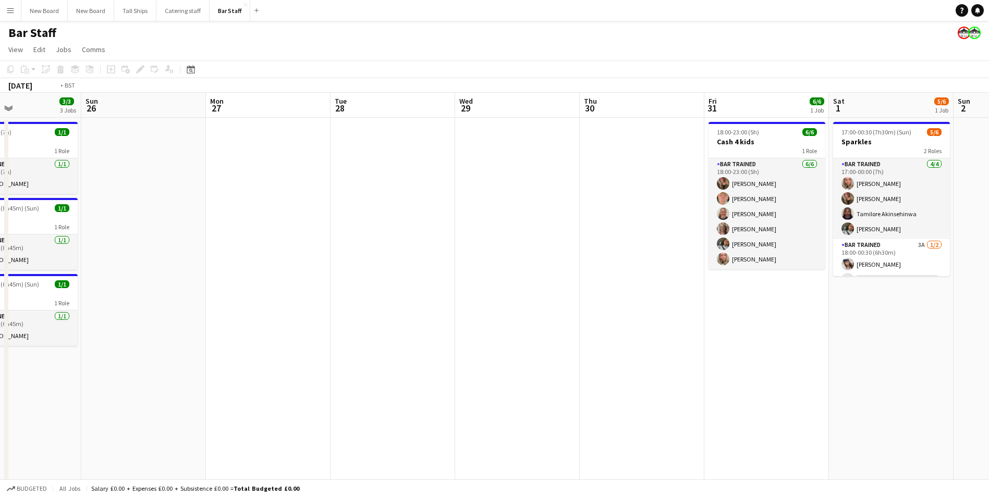
drag, startPoint x: 142, startPoint y: 424, endPoint x: 119, endPoint y: 419, distance: 23.5
click at [107, 421] on app-calendar-viewport "Wed 22 Thu 23 Fri 24 Sat 25 3/3 3 Jobs Sun 26 Mon 27 Tue 28 Wed 29 Thu 30 Fri 3…" at bounding box center [494, 338] width 989 height 490
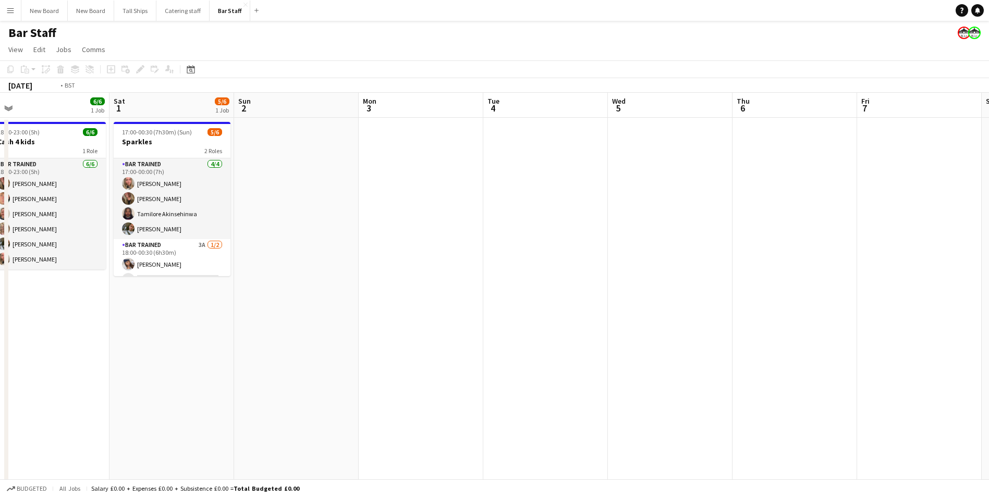
drag, startPoint x: 875, startPoint y: 446, endPoint x: 269, endPoint y: 411, distance: 606.9
click at [212, 417] on app-calendar-viewport "Tue 28 Wed 29 Thu 30 Fri 31 6/6 1 Job Sat 1 5/6 1 Job Sun 2 Mon 3 Tue 4 Wed 5 T…" at bounding box center [494, 338] width 989 height 490
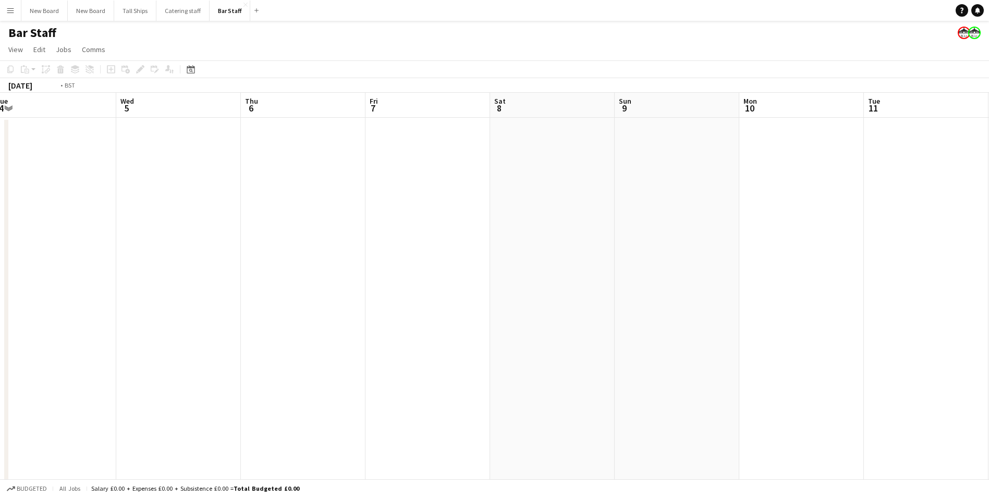
drag, startPoint x: 749, startPoint y: 370, endPoint x: 201, endPoint y: 360, distance: 548.6
click at [172, 363] on app-calendar-viewport "Sun 2 Mon 3 Tue 4 Wed 5 Thu 6 Fri 7 Sat 8 Sun 9 Mon 10 Tue 11 Wed 12 Thu 13 Fri…" at bounding box center [494, 338] width 989 height 490
drag, startPoint x: 332, startPoint y: 398, endPoint x: 623, endPoint y: 370, distance: 292.3
click at [250, 373] on app-calendar-viewport "Wed 12 Thu 13 Fri 14 Sat 15 Sun 16 Mon 17 Tue 18 Wed 19 Thu 20 Fri 21 Sat 22 Su…" at bounding box center [494, 338] width 989 height 490
drag, startPoint x: 944, startPoint y: 397, endPoint x: 370, endPoint y: 394, distance: 574.1
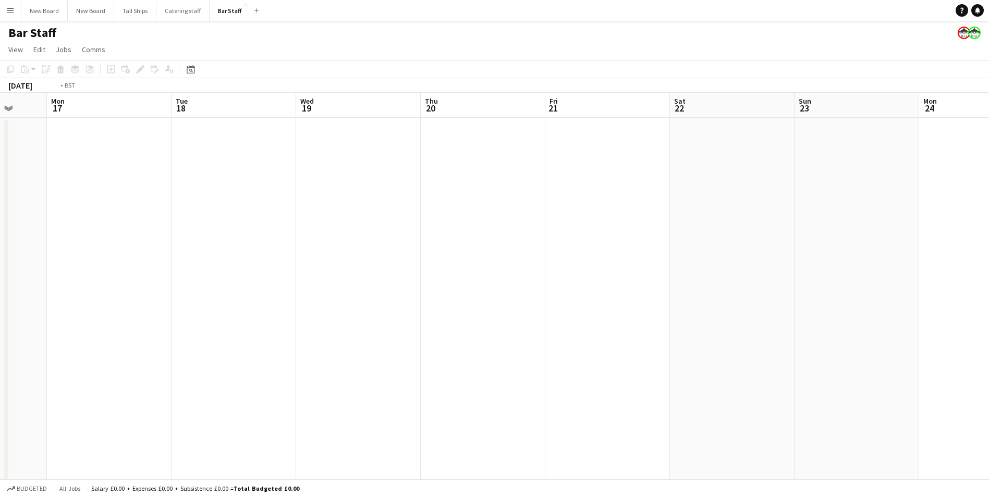
click at [347, 395] on app-calendar-viewport "Thu 13 Fri 14 Sat 15 Sun 16 Mon 17 Tue 18 Wed 19 Thu 20 Fri 21 Sat 22 Sun 23 Mo…" at bounding box center [494, 338] width 989 height 490
drag, startPoint x: 939, startPoint y: 373, endPoint x: 421, endPoint y: 350, distance: 518.3
click at [328, 368] on app-calendar-viewport "Tue 18 Wed 19 Thu 20 Fri 21 Sat 22 Sun 23 Mon 24 Tue 25 Wed 26 Thu 27 Fri 28 Sa…" at bounding box center [494, 338] width 989 height 490
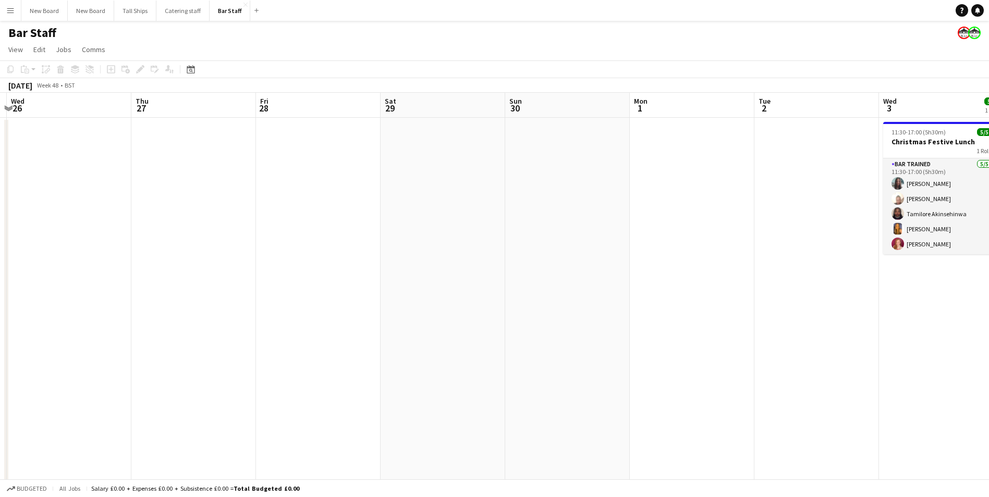
drag, startPoint x: 957, startPoint y: 379, endPoint x: 486, endPoint y: 400, distance: 471.9
click at [454, 406] on app-calendar-viewport "Sun 23 Mon 24 Tue 25 Wed 26 Thu 27 Fri 28 Sat 29 Sun 30 Mon 1 Tue 2 Wed 3 5/5 1…" at bounding box center [494, 338] width 989 height 490
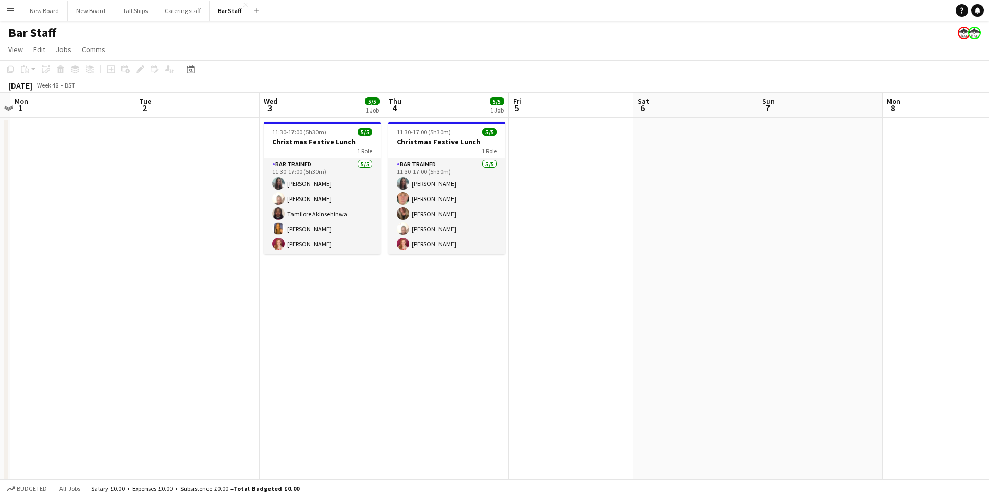
click at [644, 416] on app-calendar-viewport "Fri 28 Sat 29 Sun 30 Mon 1 Tue 2 Wed 3 5/5 1 Job Thu 4 5/5 1 Job Fri 5 Sat 6 Su…" at bounding box center [494, 338] width 989 height 490
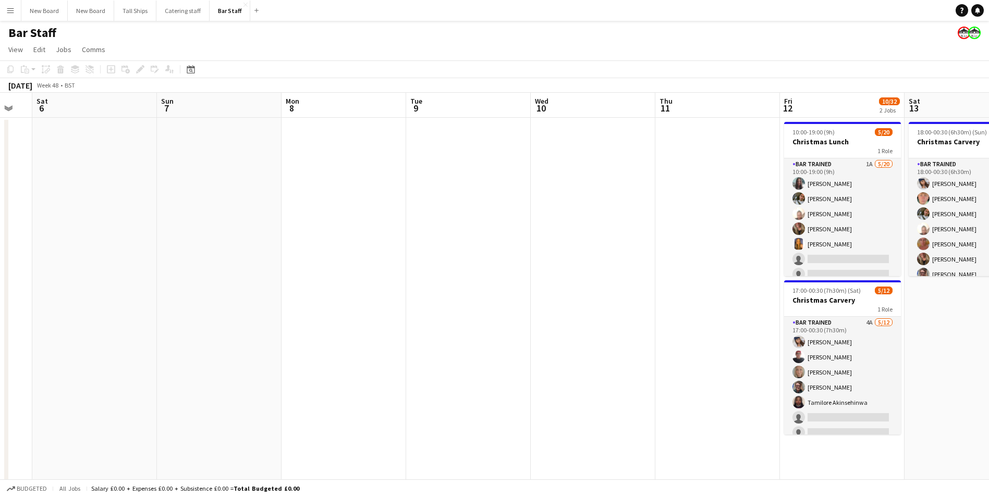
click at [233, 390] on app-calendar-viewport "Wed 3 5/5 1 Job Thu 4 5/5 1 Job Fri 5 Sat 6 Sun 7 Mon 8 Tue 9 Wed 10 Thu 11 Fri…" at bounding box center [494, 338] width 989 height 490
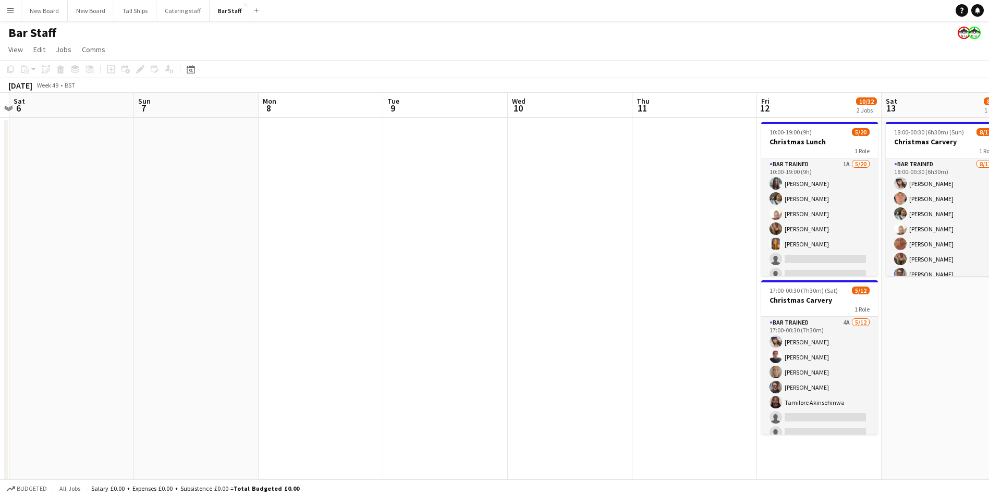
scroll to position [0, 349]
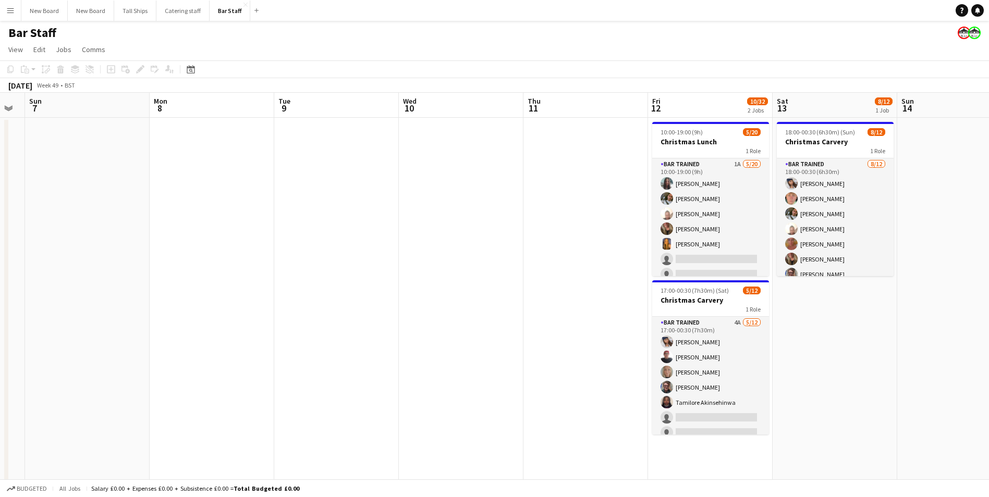
click at [668, 320] on app-calendar-viewport "Thu 4 5/5 1 Job Fri 5 Sat 6 Sun 7 Mon 8 Tue 9 Wed 10 Thu 11 Fri 12 10/32 2 Jobs…" at bounding box center [494, 338] width 989 height 490
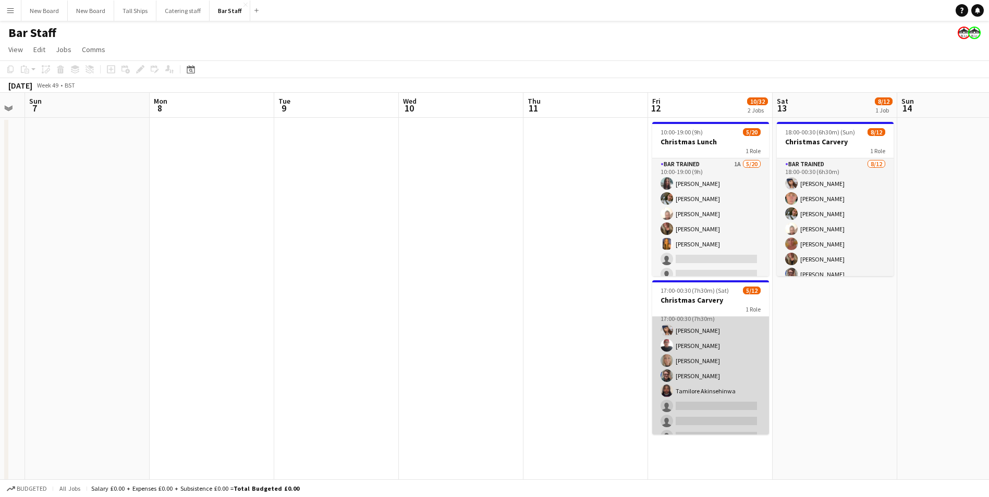
click at [734, 409] on app-card-role "Bar trained 4A [DATE] 17:00-00:30 (7h30m) [PERSON_NAME] [PERSON_NAME] [PERSON_N…" at bounding box center [710, 407] width 117 height 202
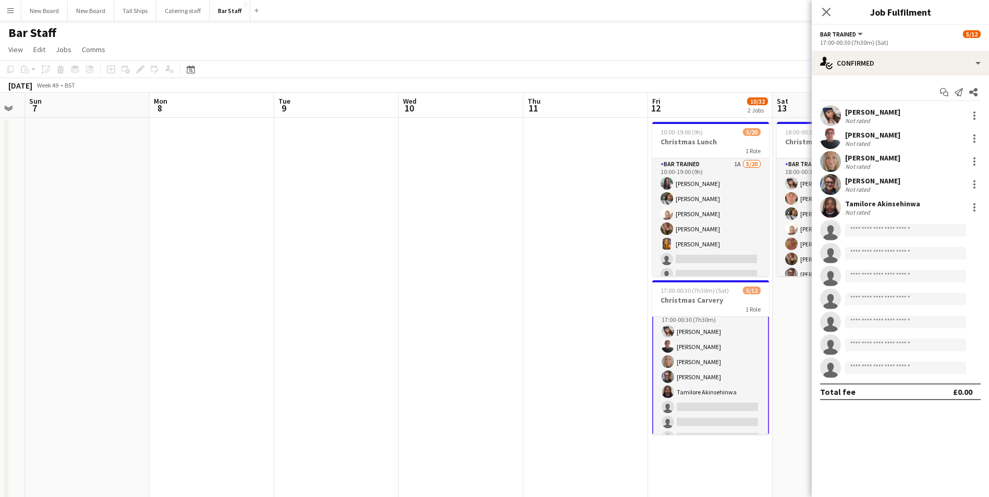
scroll to position [13, 0]
click at [887, 32] on app-options-switcher "Bar trained All roles Bar trained [DATE] 17:00-00:30 (7h30m) (Sat)" at bounding box center [900, 38] width 177 height 26
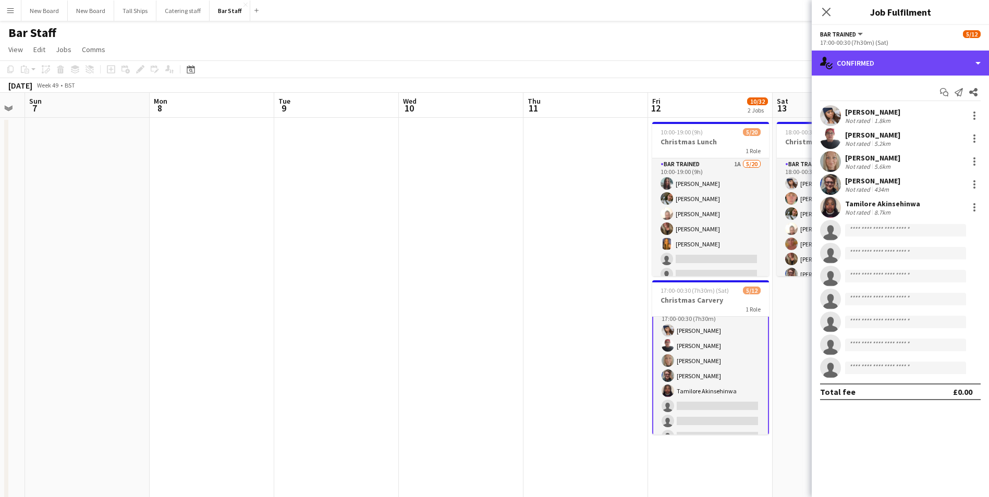
click at [894, 67] on div "single-neutral-actions-check-2 Confirmed" at bounding box center [900, 63] width 177 height 25
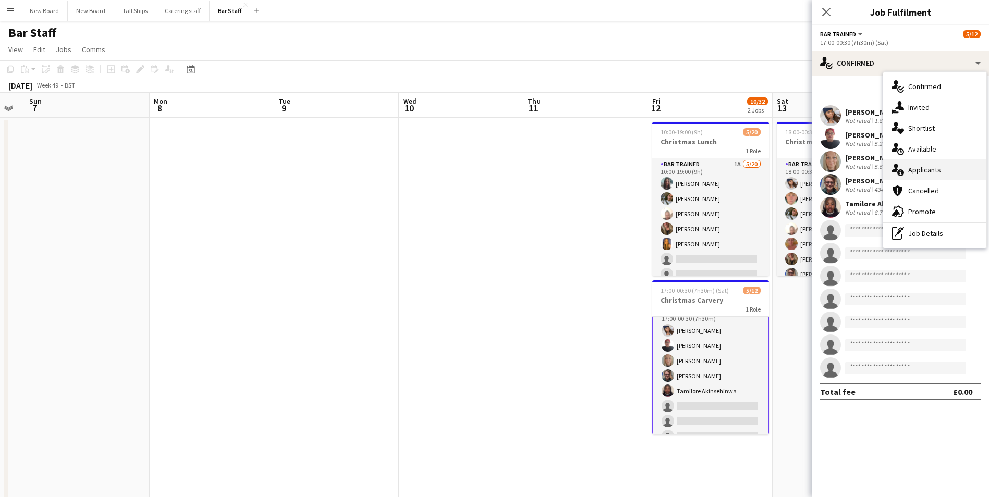
click at [919, 169] on span "Applicants" at bounding box center [924, 169] width 33 height 9
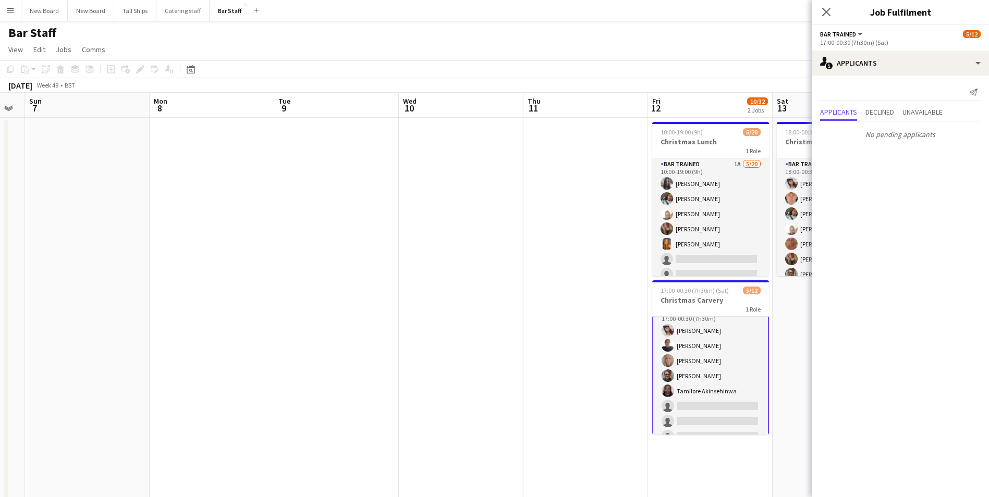
click at [826, 15] on icon "Close pop-in" at bounding box center [826, 12] width 8 height 8
